Goal: Task Accomplishment & Management: Use online tool/utility

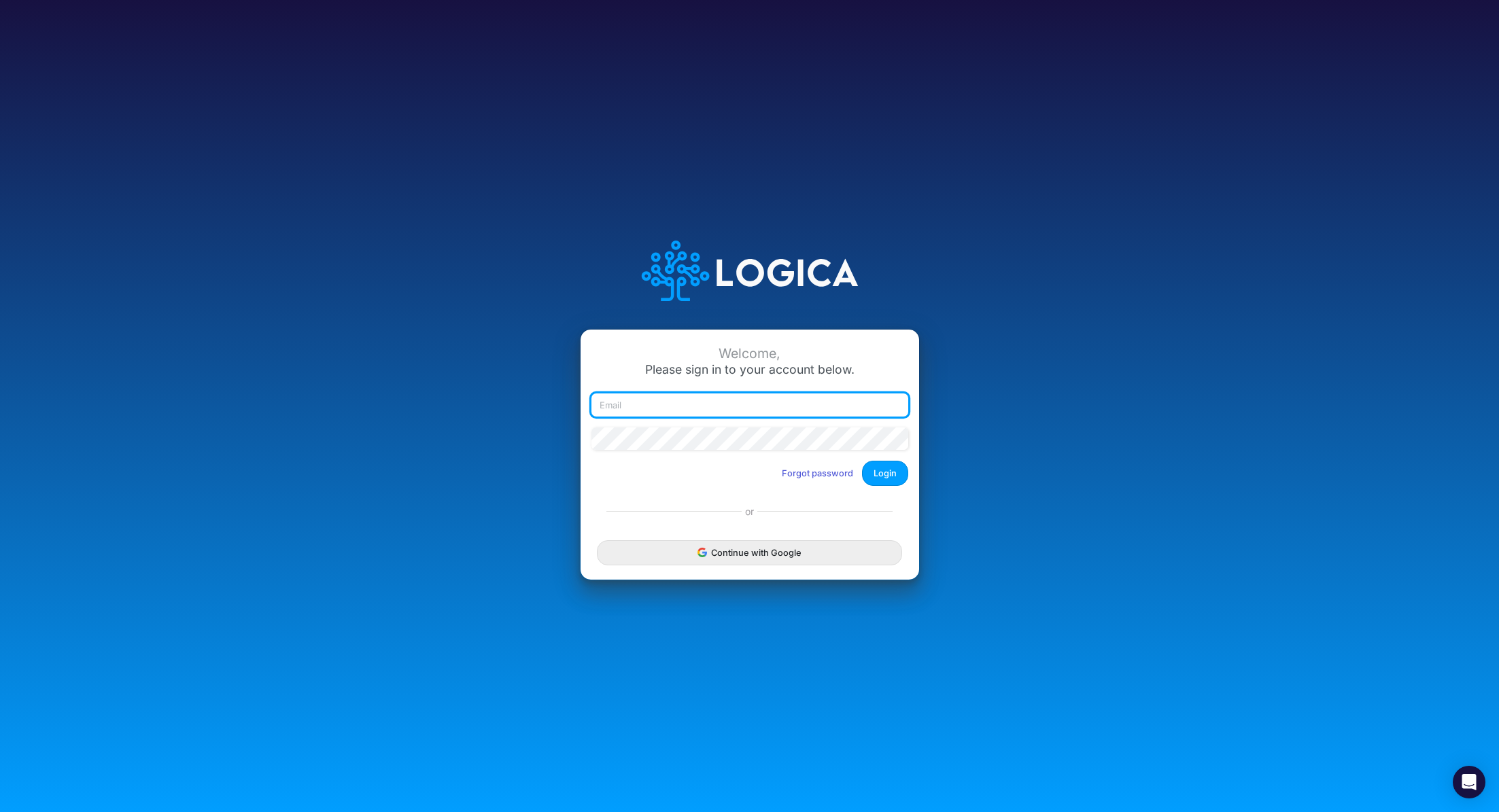
type input "[PERSON_NAME][EMAIL_ADDRESS][PERSON_NAME][DOMAIN_NAME]"
click at [901, 461] on div at bounding box center [750, 444] width 324 height 34
click at [892, 469] on button "Login" at bounding box center [885, 473] width 46 height 25
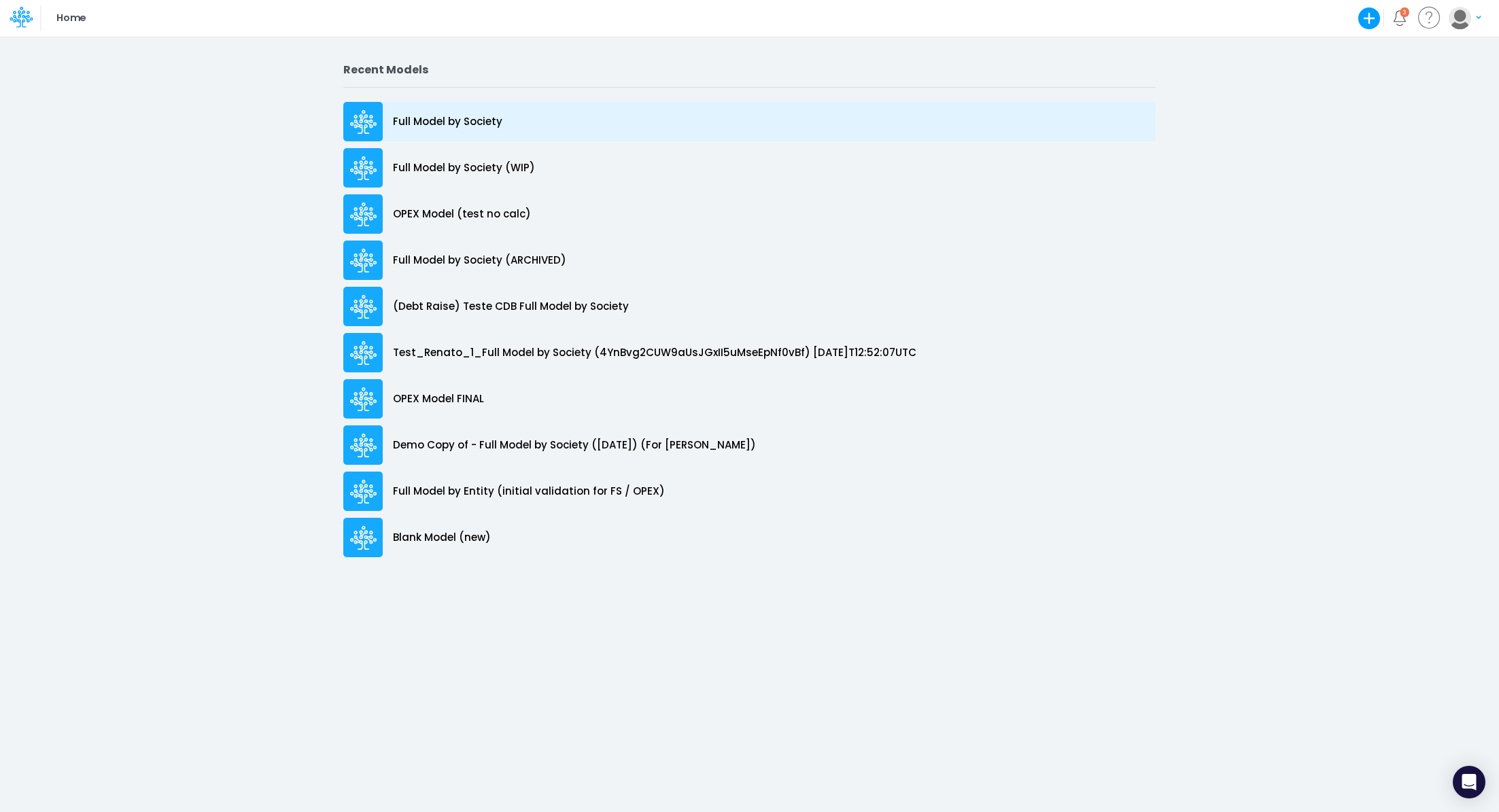
click at [408, 125] on p "Full Model by Society" at bounding box center [447, 122] width 109 height 15
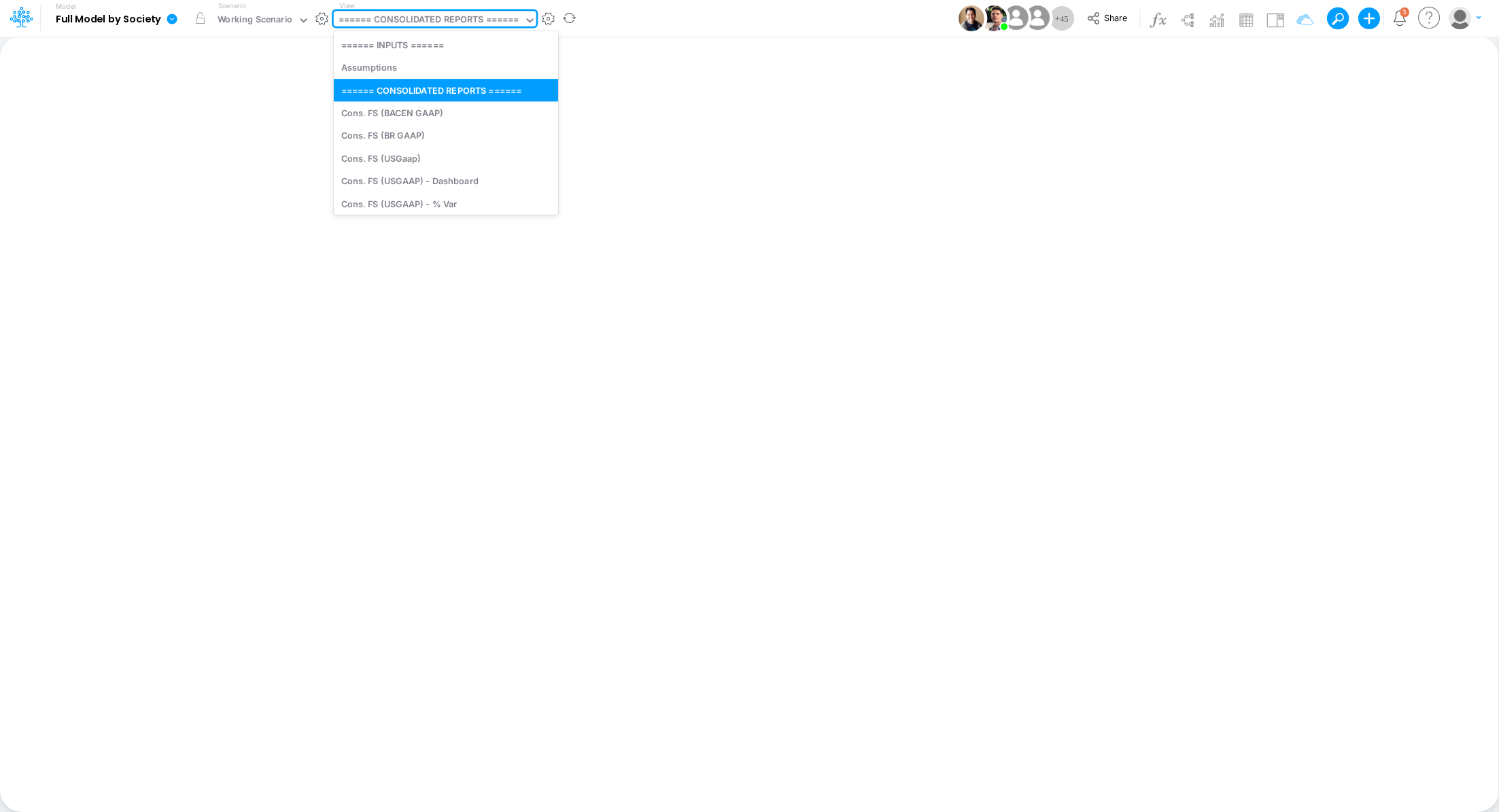
click at [444, 21] on div "====== CONSOLIDATED REPORTS ======" at bounding box center [429, 21] width 180 height 15
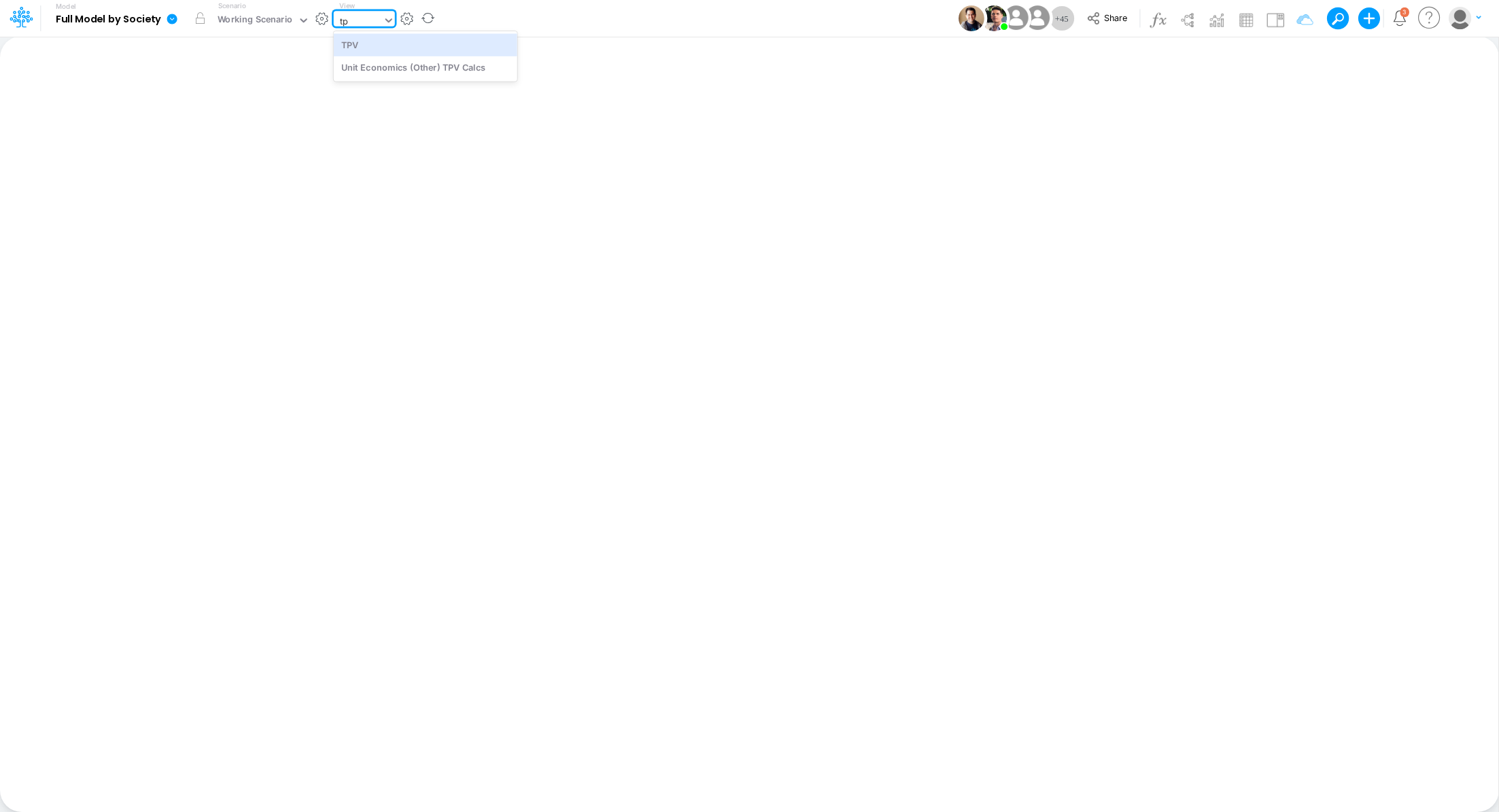
type input "tpv"
click at [452, 68] on div "Unit Economics (Other) TPV Calcs" at bounding box center [426, 67] width 184 height 22
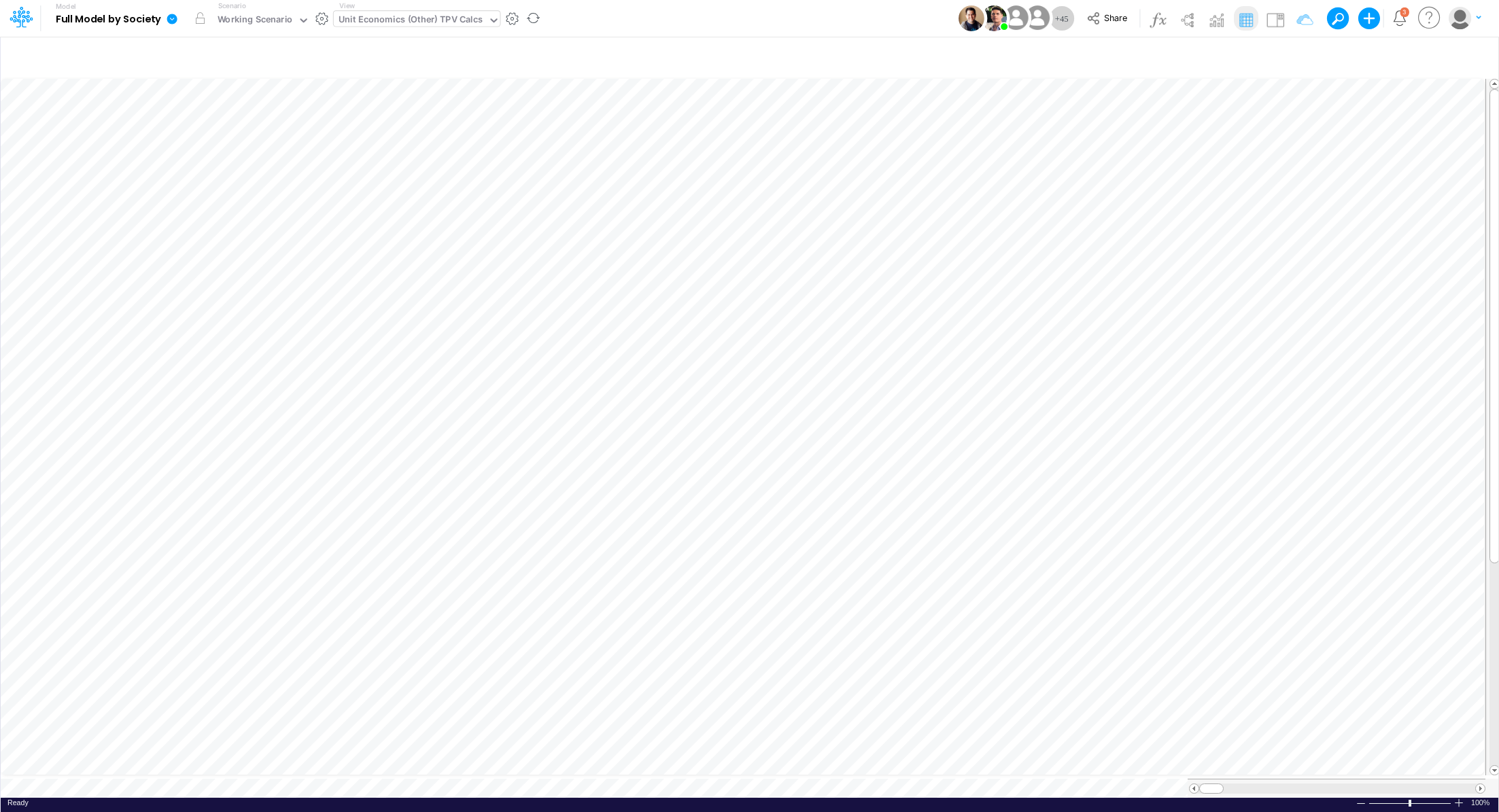
scroll to position [6, 2]
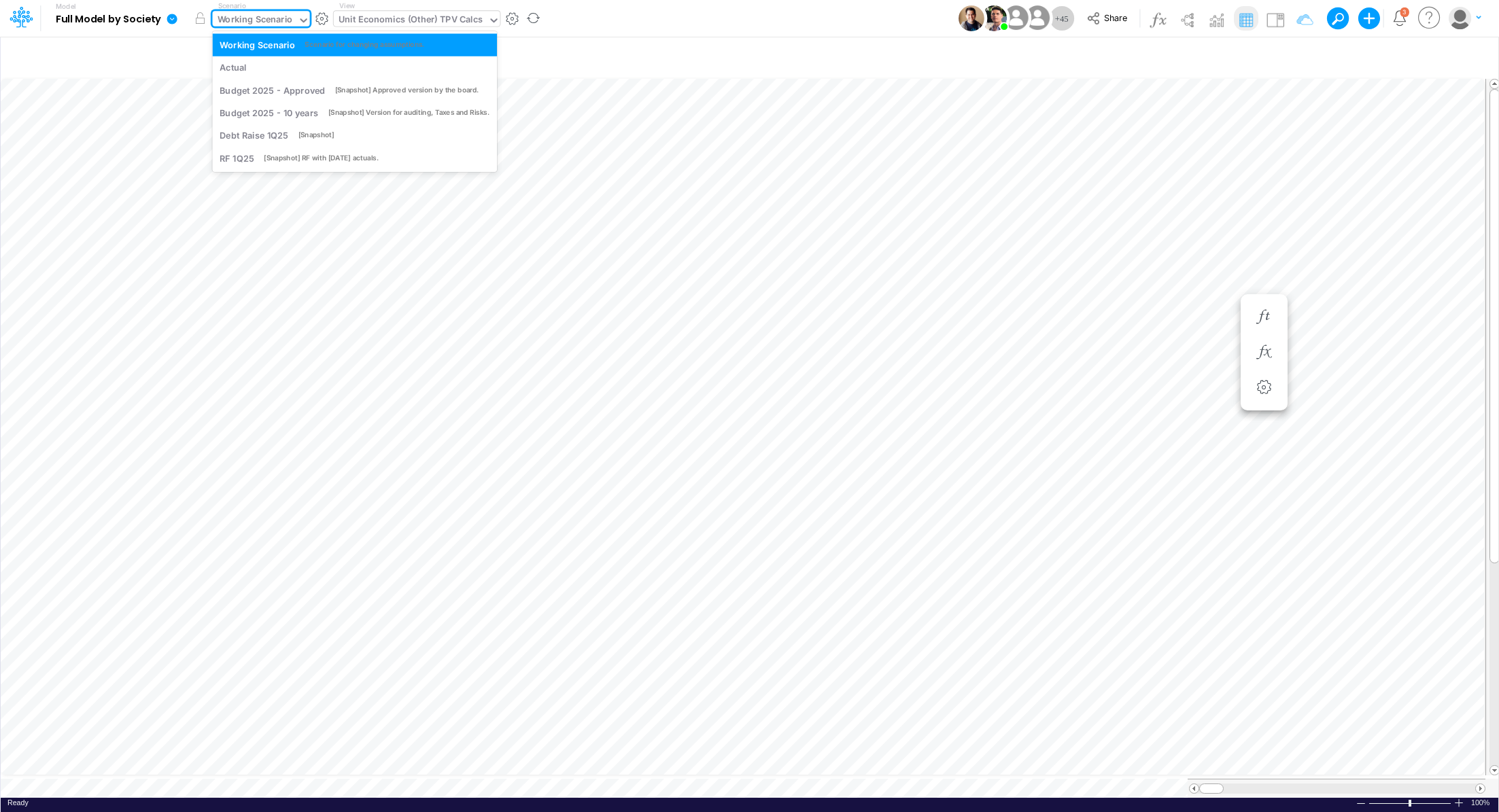
click at [285, 22] on div "Working Scenario" at bounding box center [255, 21] width 76 height 15
click at [413, 23] on div "Unit Economics (Other) TPV Calcs" at bounding box center [411, 21] width 144 height 15
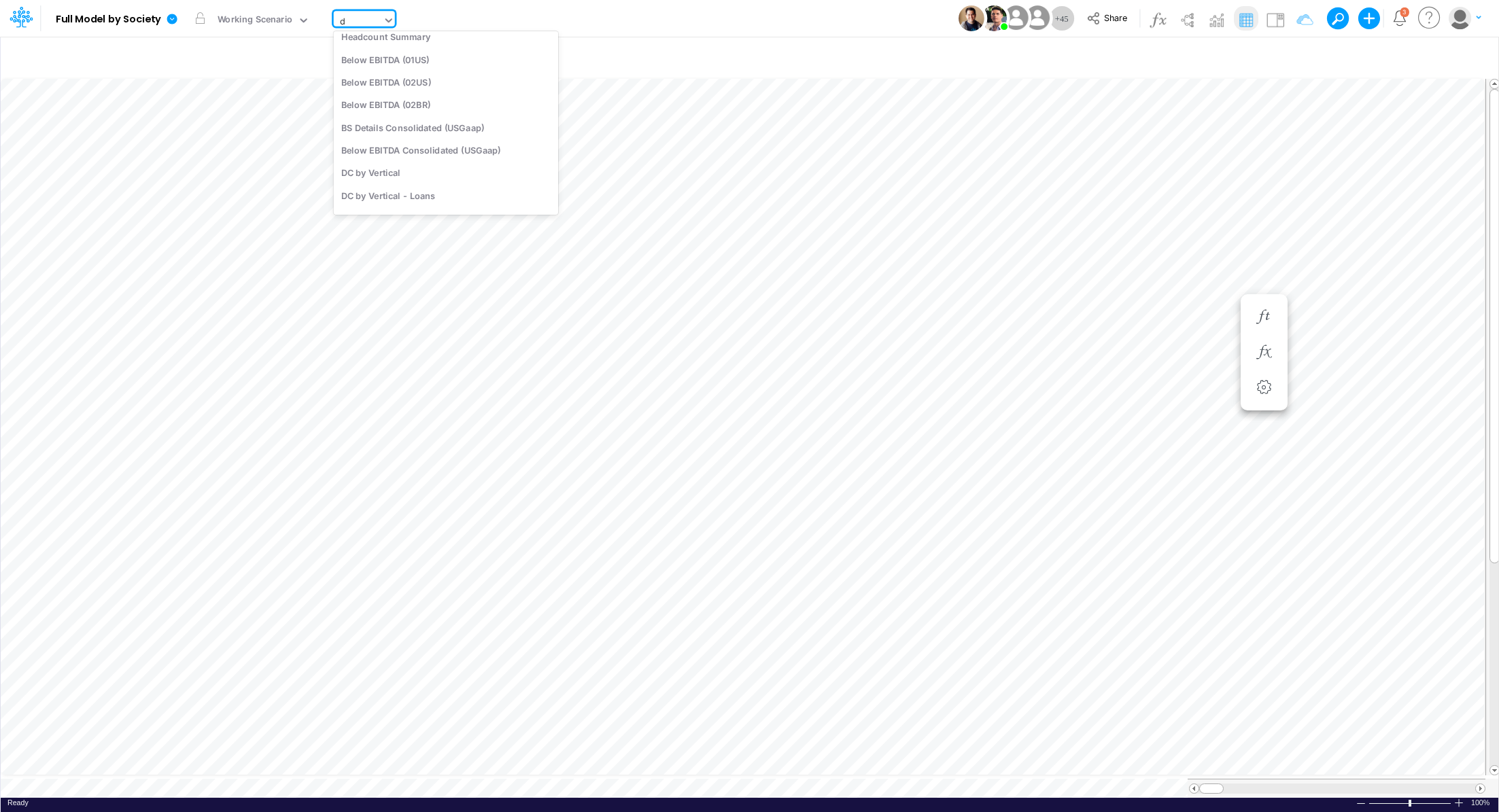
type input "dc"
click at [435, 110] on div "DC by Vertical" at bounding box center [426, 109] width 184 height 22
type input "DC by Vertical"
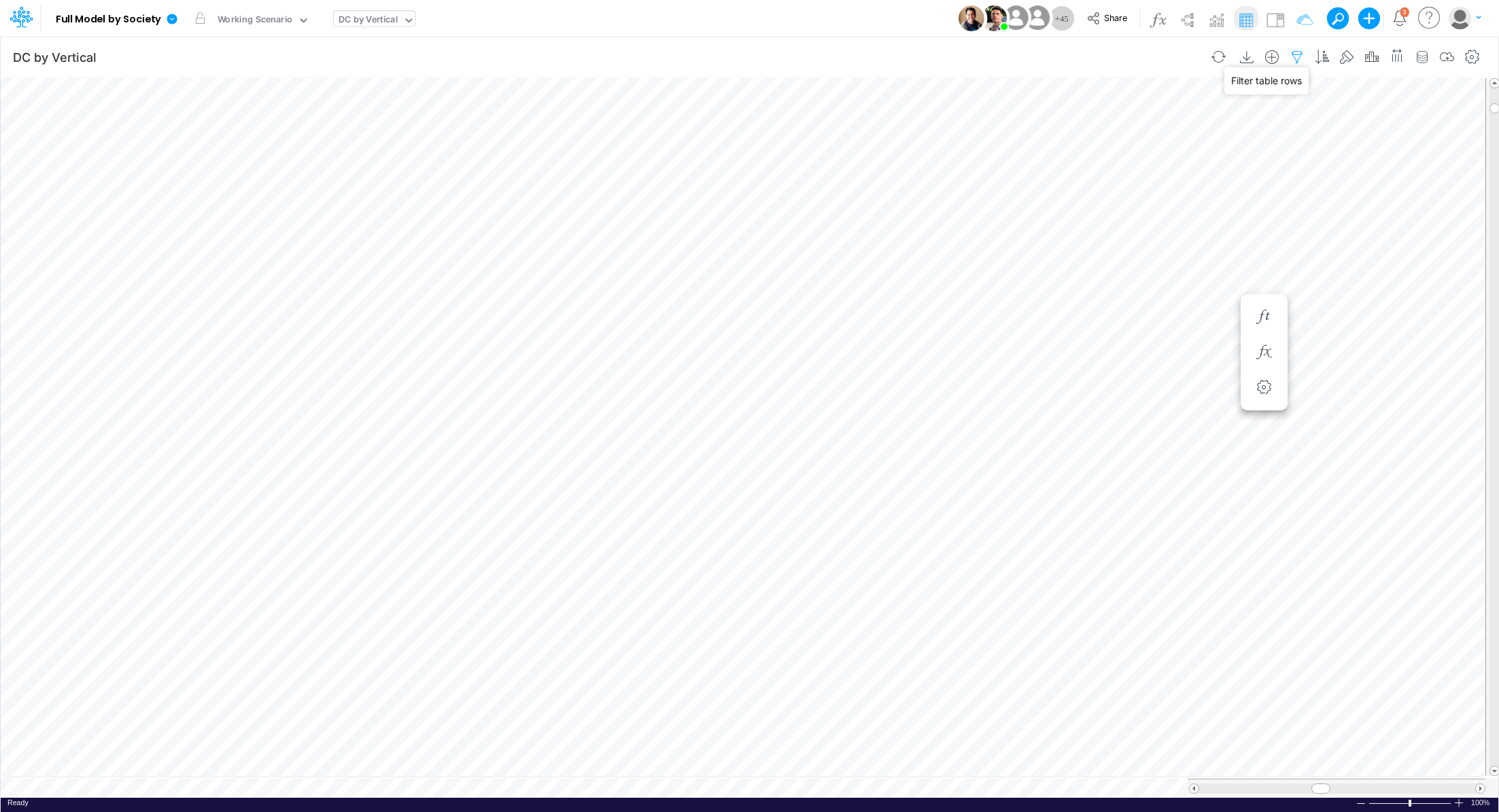
click at [1297, 56] on icon "button" at bounding box center [1297, 57] width 21 height 15
click at [1097, 140] on icon "button" at bounding box center [1094, 145] width 9 height 9
select select "tableSearchOR"
click at [941, 194] on div at bounding box center [992, 187] width 129 height 23
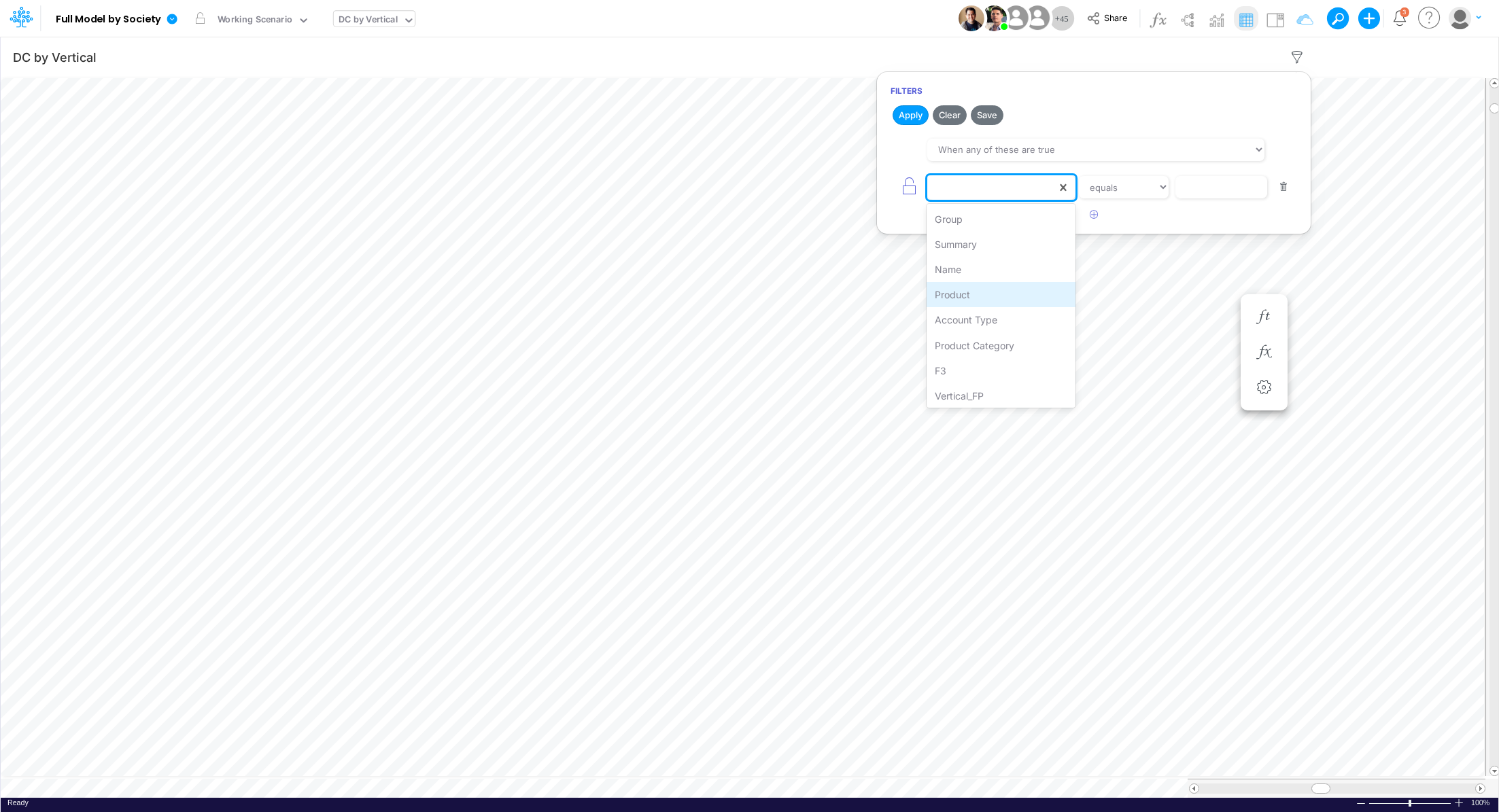
click at [980, 294] on div "Product" at bounding box center [1001, 294] width 149 height 25
click at [970, 184] on div "Product" at bounding box center [992, 187] width 129 height 23
click at [958, 373] on div "F3" at bounding box center [1001, 371] width 149 height 25
click at [1197, 192] on input "text" at bounding box center [1221, 187] width 92 height 23
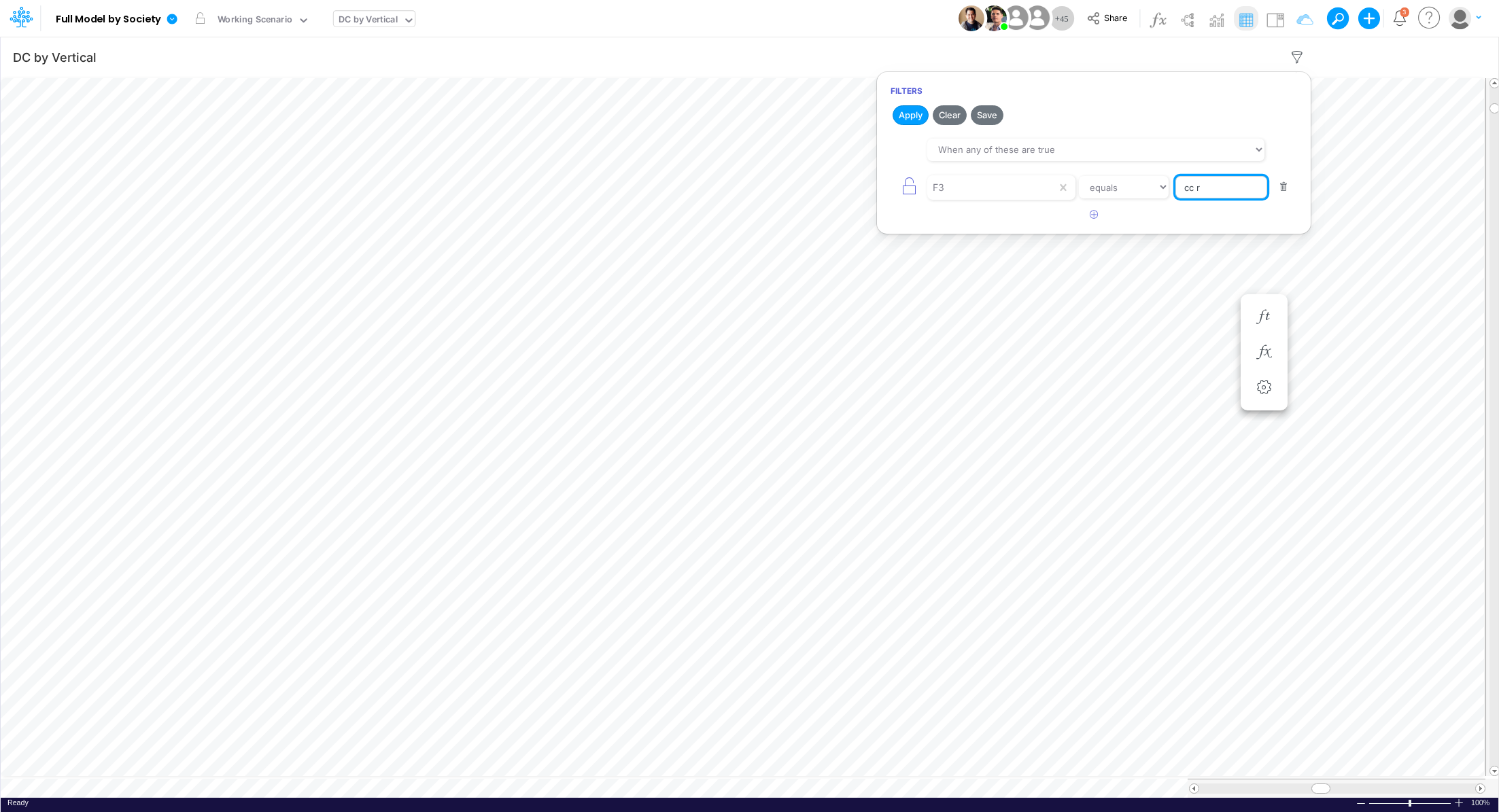
type input "cc rpay"
click at [908, 119] on button "Apply" at bounding box center [910, 115] width 36 height 20
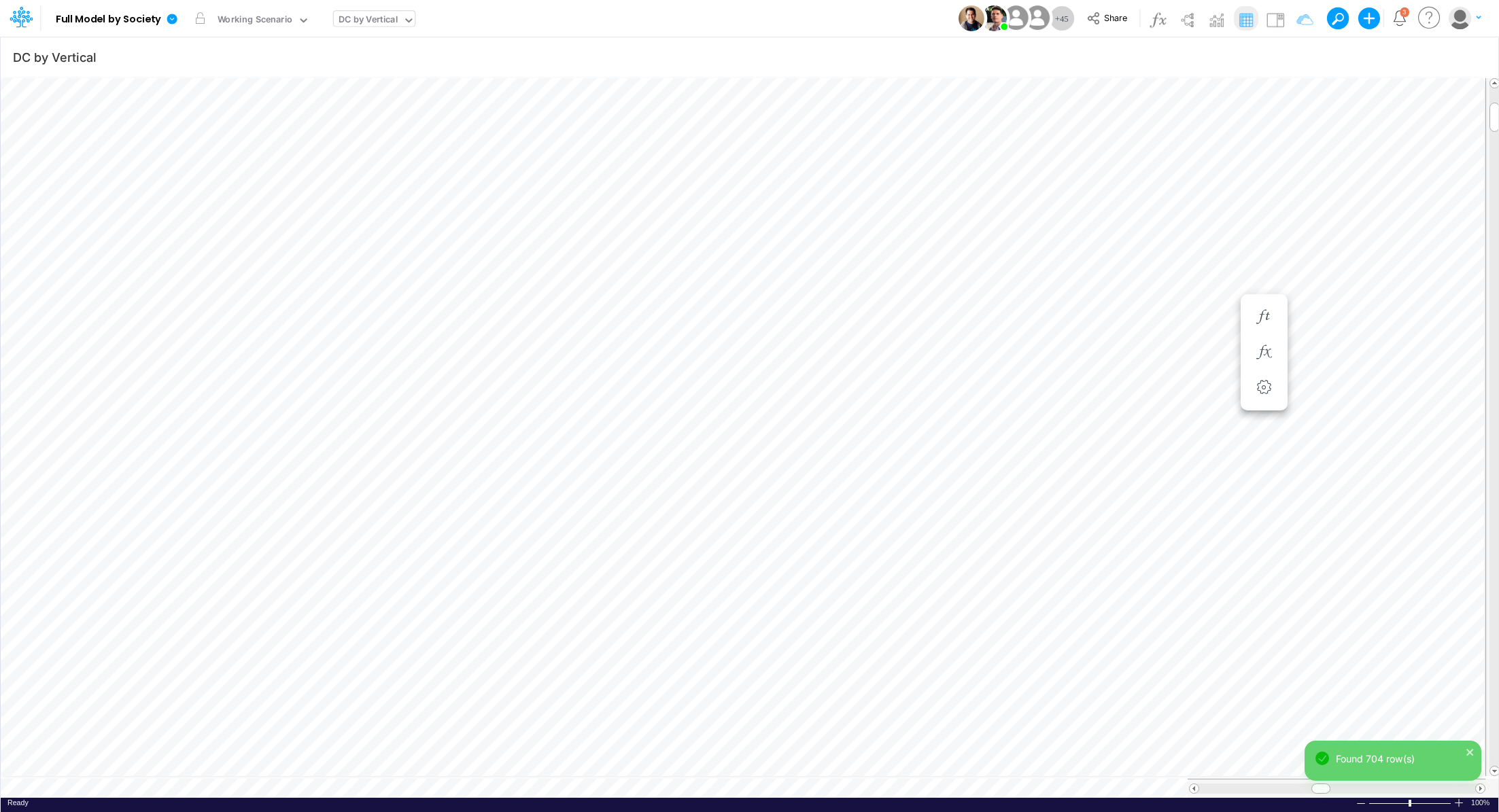
scroll to position [6, 2]
click at [1270, 350] on icon "button" at bounding box center [1263, 352] width 21 height 15
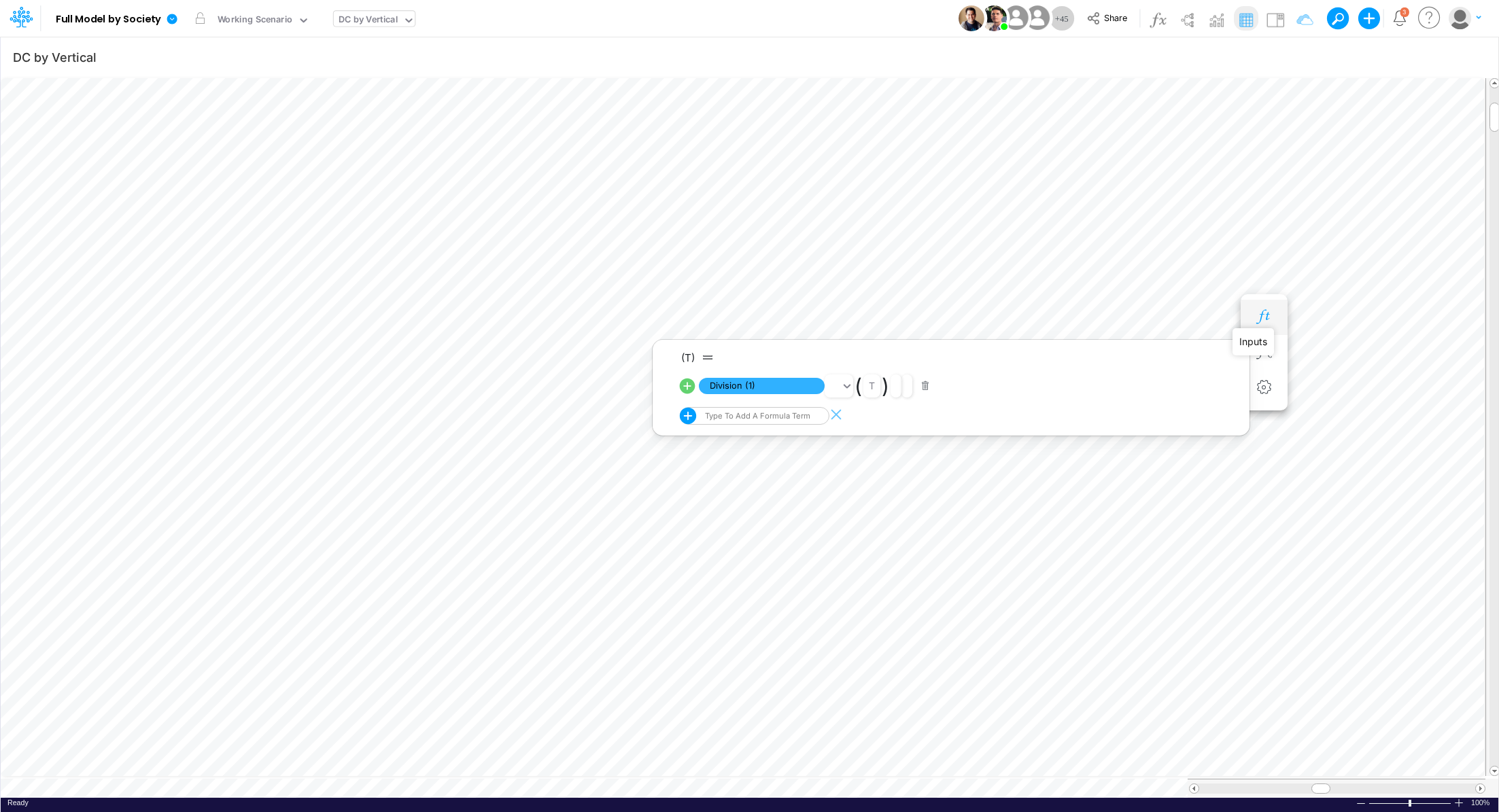
click at [1263, 312] on icon "button" at bounding box center [1263, 317] width 21 height 15
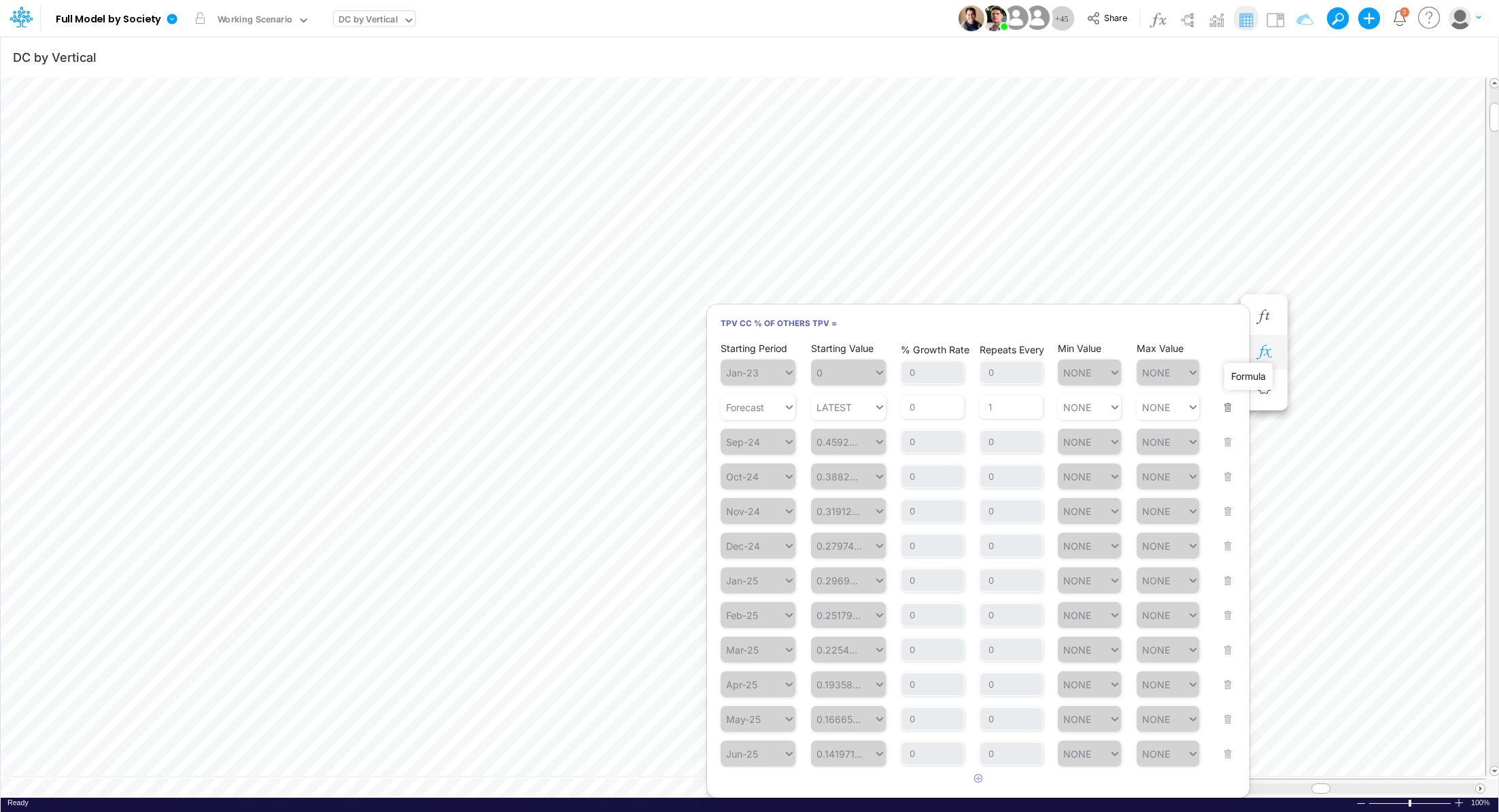
click at [1266, 352] on icon "button" at bounding box center [1263, 352] width 21 height 15
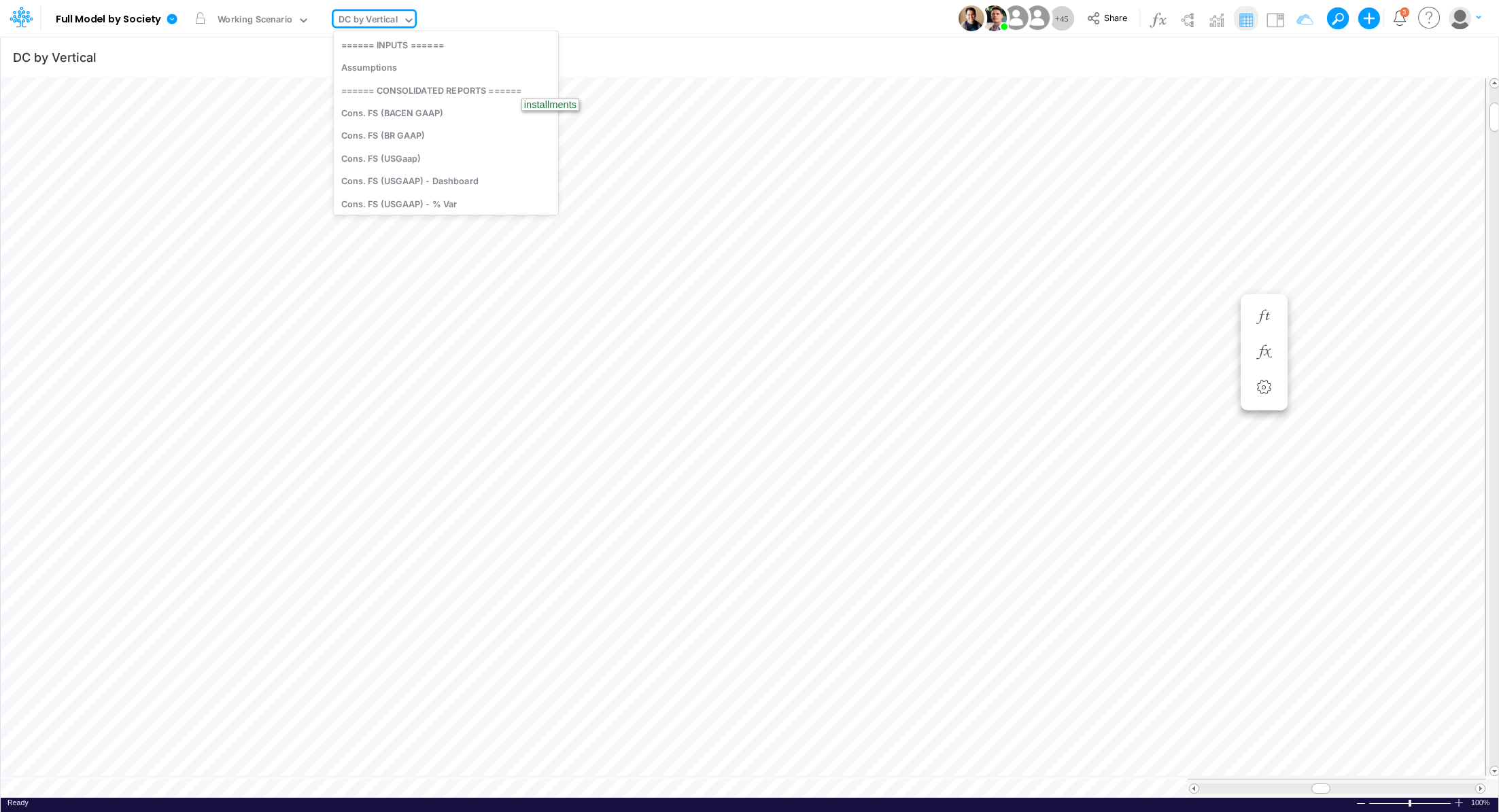
click at [342, 18] on div "DC by Vertical" at bounding box center [368, 21] width 59 height 15
type input "P&L"
click at [372, 70] on div "P&L (C & B2B)" at bounding box center [426, 67] width 184 height 22
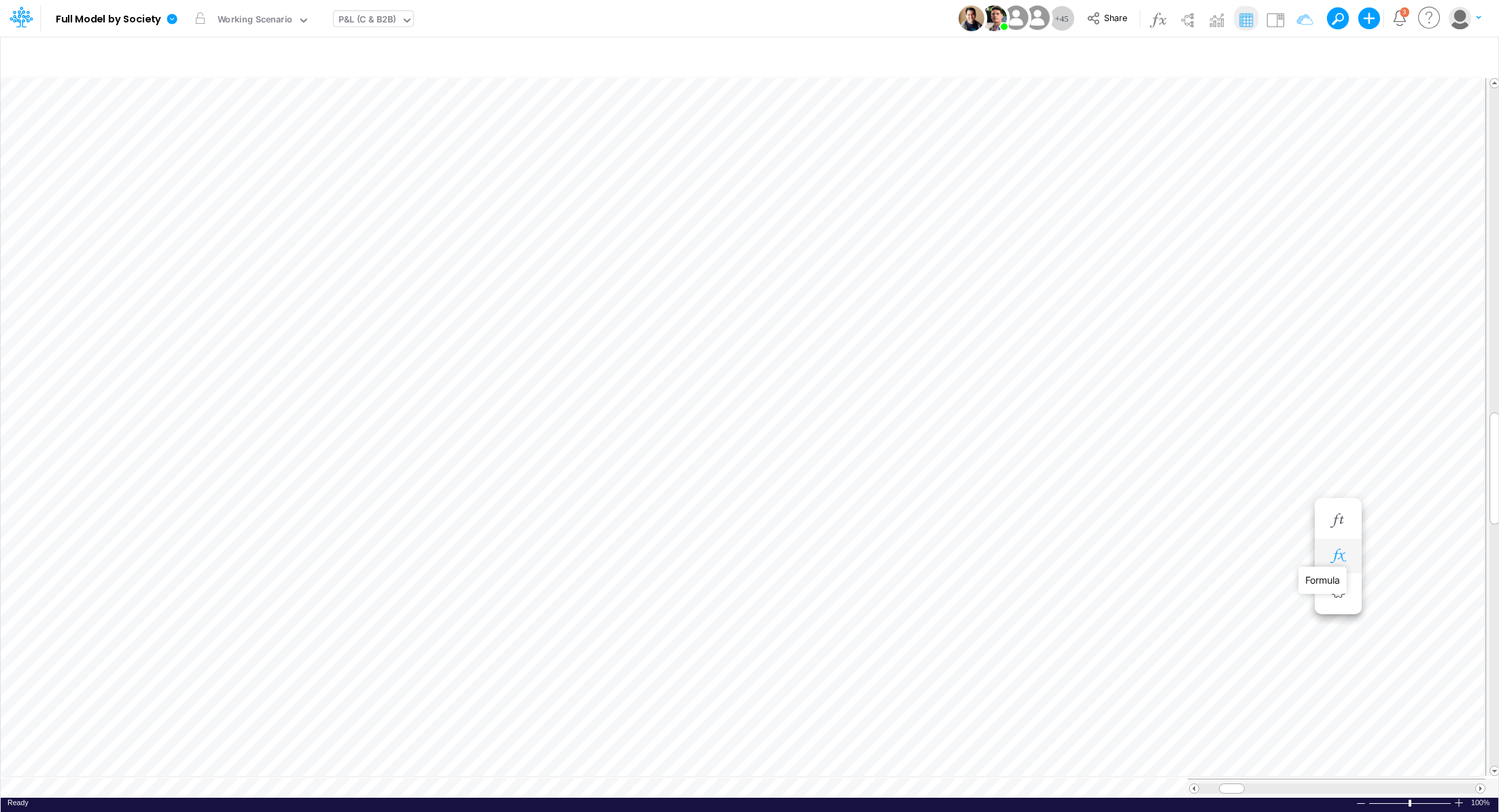
click at [1343, 556] on icon "button" at bounding box center [1338, 556] width 21 height 15
click at [1278, 26] on img at bounding box center [1276, 20] width 21 height 21
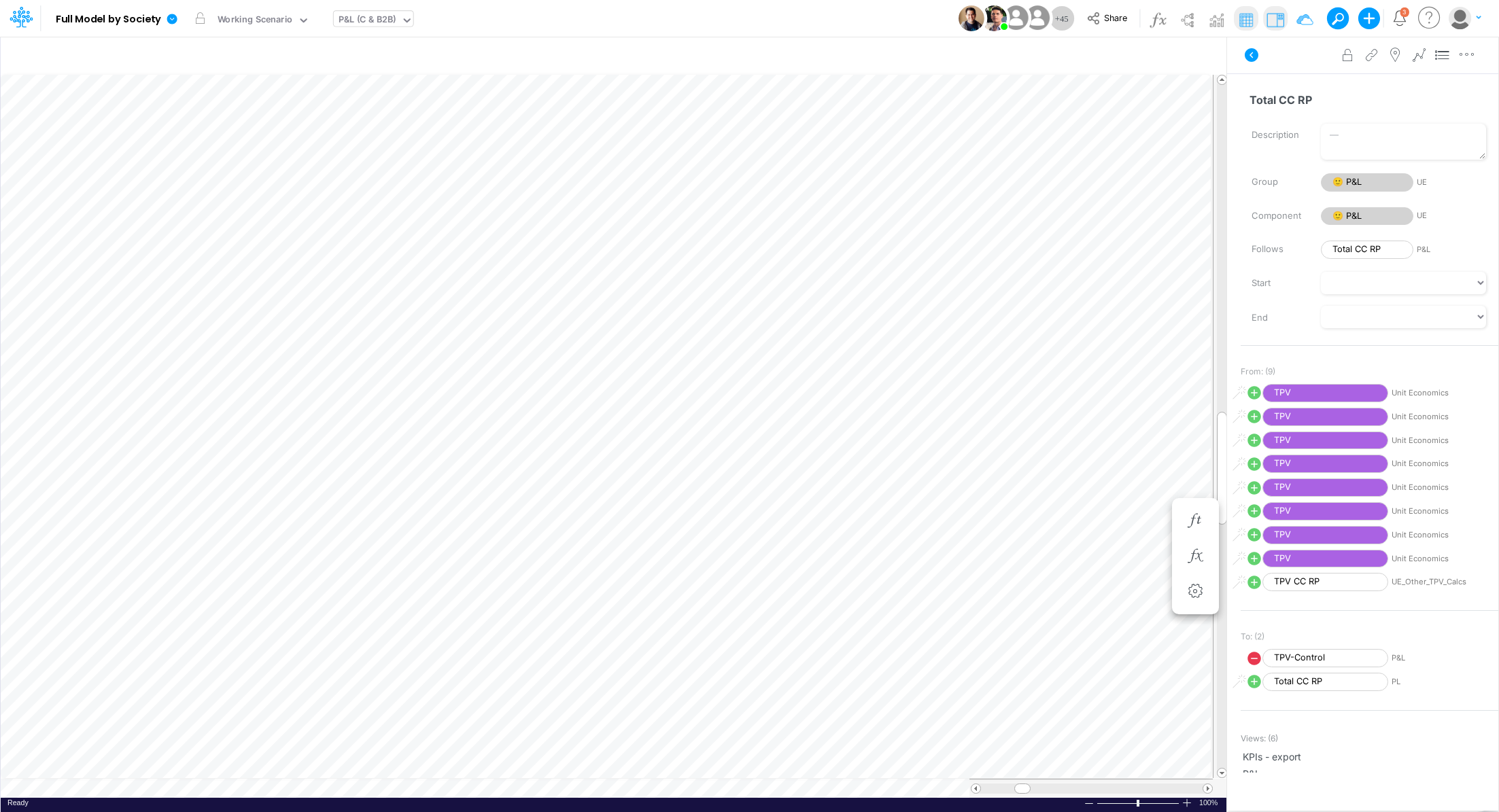
scroll to position [6, 2]
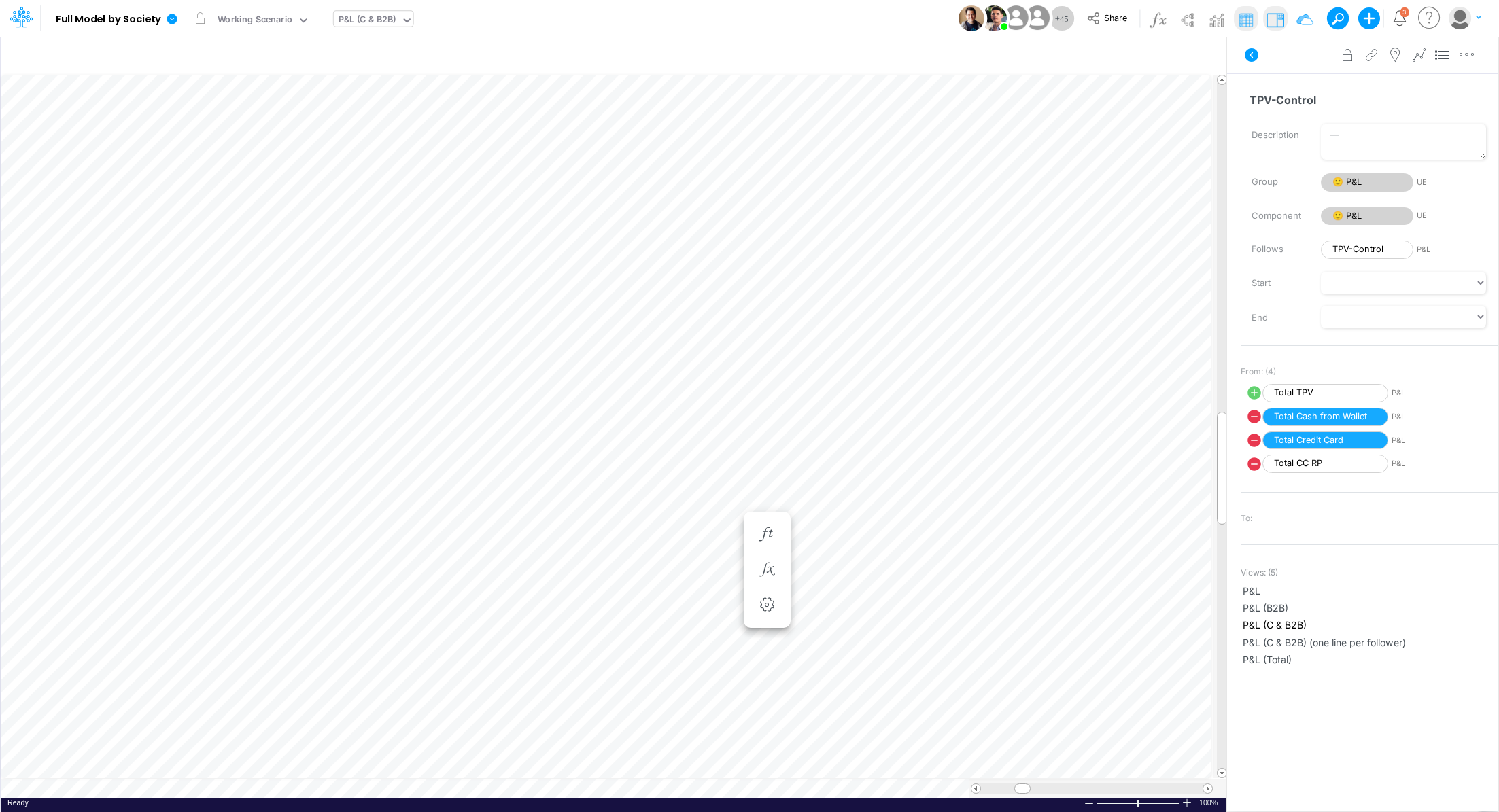
scroll to position [6, 2]
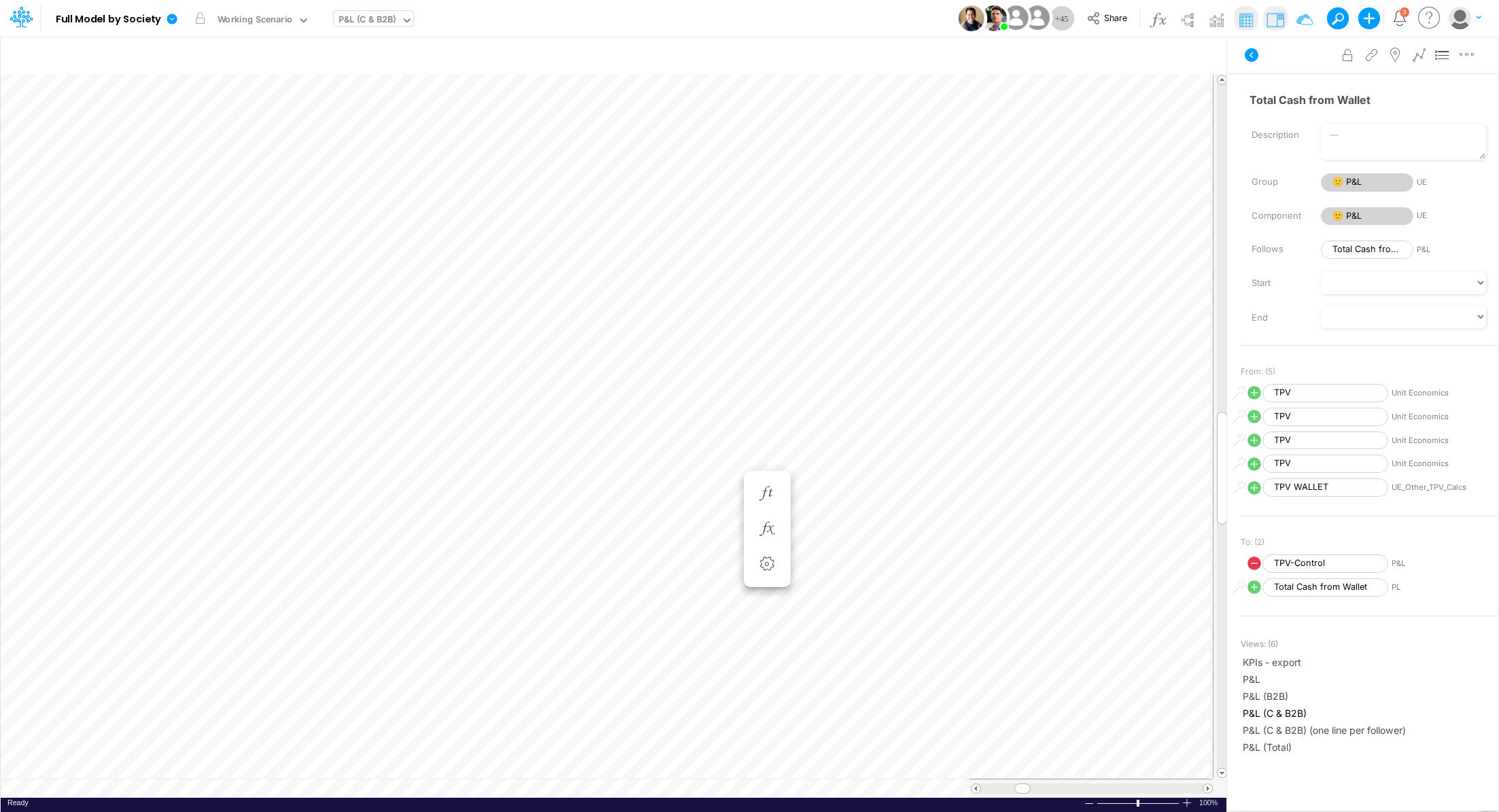
scroll to position [6, 2]
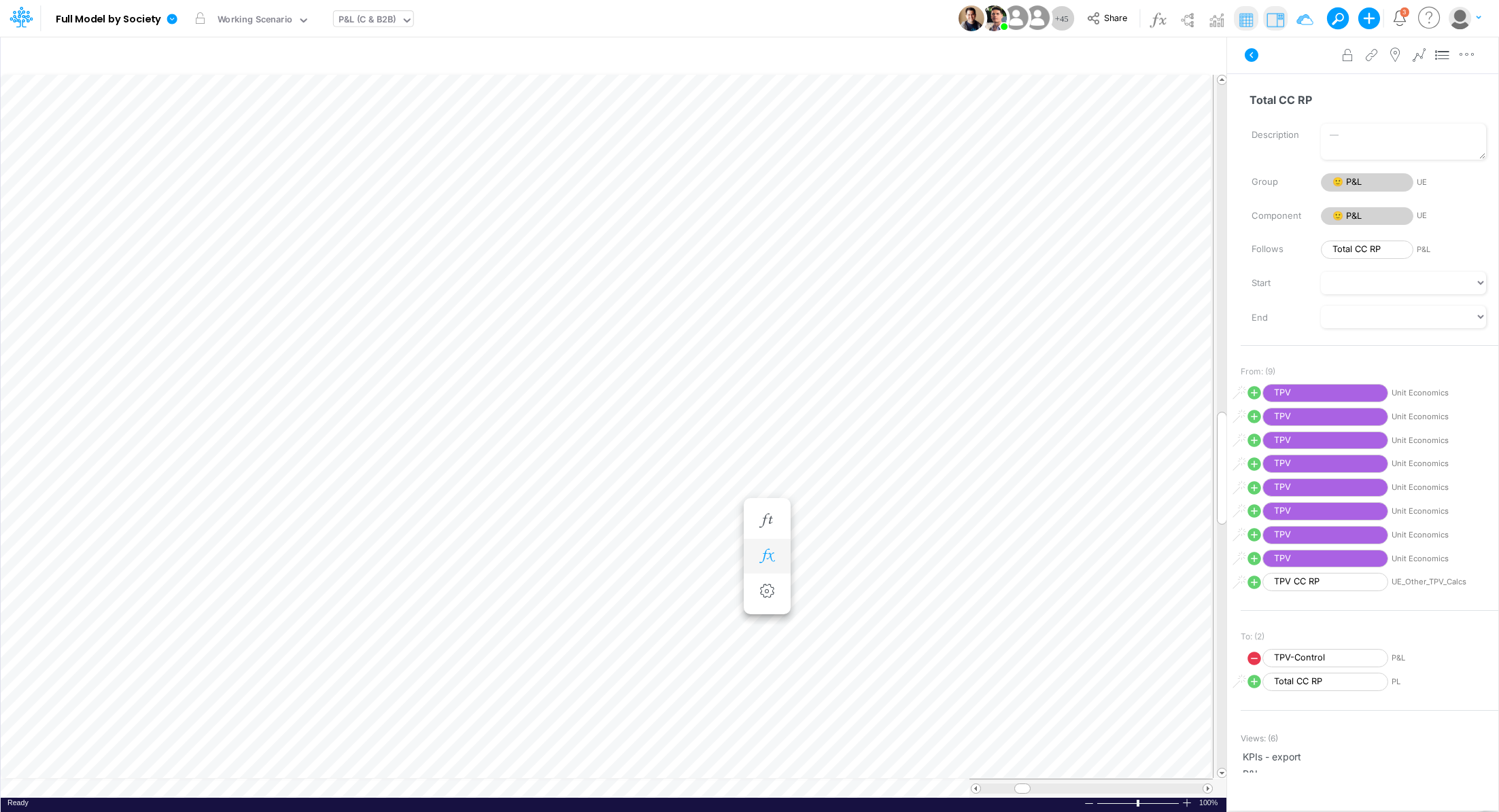
click at [769, 558] on icon "button" at bounding box center [767, 556] width 21 height 15
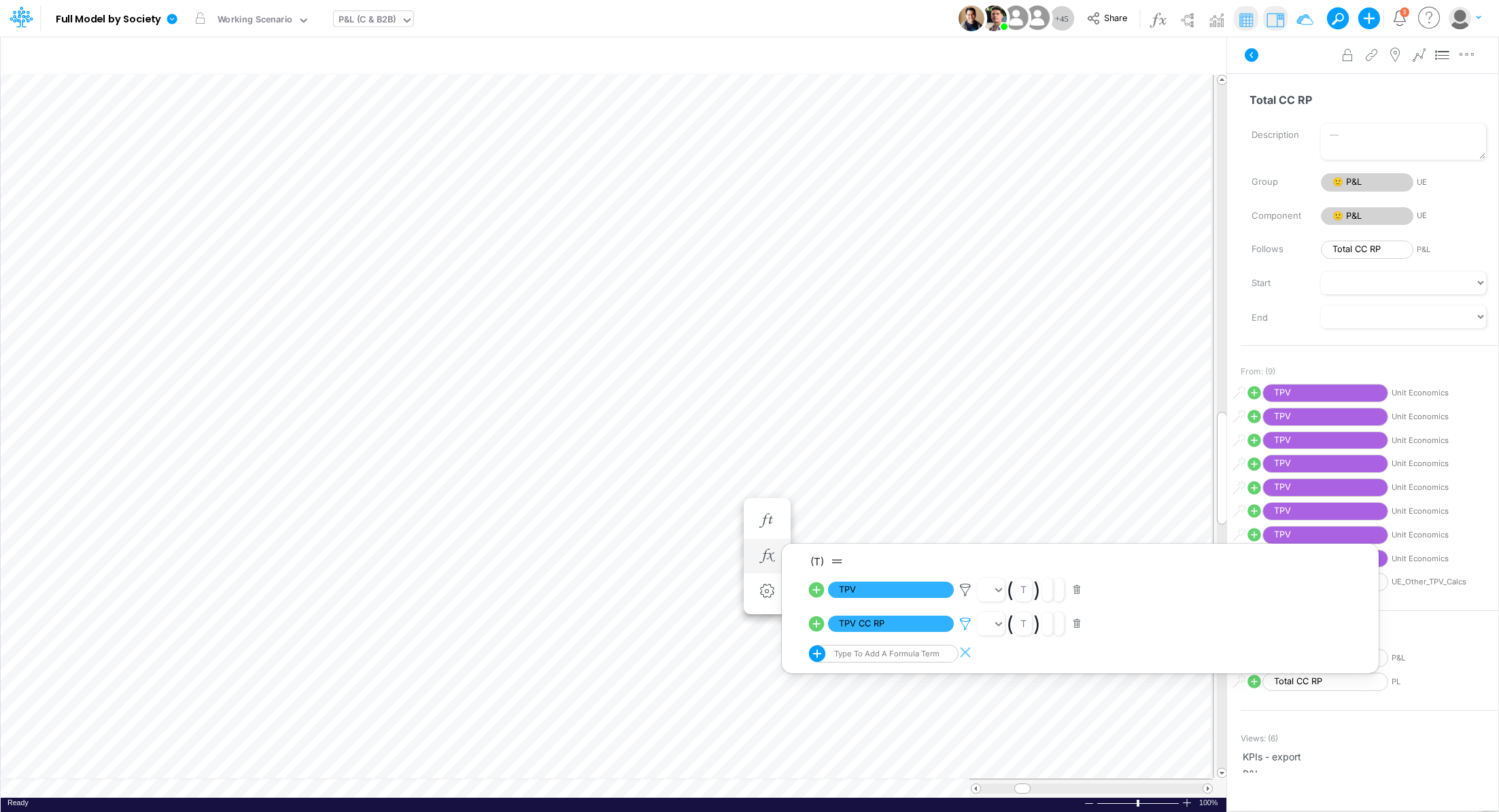
click at [962, 627] on icon at bounding box center [965, 624] width 21 height 15
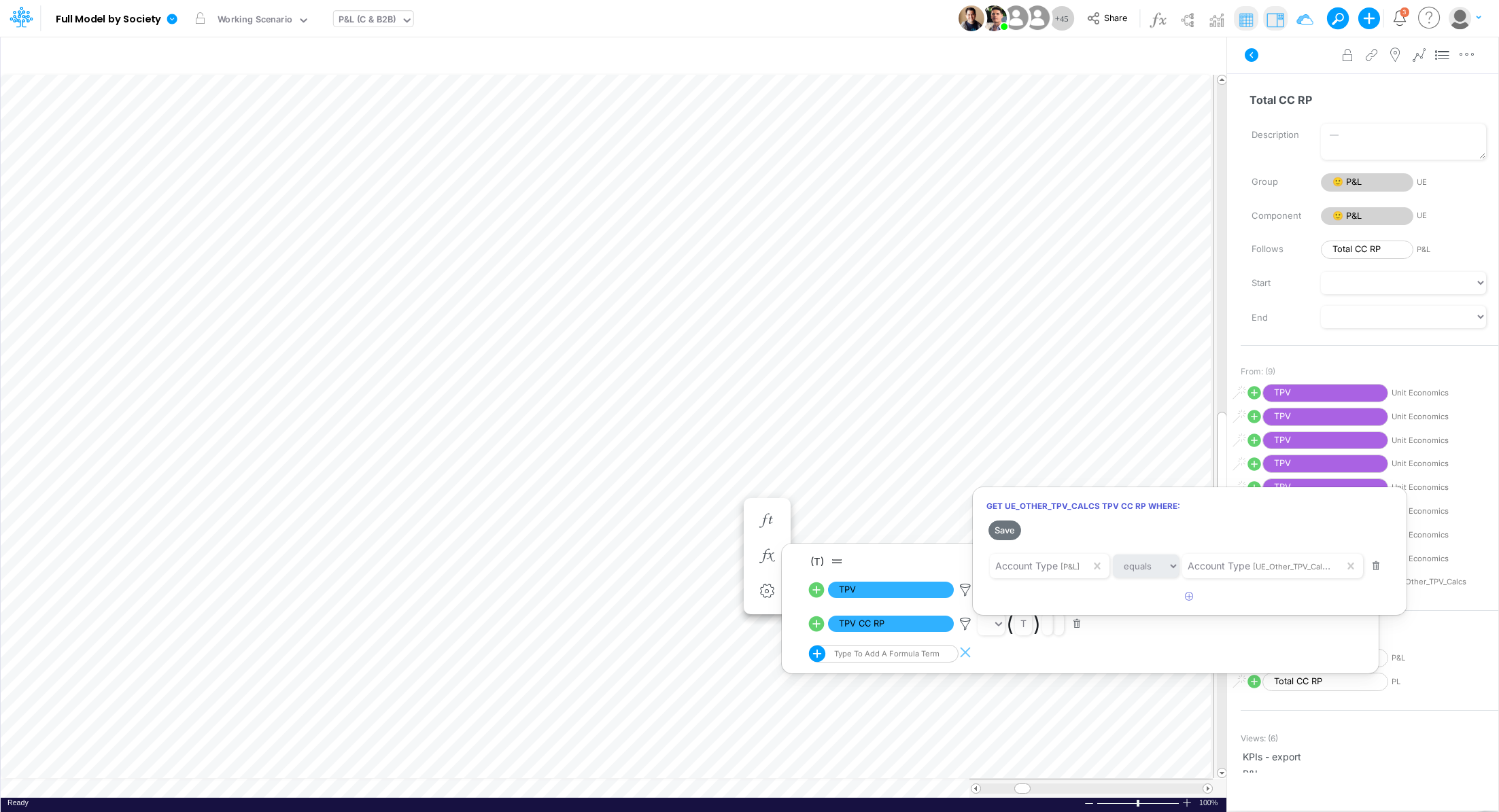
click at [918, 596] on div at bounding box center [750, 410] width 1499 height 806
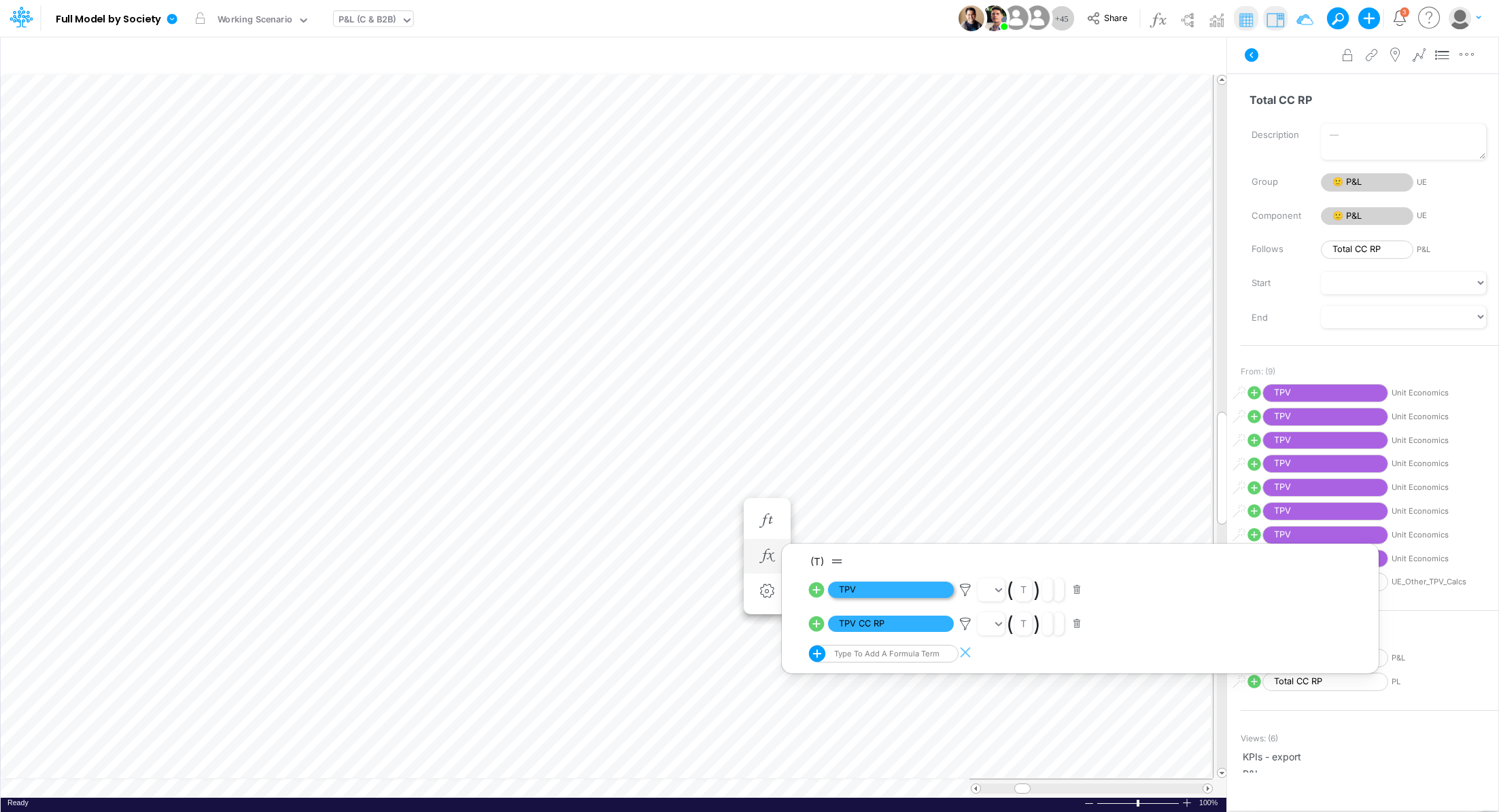
click at [917, 587] on span "TPV" at bounding box center [891, 590] width 125 height 17
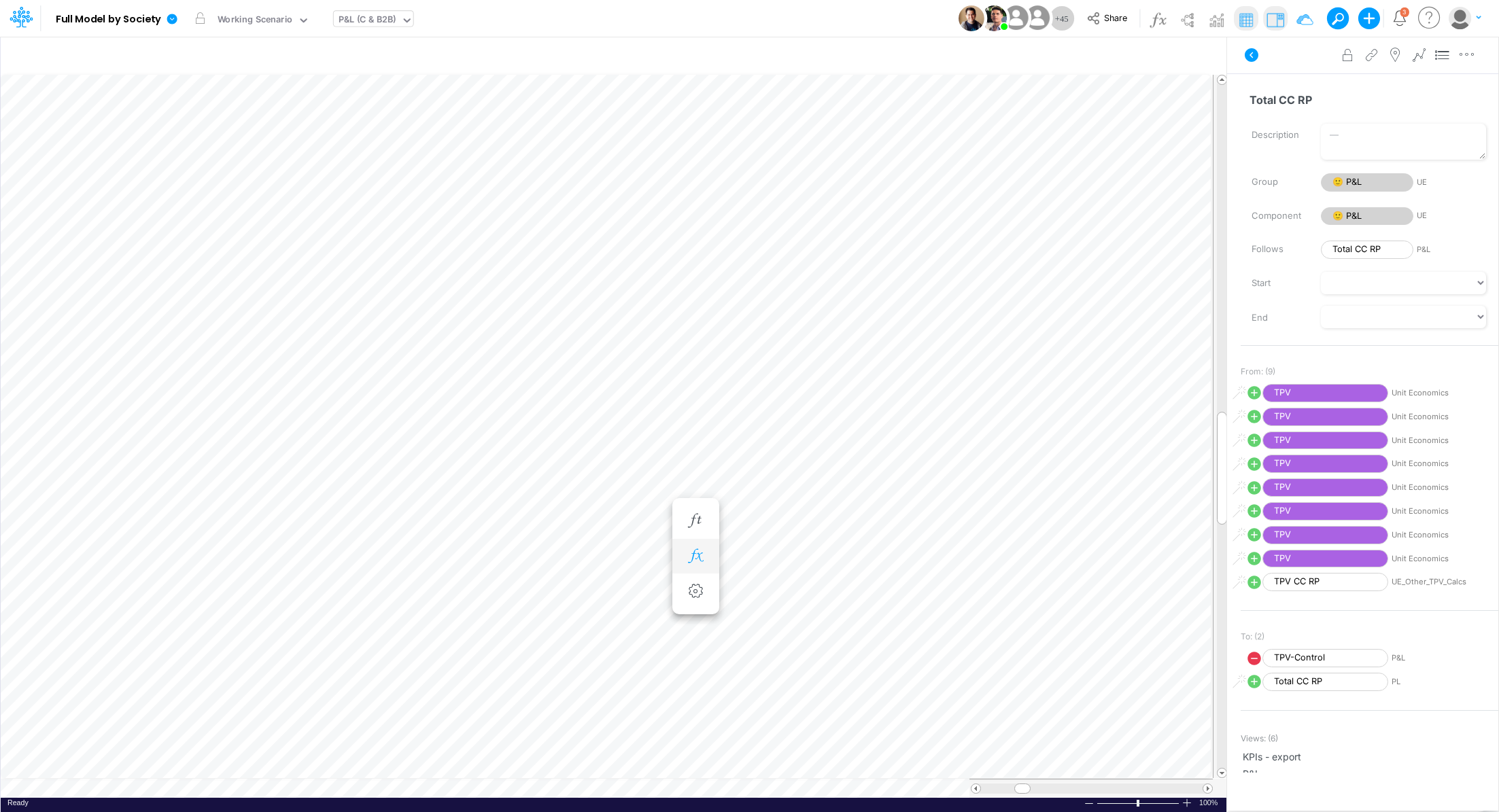
click at [695, 562] on icon "button" at bounding box center [695, 556] width 21 height 15
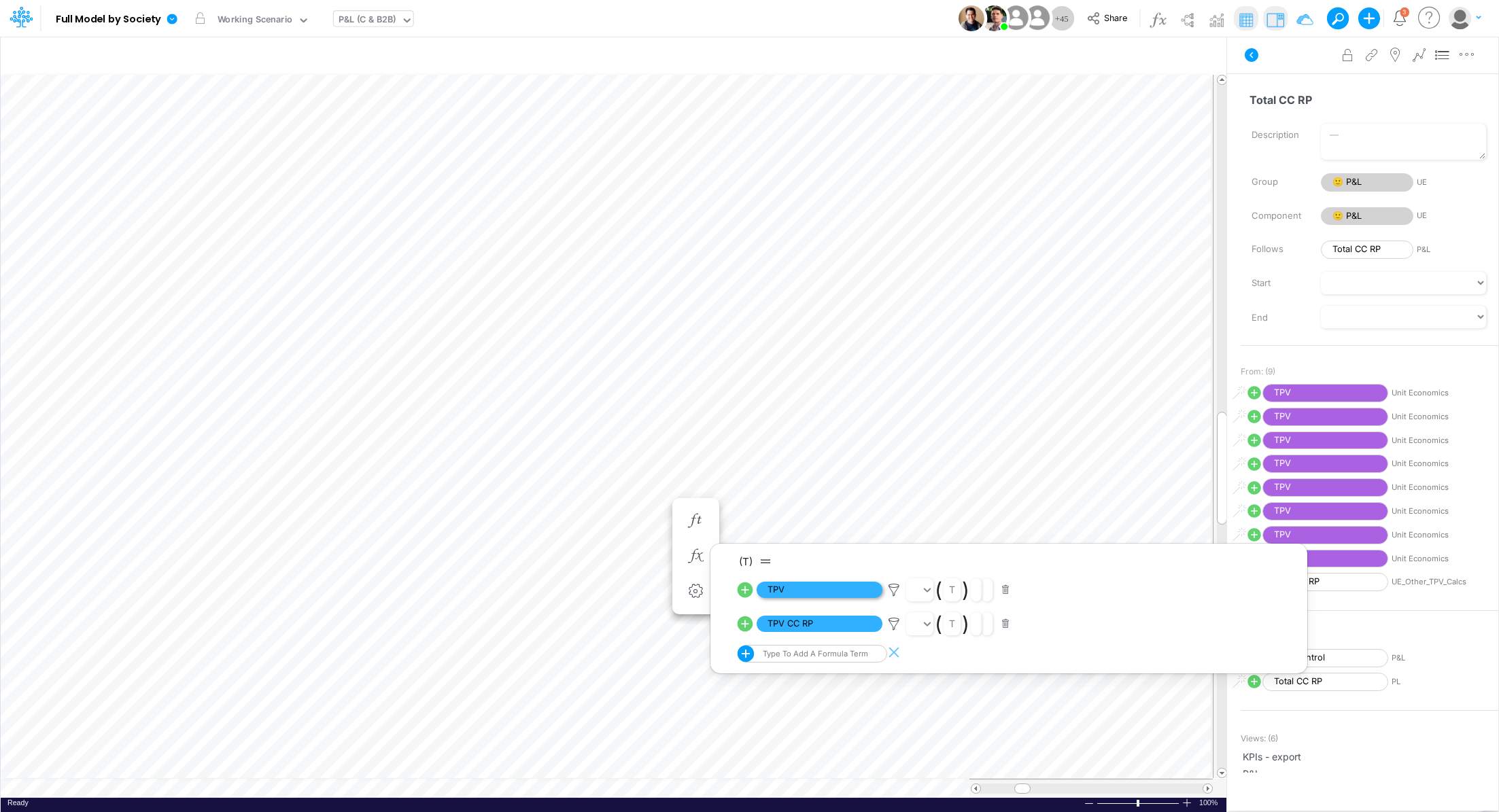
click at [824, 587] on span "TPV" at bounding box center [820, 590] width 125 height 17
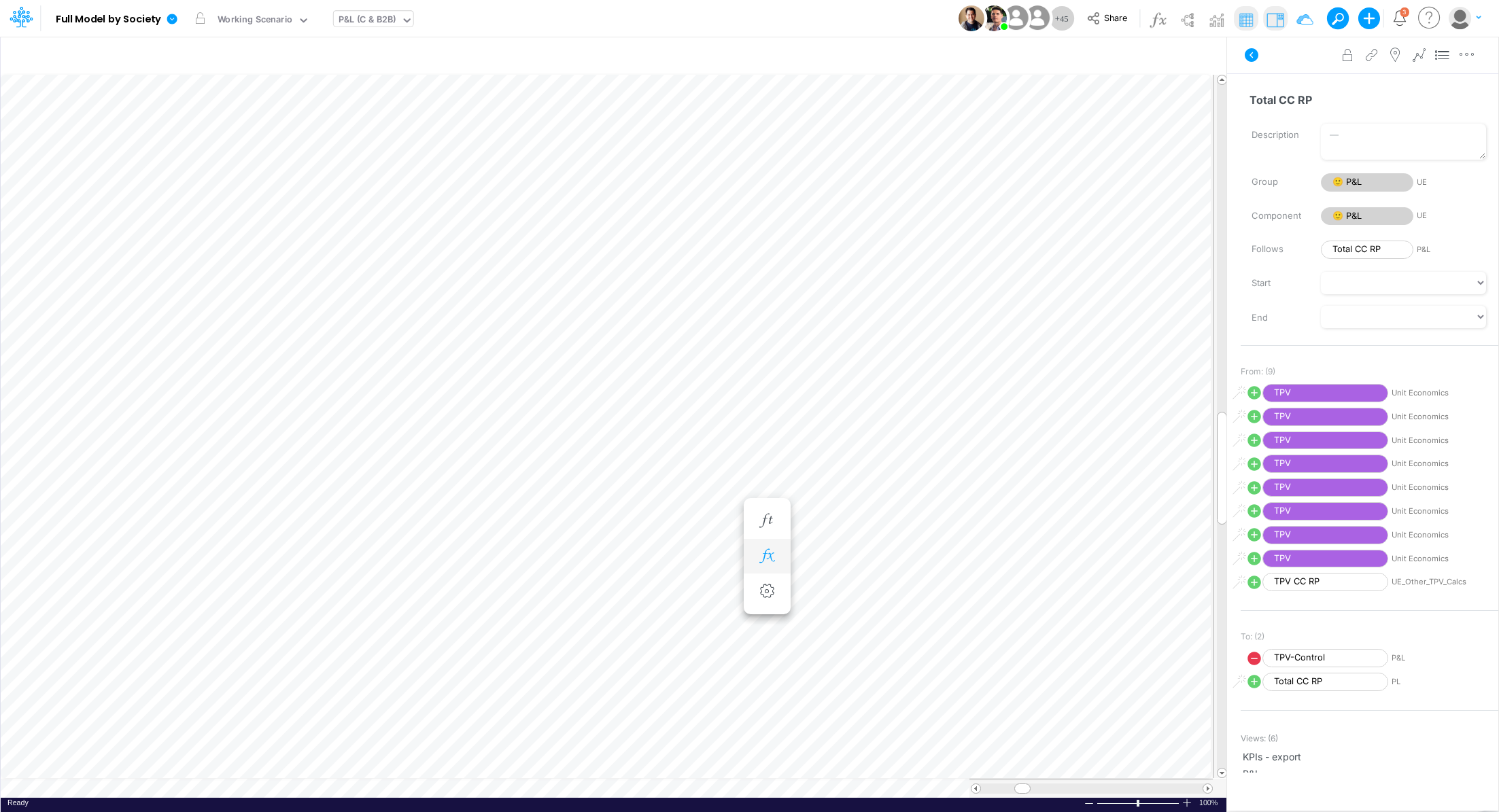
click at [777, 557] on button "button" at bounding box center [767, 557] width 25 height 28
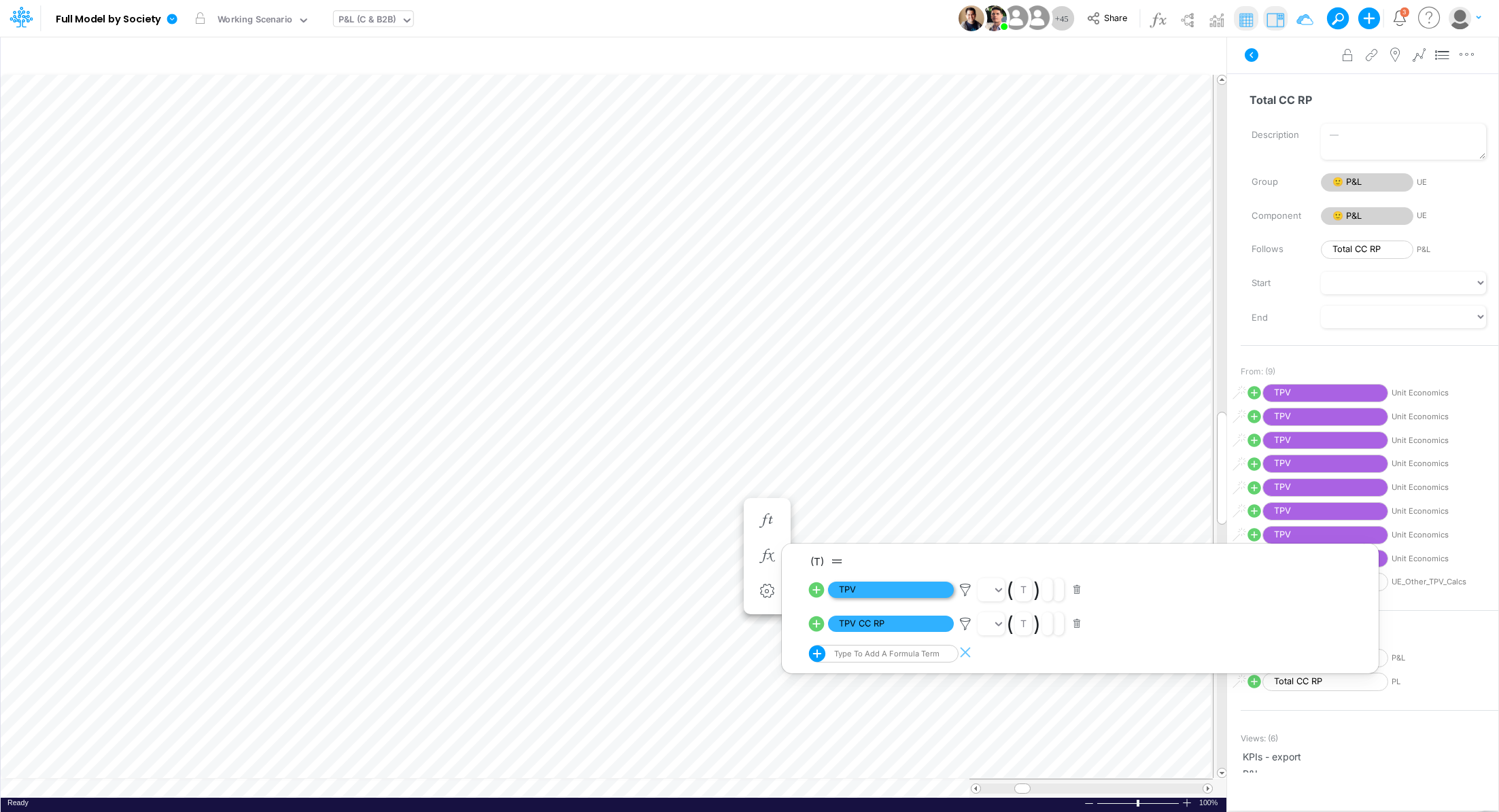
click at [921, 591] on span "TPV" at bounding box center [891, 590] width 125 height 17
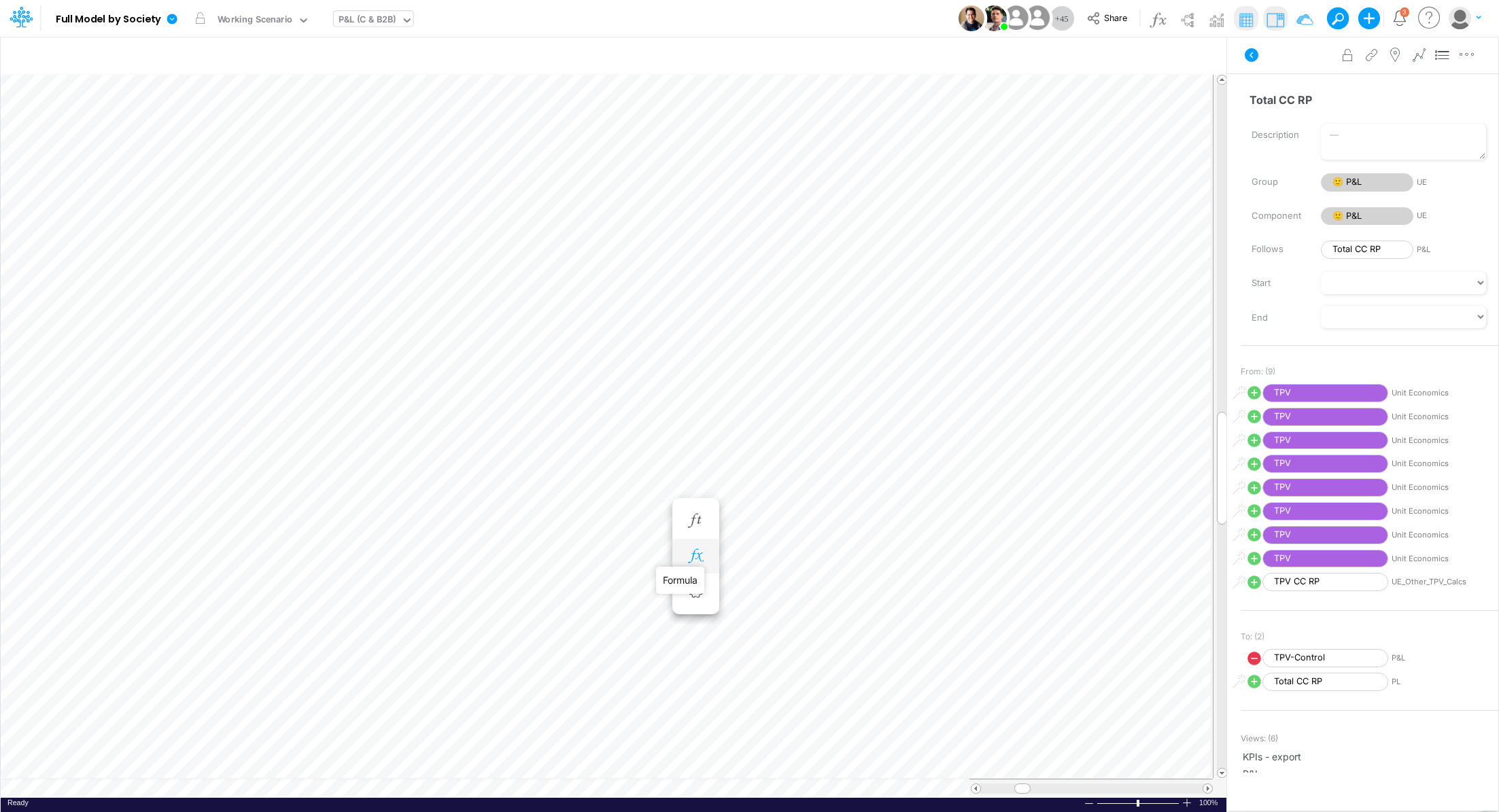
click at [704, 550] on icon "button" at bounding box center [695, 556] width 21 height 15
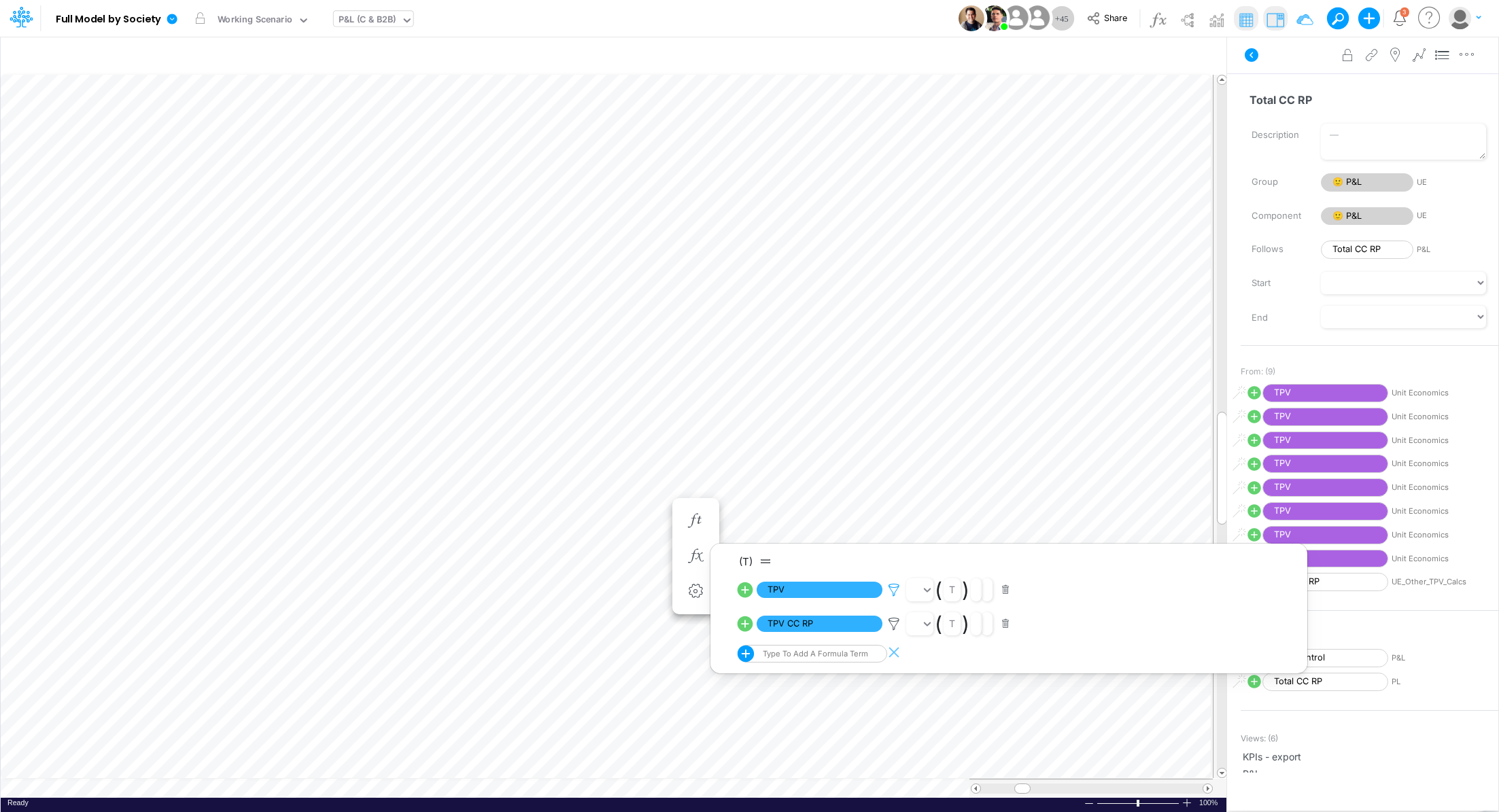
click at [894, 589] on icon at bounding box center [894, 590] width 21 height 15
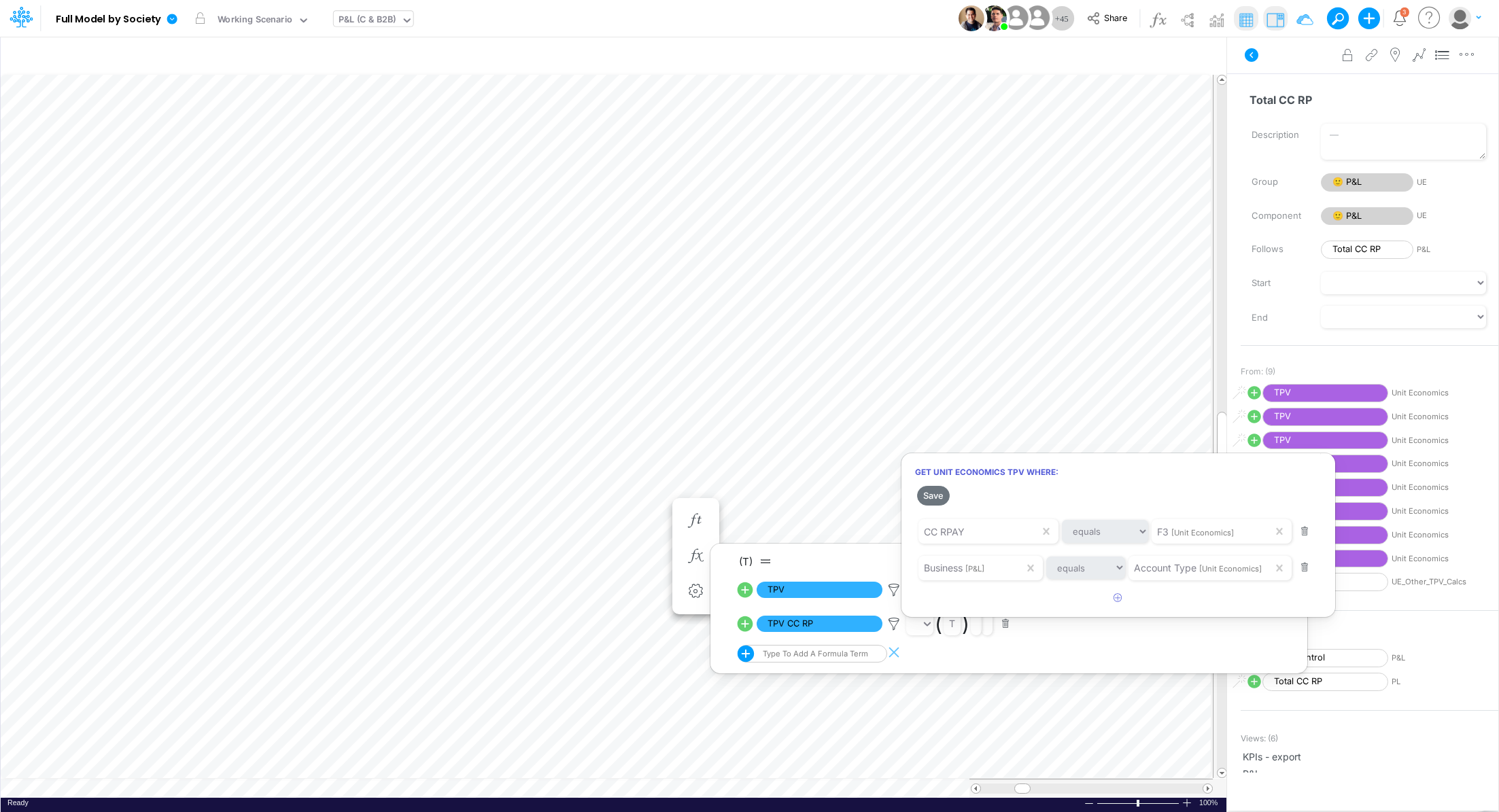
click at [680, 485] on div at bounding box center [750, 410] width 1499 height 806
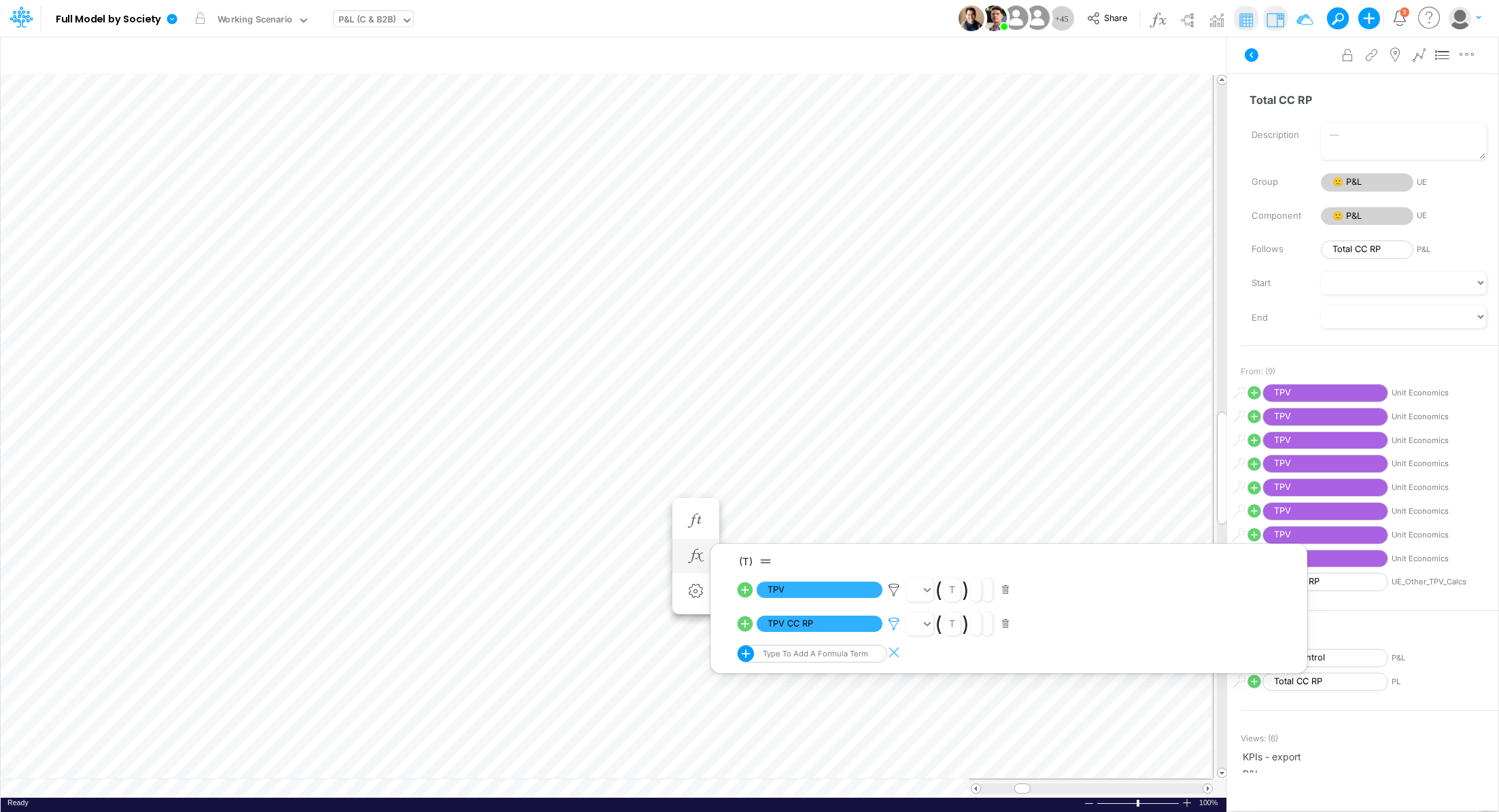
click at [890, 622] on icon at bounding box center [894, 624] width 21 height 15
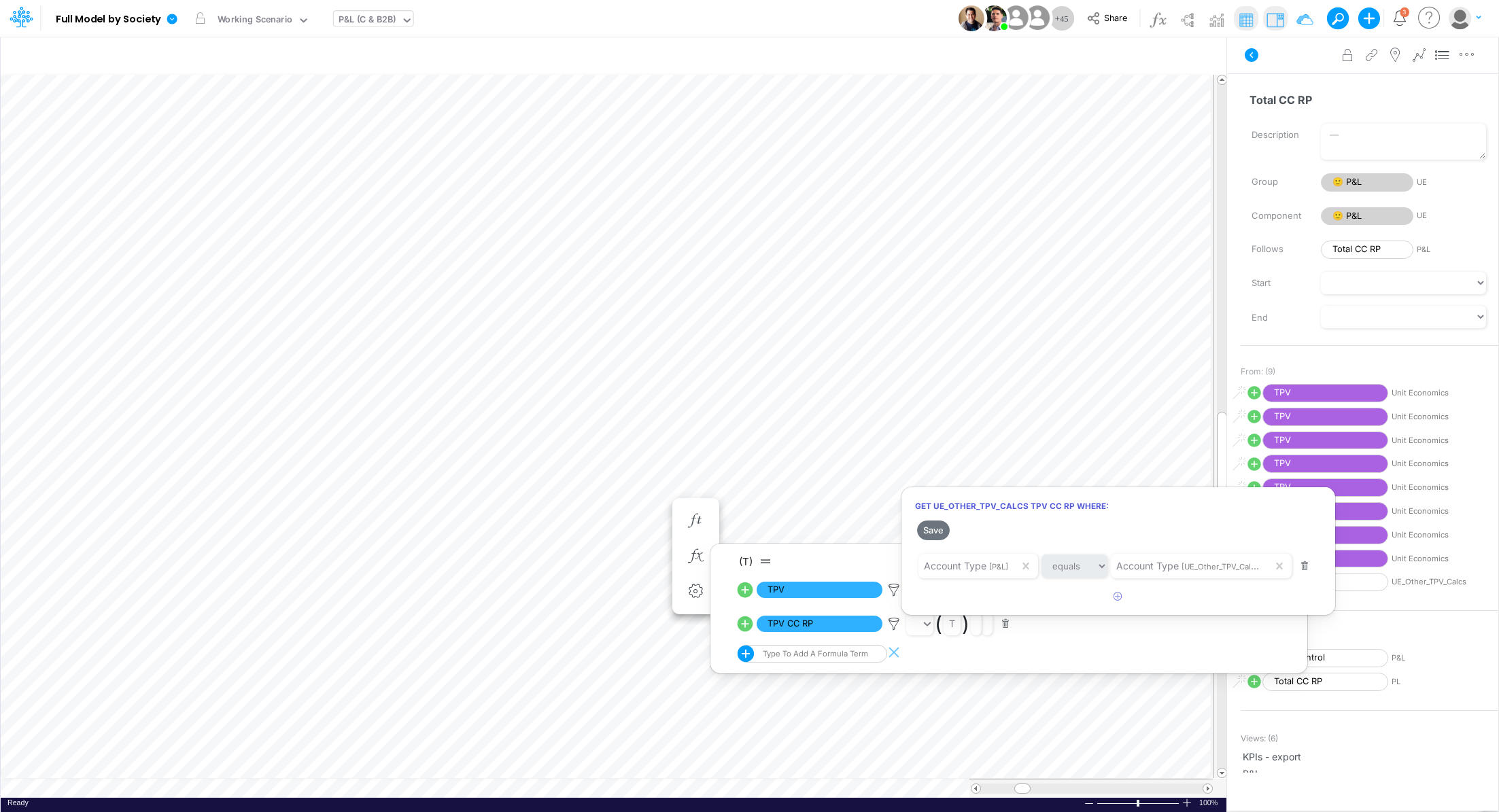
click at [891, 585] on div at bounding box center [750, 410] width 1499 height 806
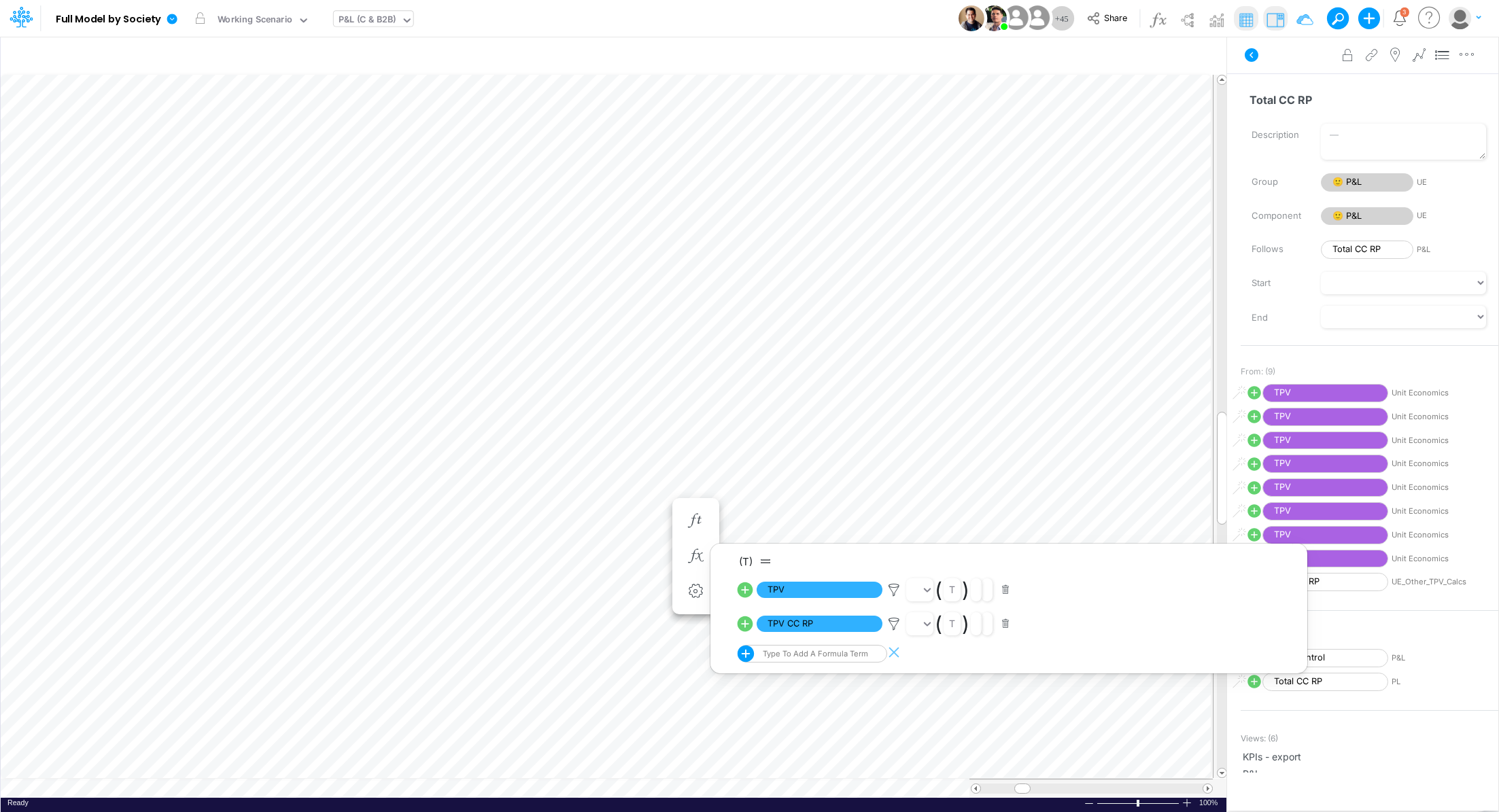
click at [891, 585] on icon at bounding box center [894, 590] width 21 height 15
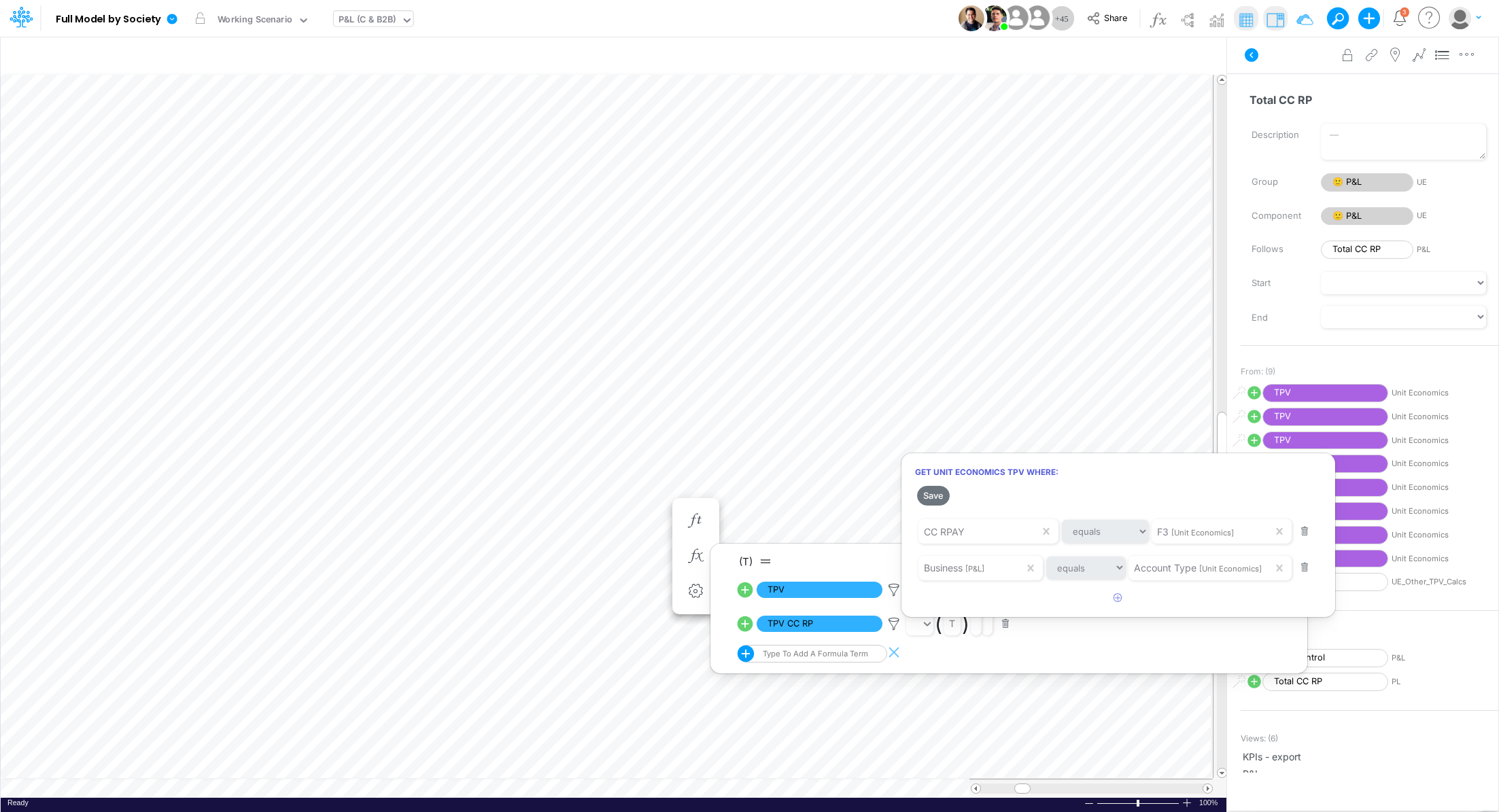
click at [898, 622] on div at bounding box center [750, 410] width 1499 height 806
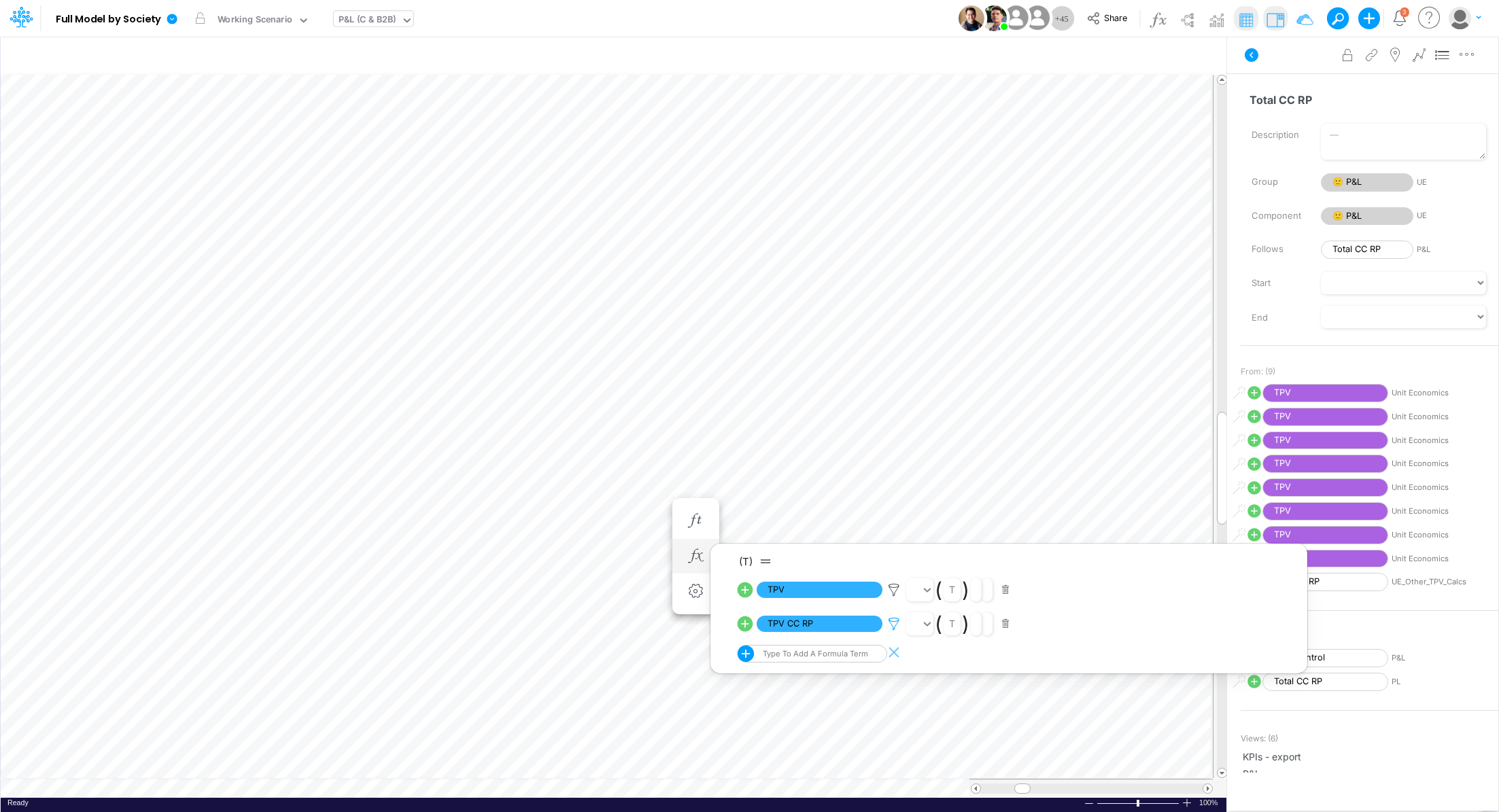
click at [895, 624] on icon at bounding box center [894, 624] width 21 height 15
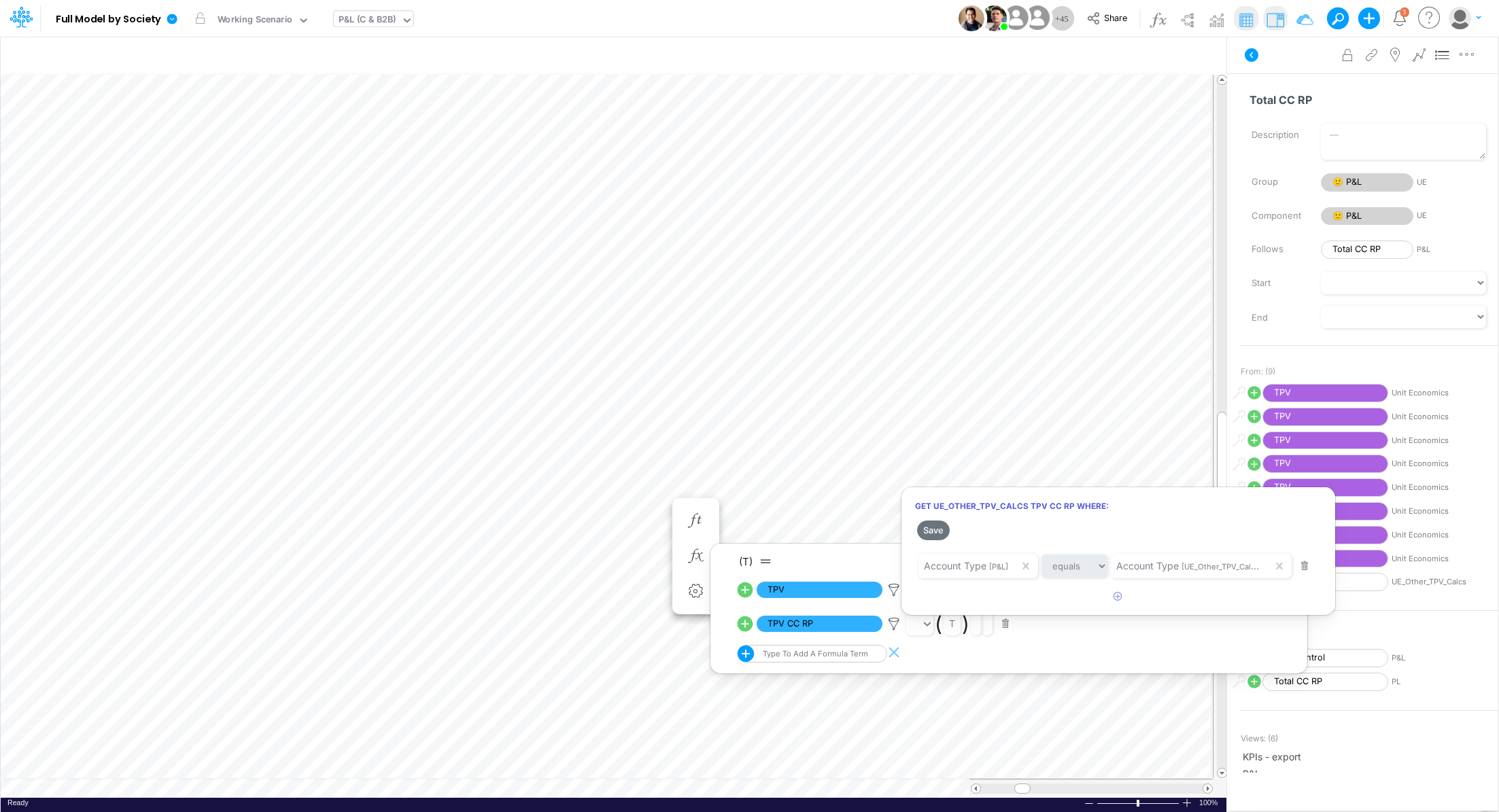
click at [377, 785] on div at bounding box center [750, 410] width 1499 height 806
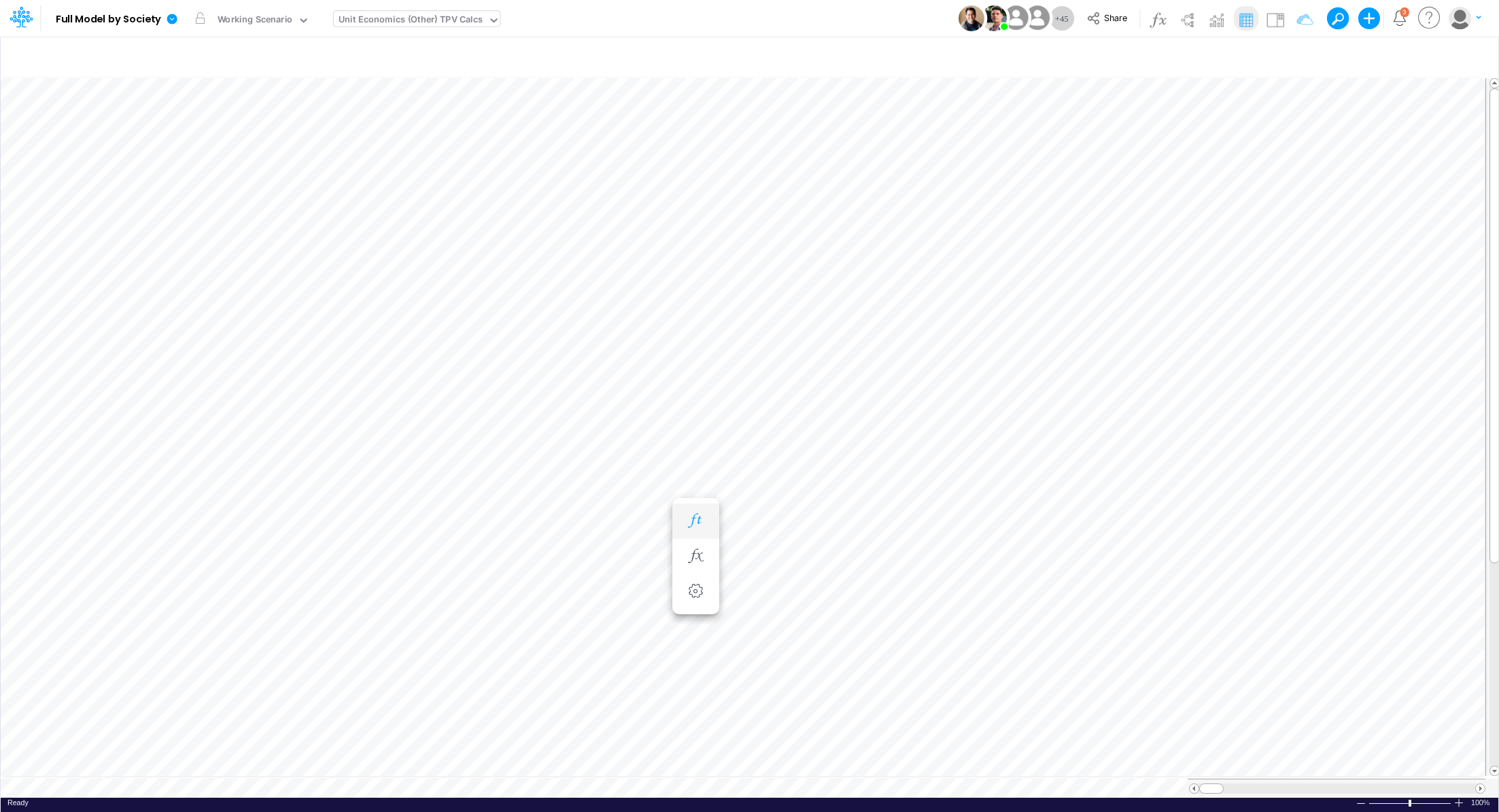
scroll to position [6, 2]
click at [939, 351] on button "button" at bounding box center [938, 339] width 25 height 28
click at [936, 300] on icon "button" at bounding box center [938, 304] width 21 height 15
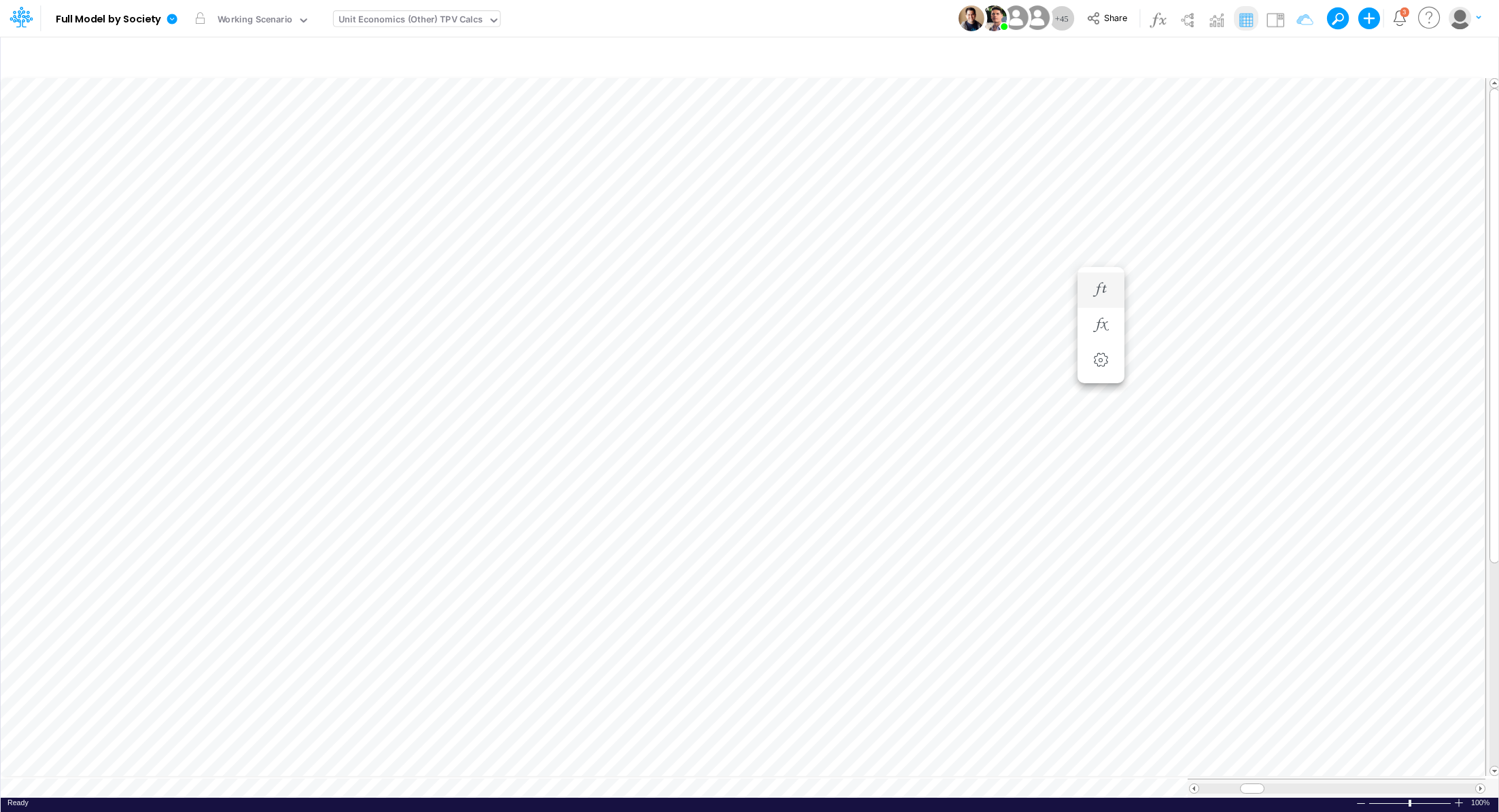
scroll to position [6, 2]
click at [942, 332] on icon "button" at bounding box center [938, 330] width 21 height 15
click at [938, 303] on icon "button" at bounding box center [938, 304] width 21 height 15
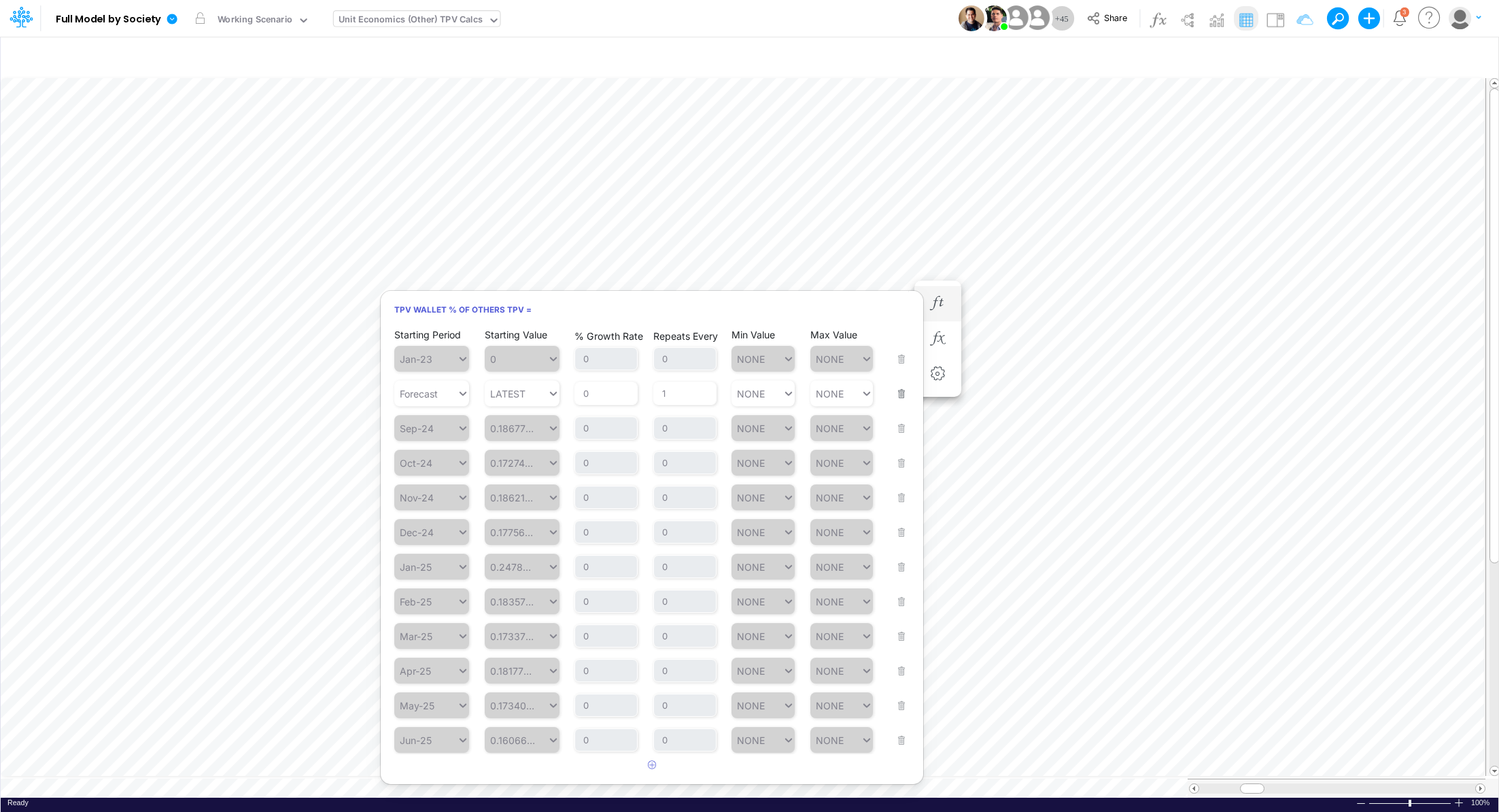
click at [901, 396] on button "button" at bounding box center [897, 385] width 18 height 37
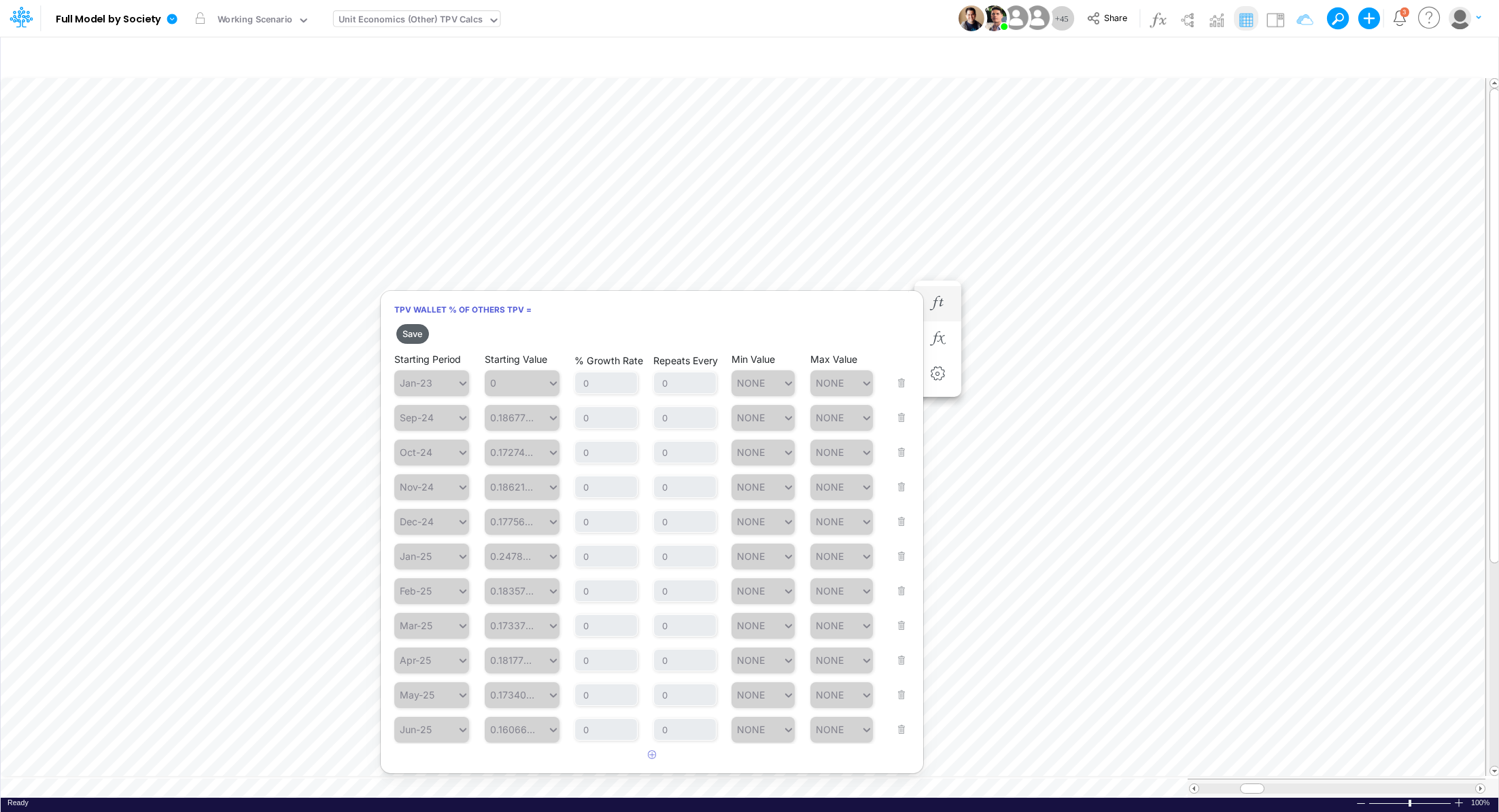
click at [412, 329] on button "Save" at bounding box center [412, 334] width 33 height 20
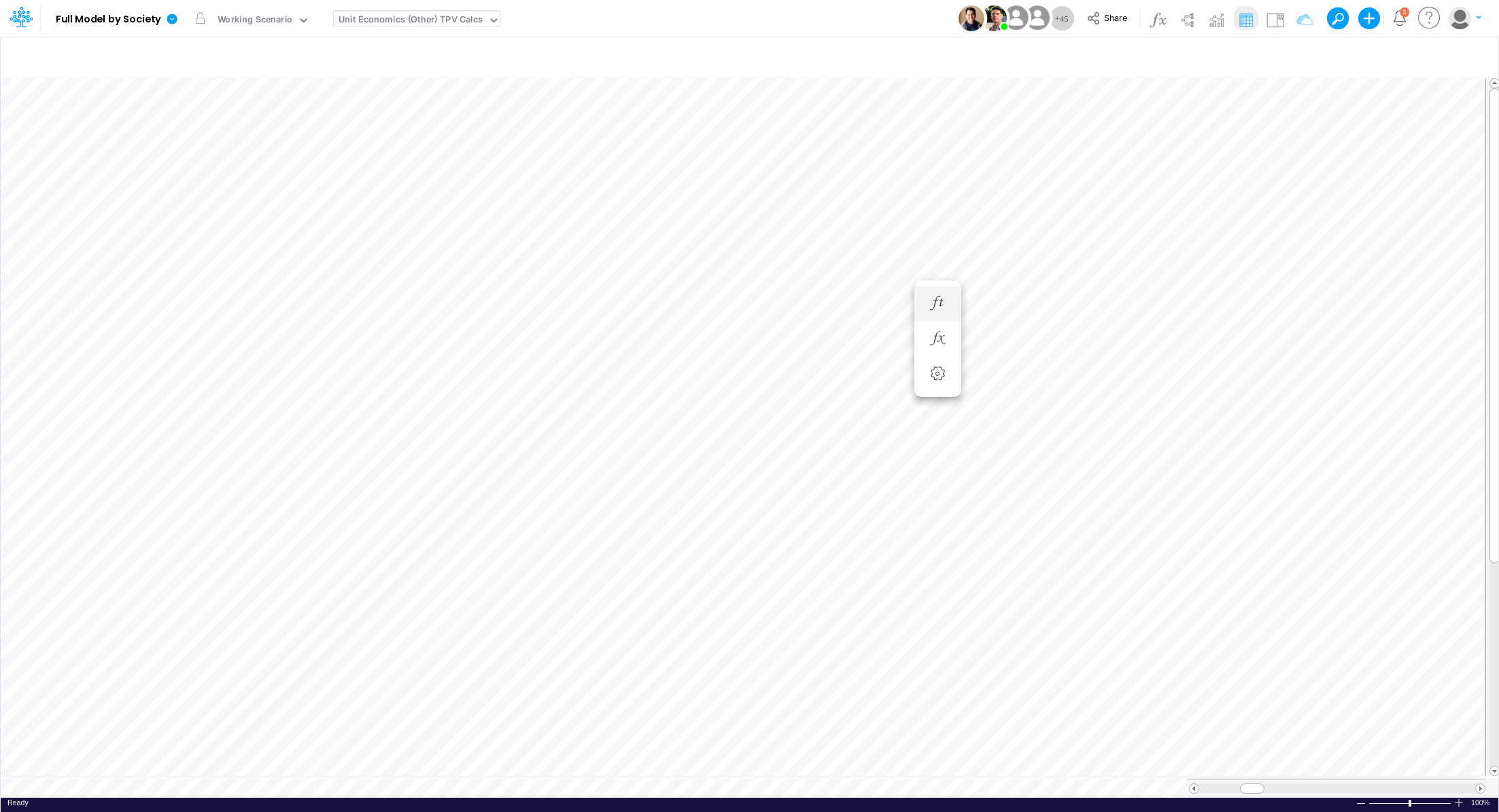
scroll to position [6, 2]
click at [933, 324] on button "button" at bounding box center [938, 317] width 25 height 28
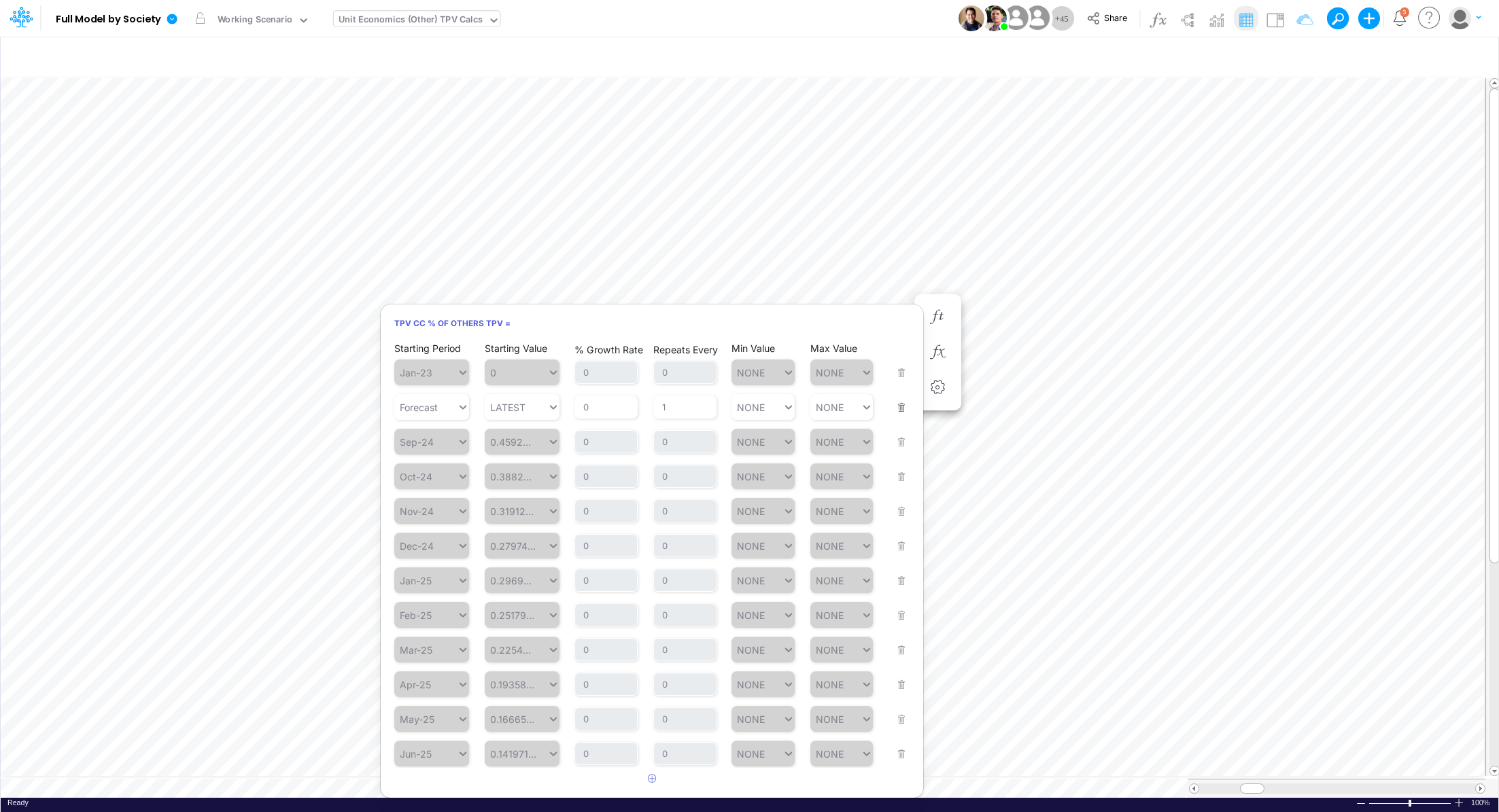
click at [899, 412] on button "button" at bounding box center [897, 399] width 18 height 37
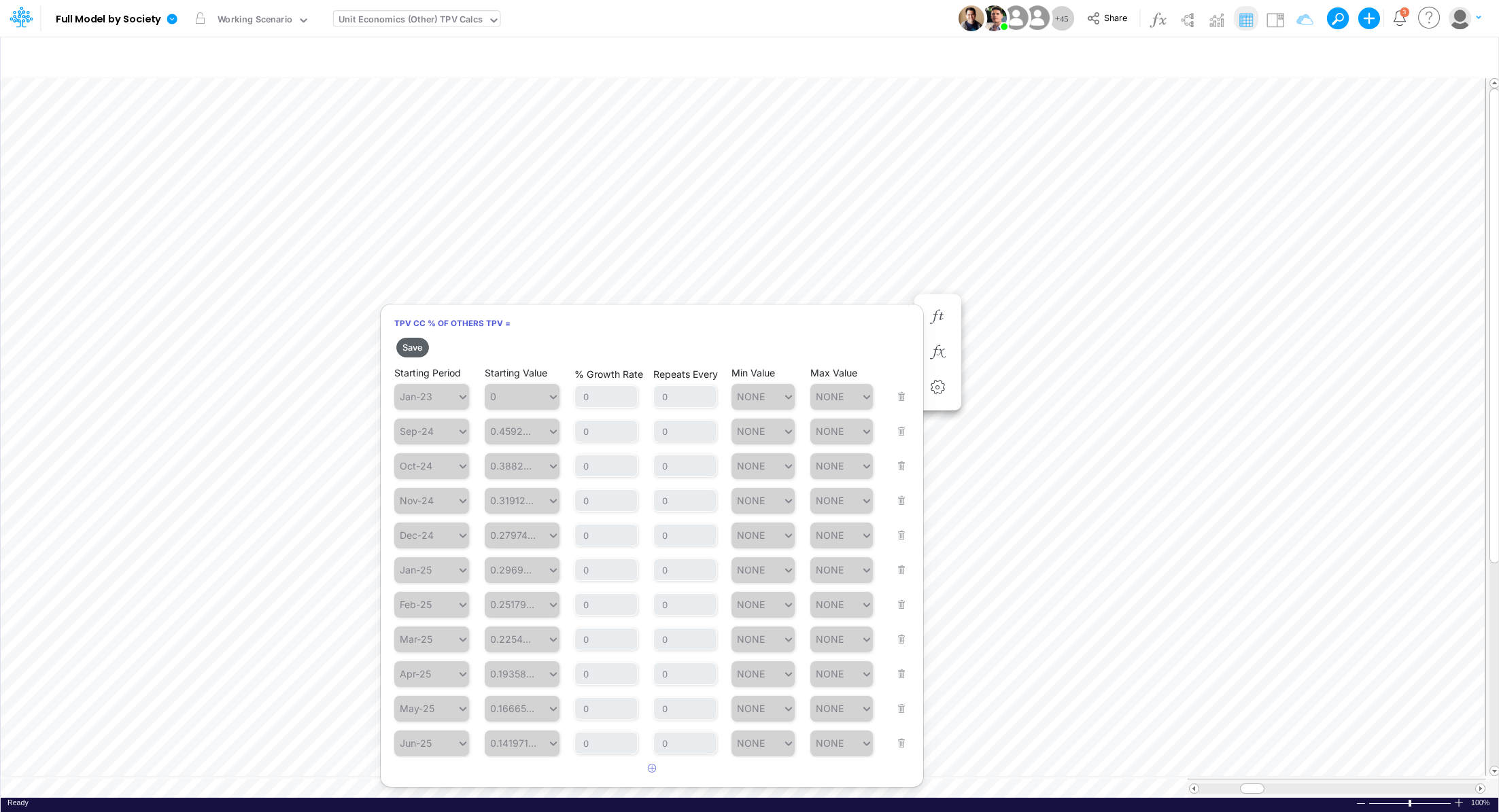
click at [418, 351] on button "Save" at bounding box center [412, 348] width 33 height 20
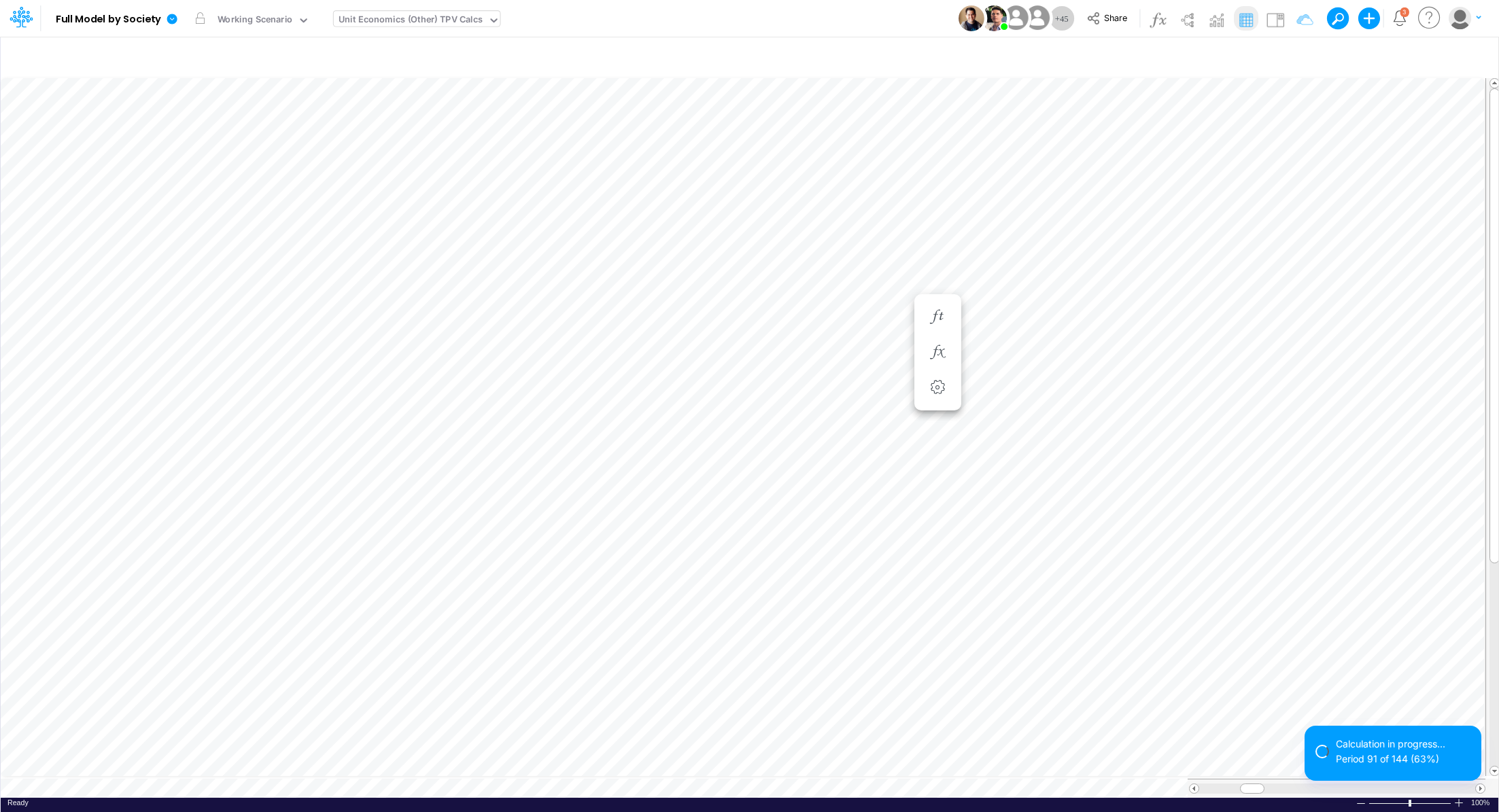
scroll to position [6, 2]
click at [948, 307] on button "button" at bounding box center [938, 304] width 25 height 28
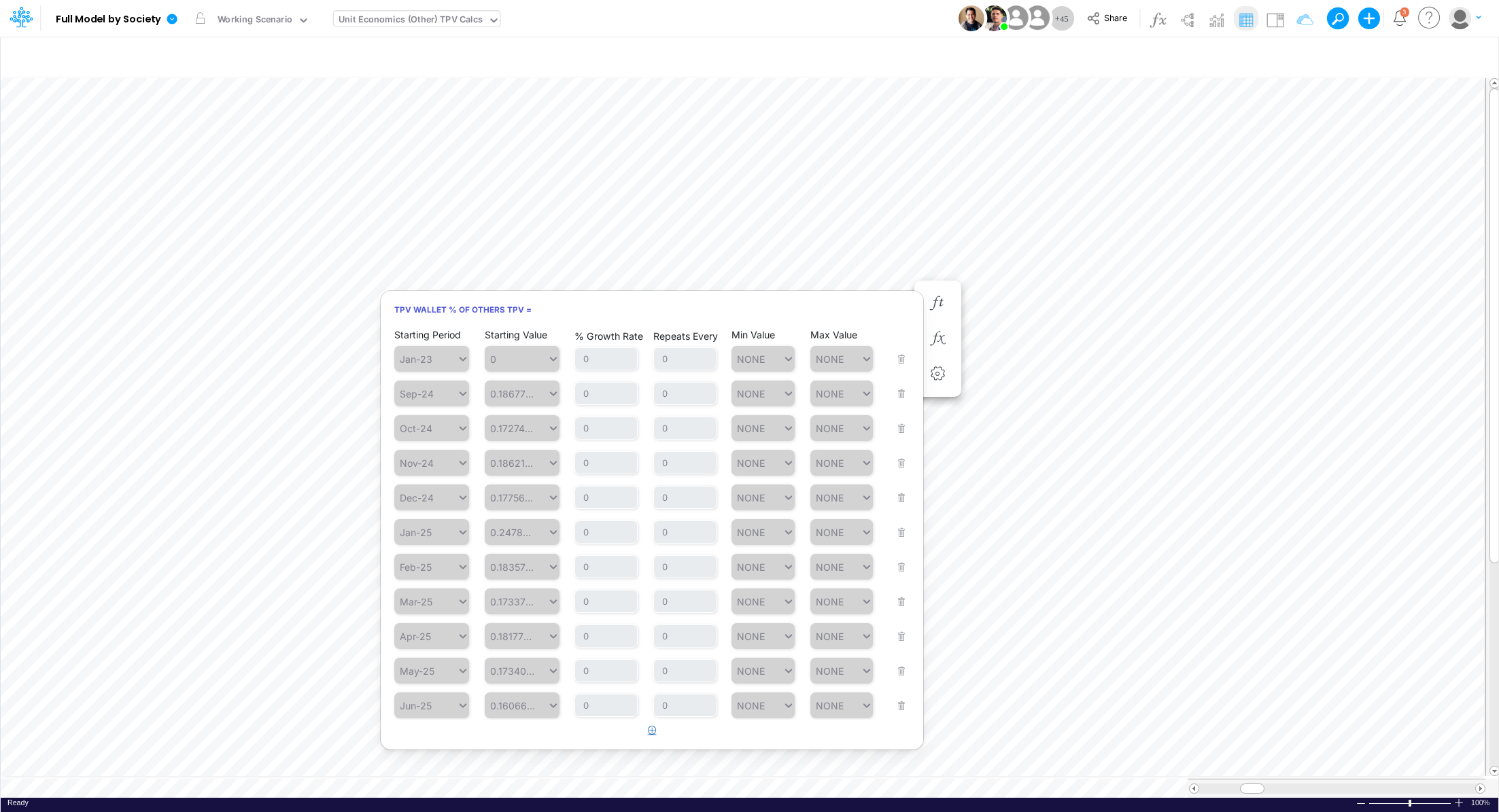
click at [649, 735] on icon "button" at bounding box center [652, 731] width 9 height 9
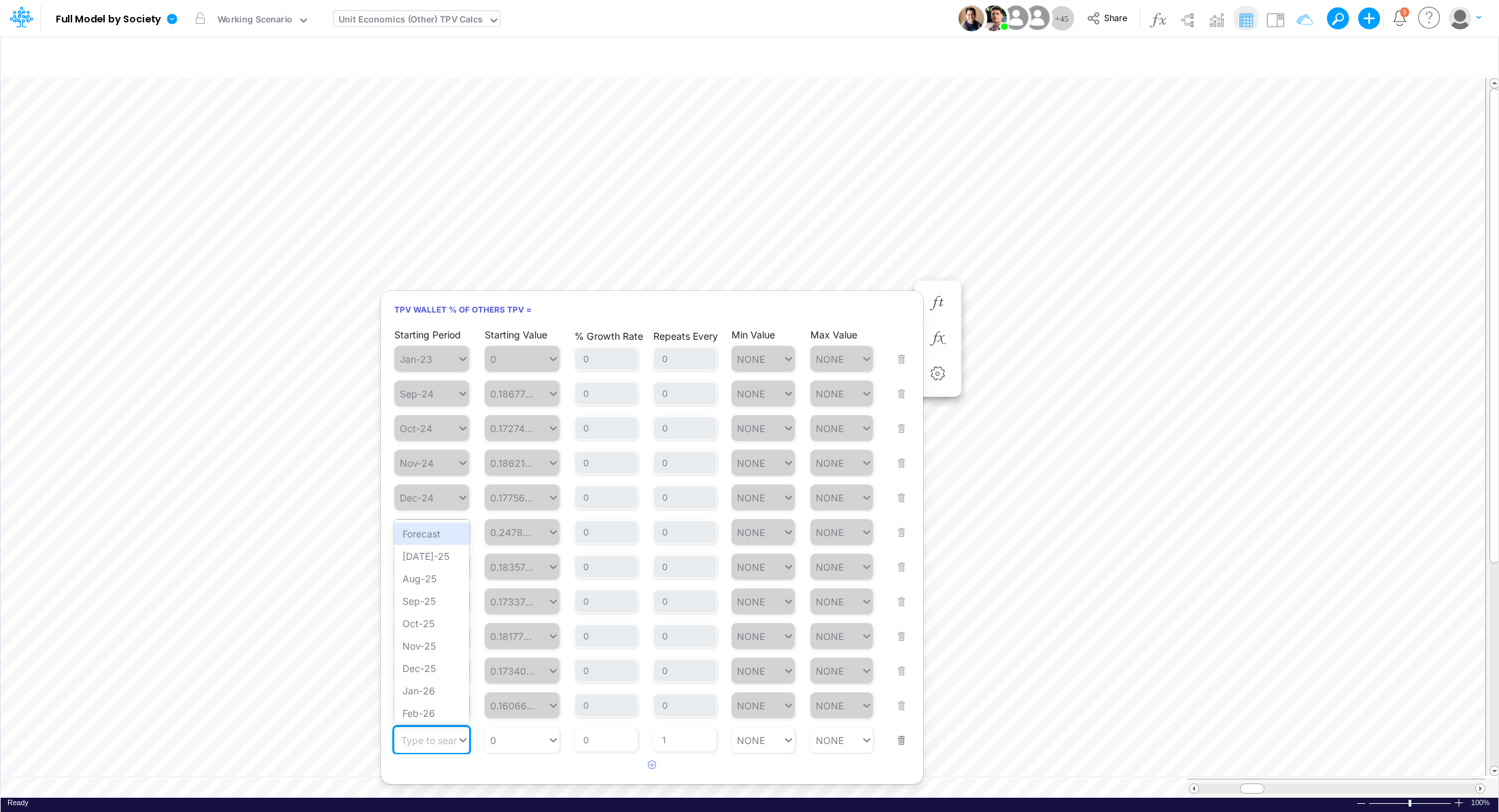
click at [429, 749] on div "Type to search..." at bounding box center [426, 741] width 63 height 20
click at [424, 541] on div "Forecast" at bounding box center [432, 534] width 75 height 22
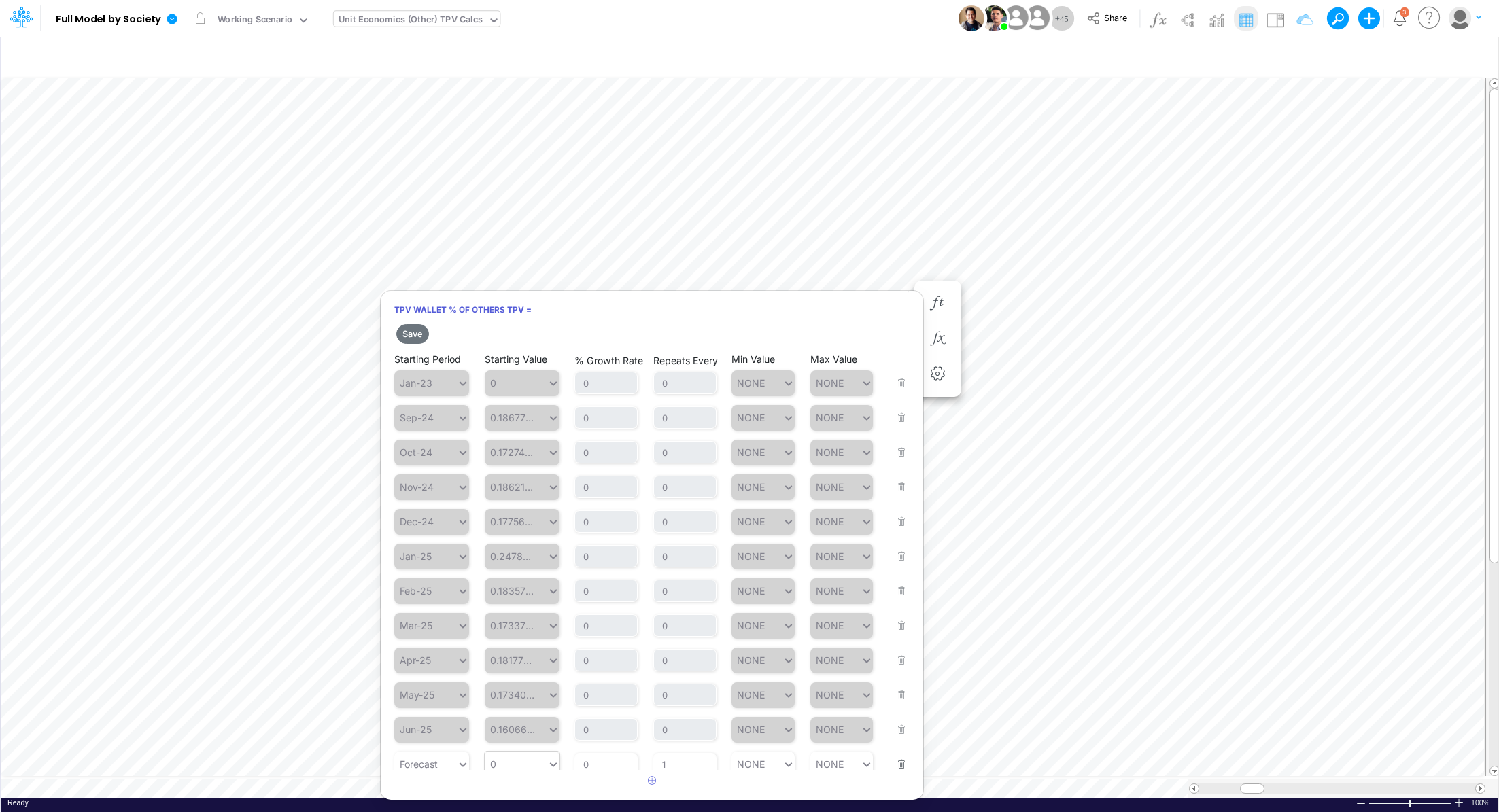
type input "0"
click at [520, 765] on div "0 0" at bounding box center [516, 765] width 63 height 20
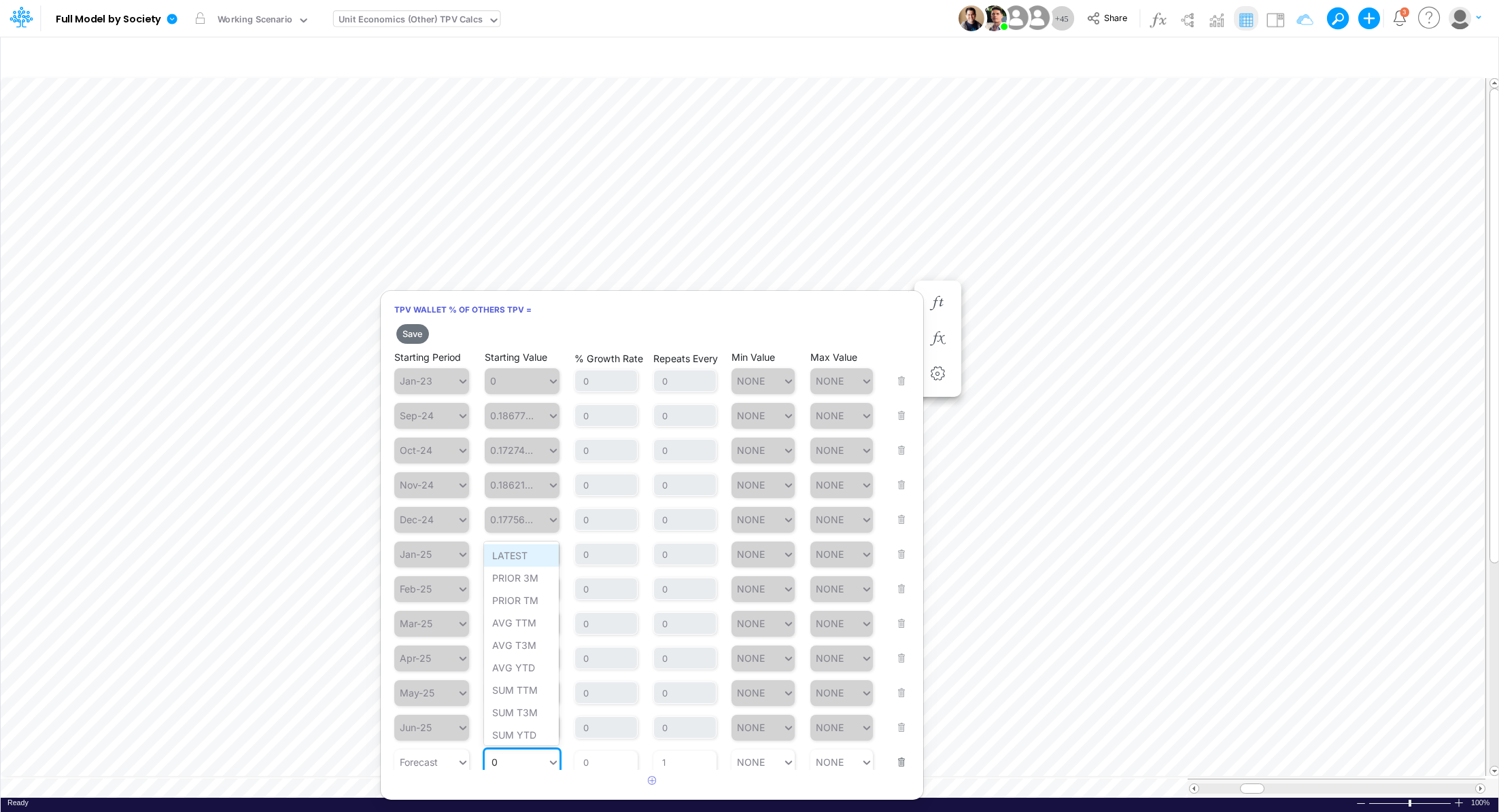
click at [509, 562] on div "LATEST" at bounding box center [522, 555] width 75 height 22
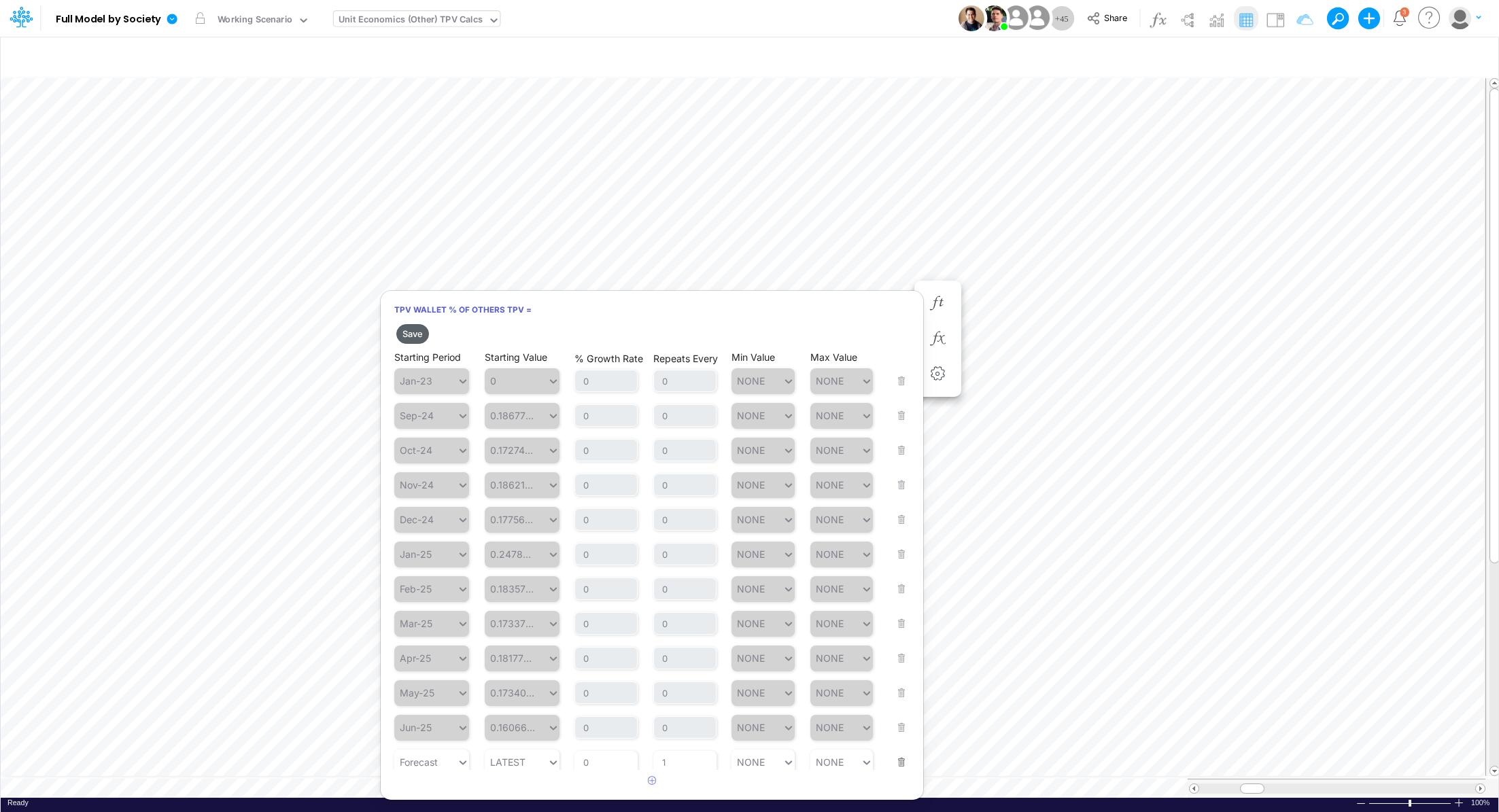
click at [414, 334] on button "Save" at bounding box center [412, 334] width 33 height 20
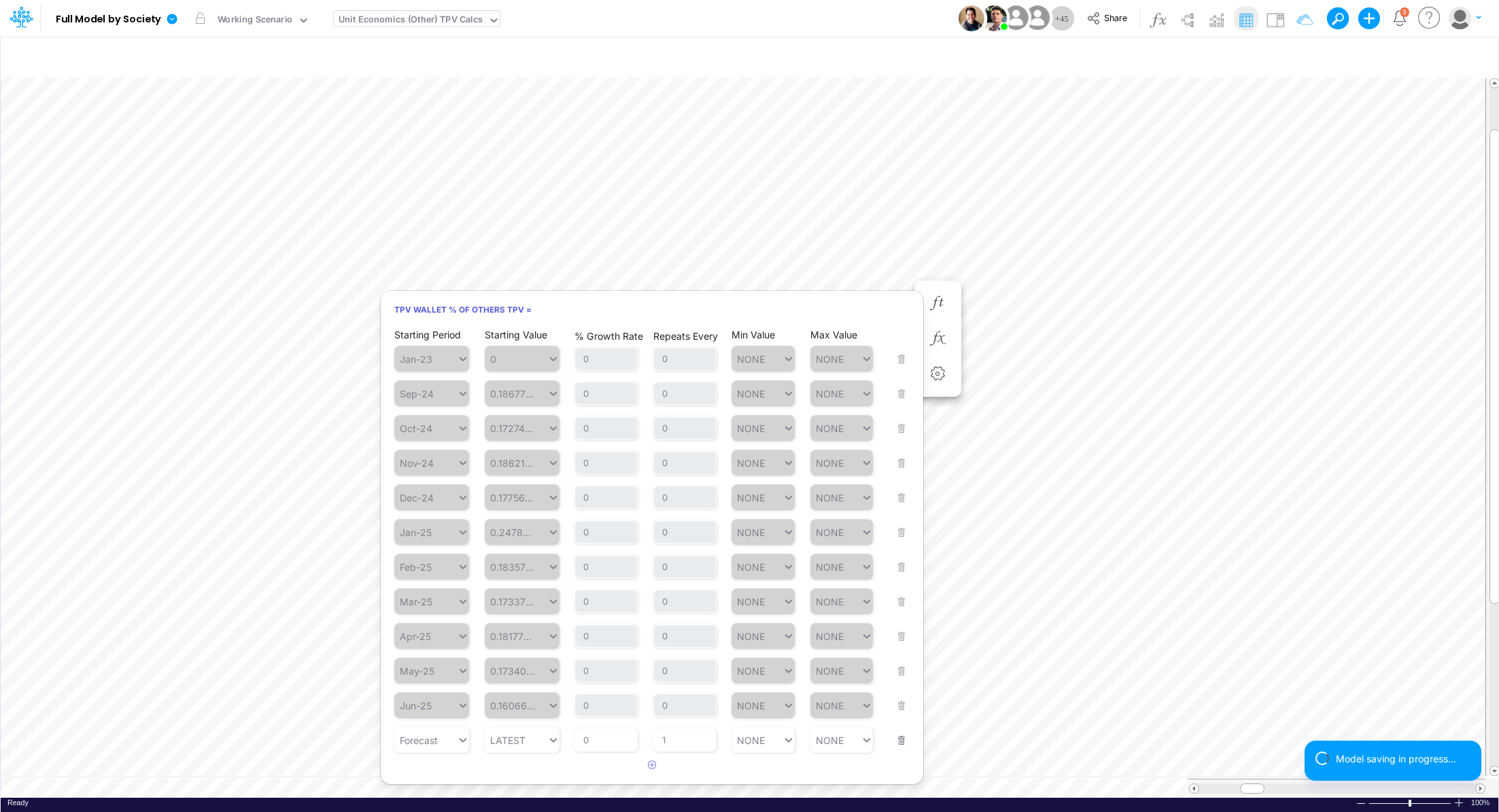
scroll to position [6, 2]
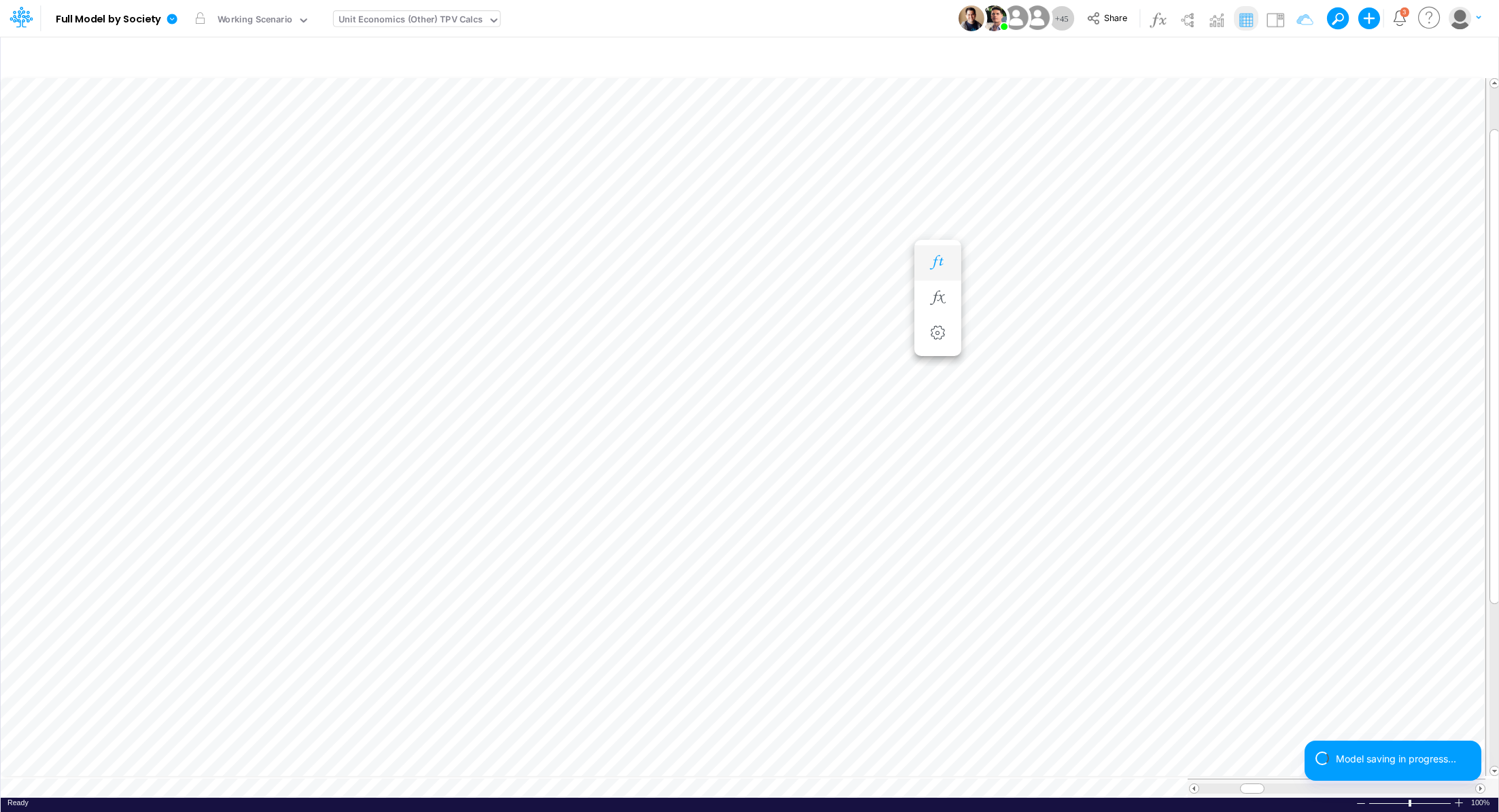
click at [942, 269] on button "button" at bounding box center [938, 263] width 25 height 28
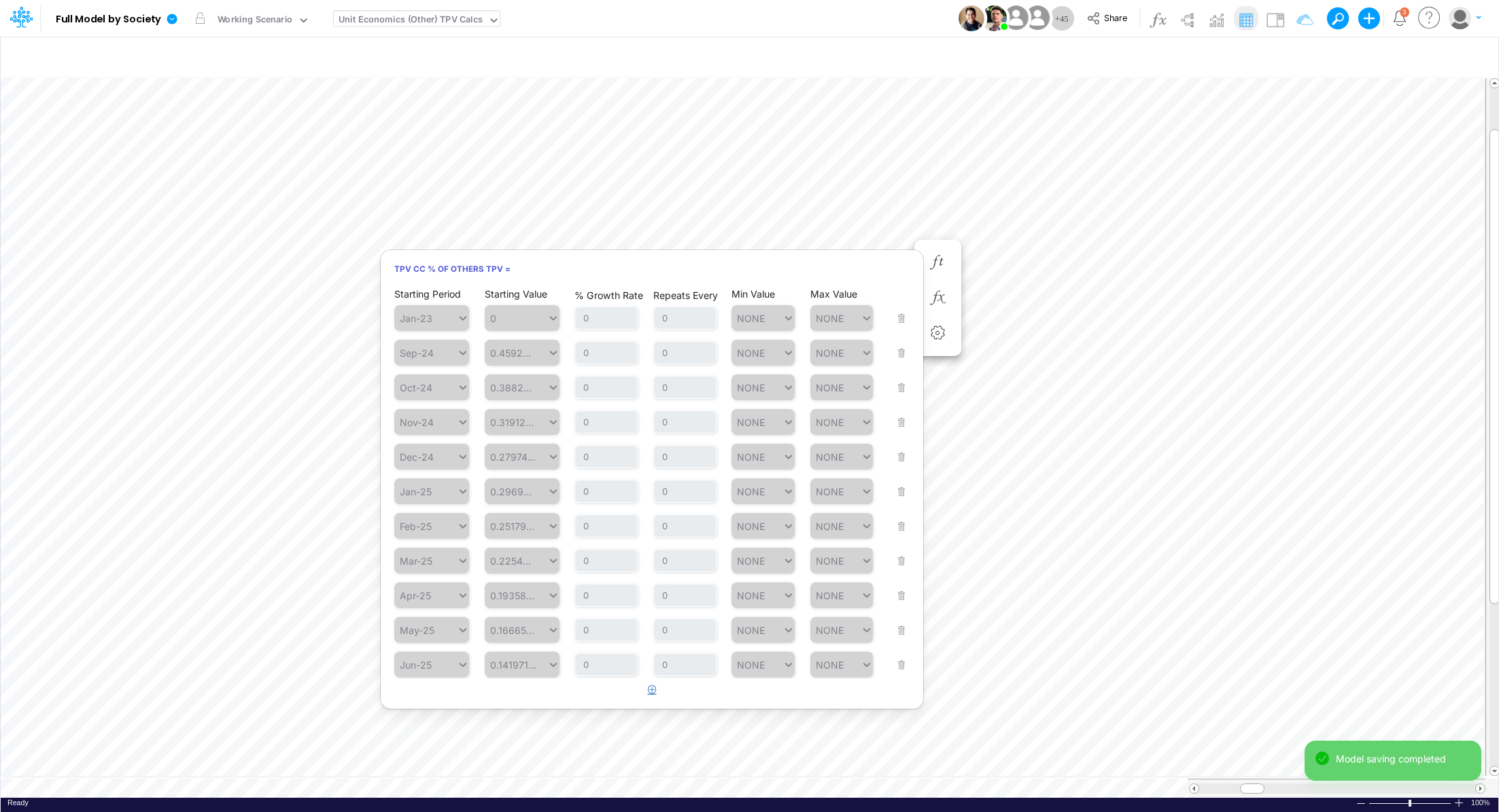
click at [653, 693] on icon "button" at bounding box center [652, 690] width 9 height 9
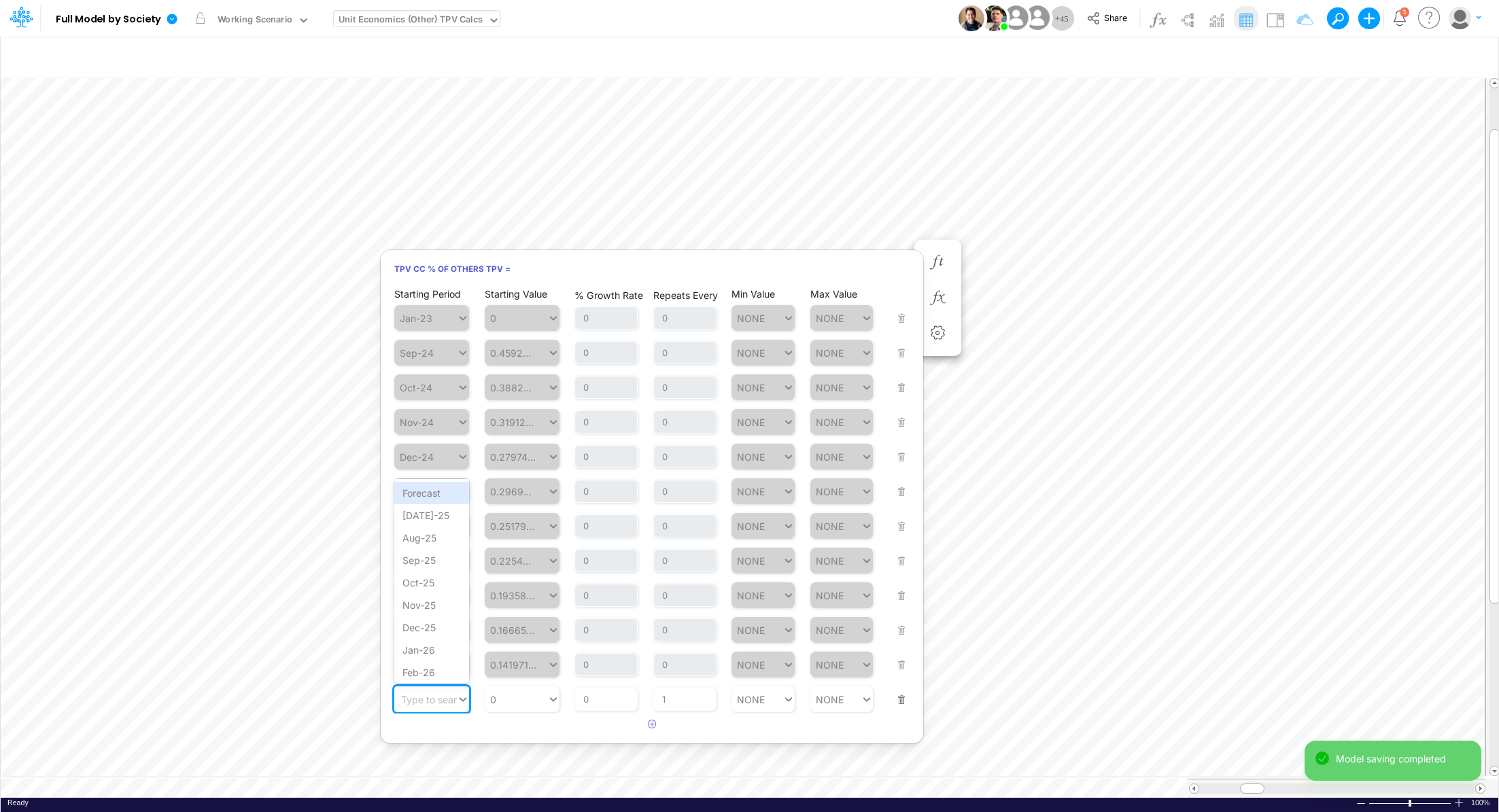
click at [434, 696] on div "Type to search..." at bounding box center [439, 700] width 75 height 11
click at [429, 499] on div "Forecast" at bounding box center [432, 492] width 75 height 22
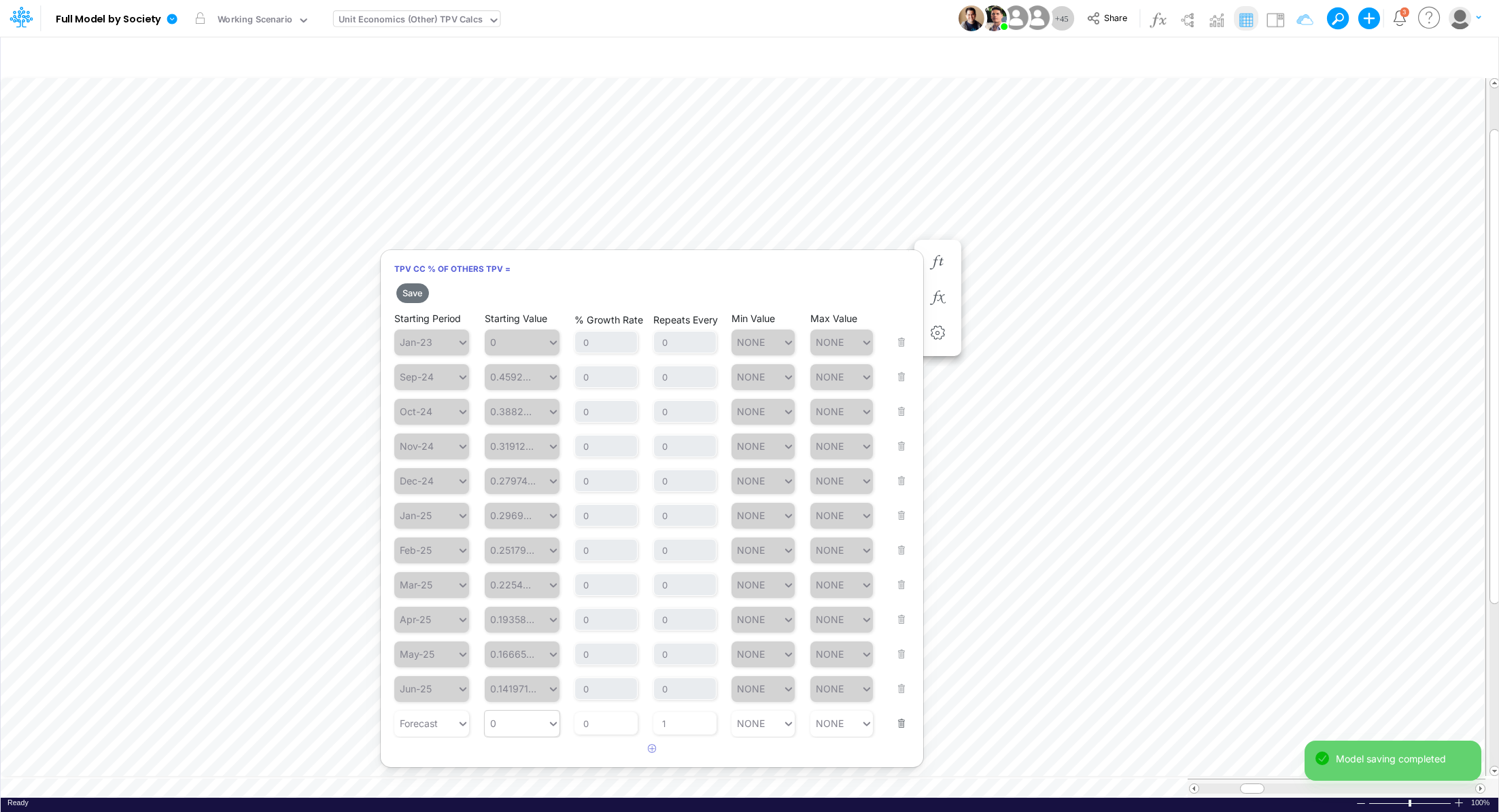
type input "0"
click at [536, 732] on div "0 0" at bounding box center [516, 724] width 63 height 20
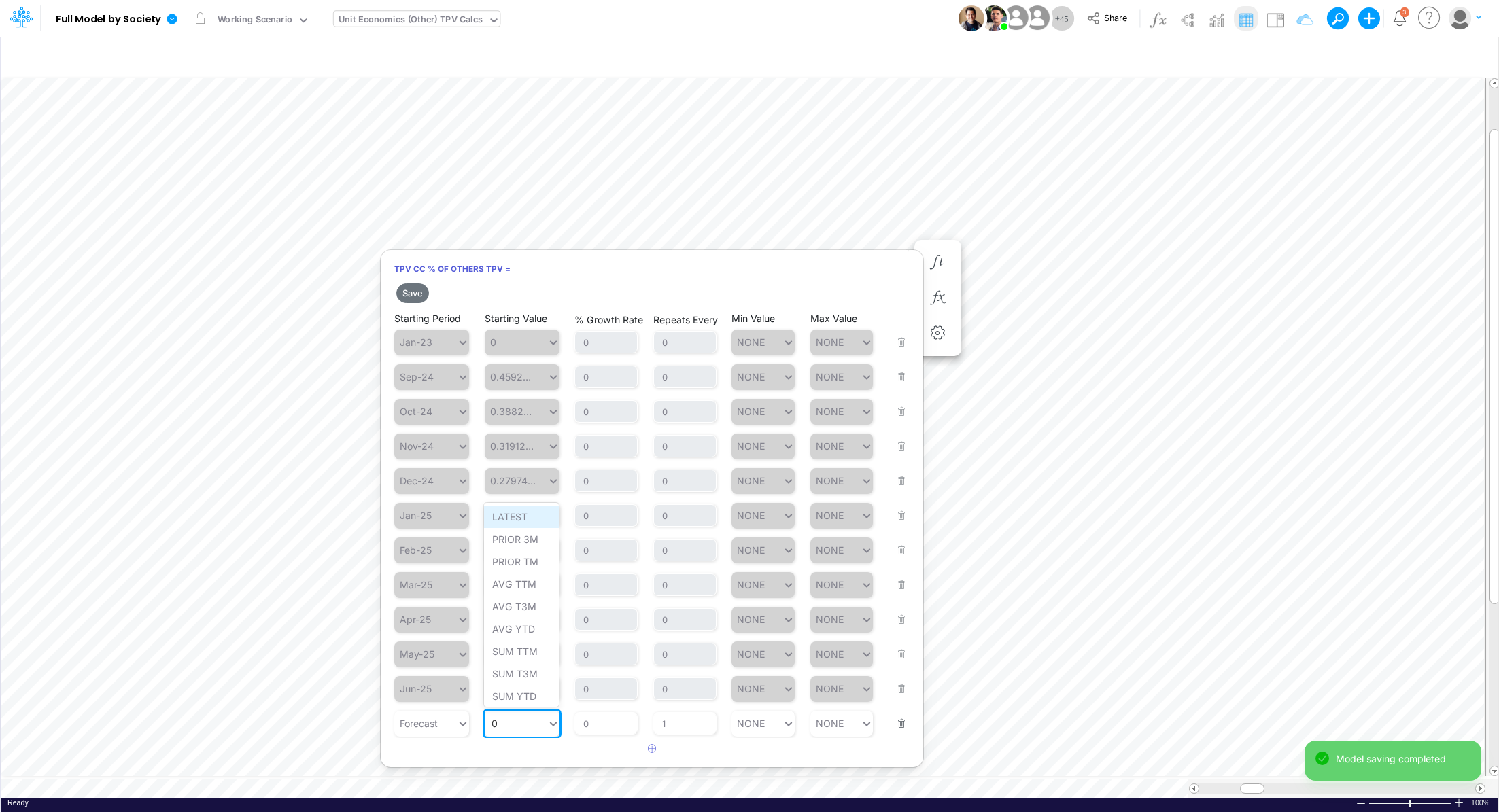
click at [513, 522] on div "LATEST" at bounding box center [522, 516] width 75 height 22
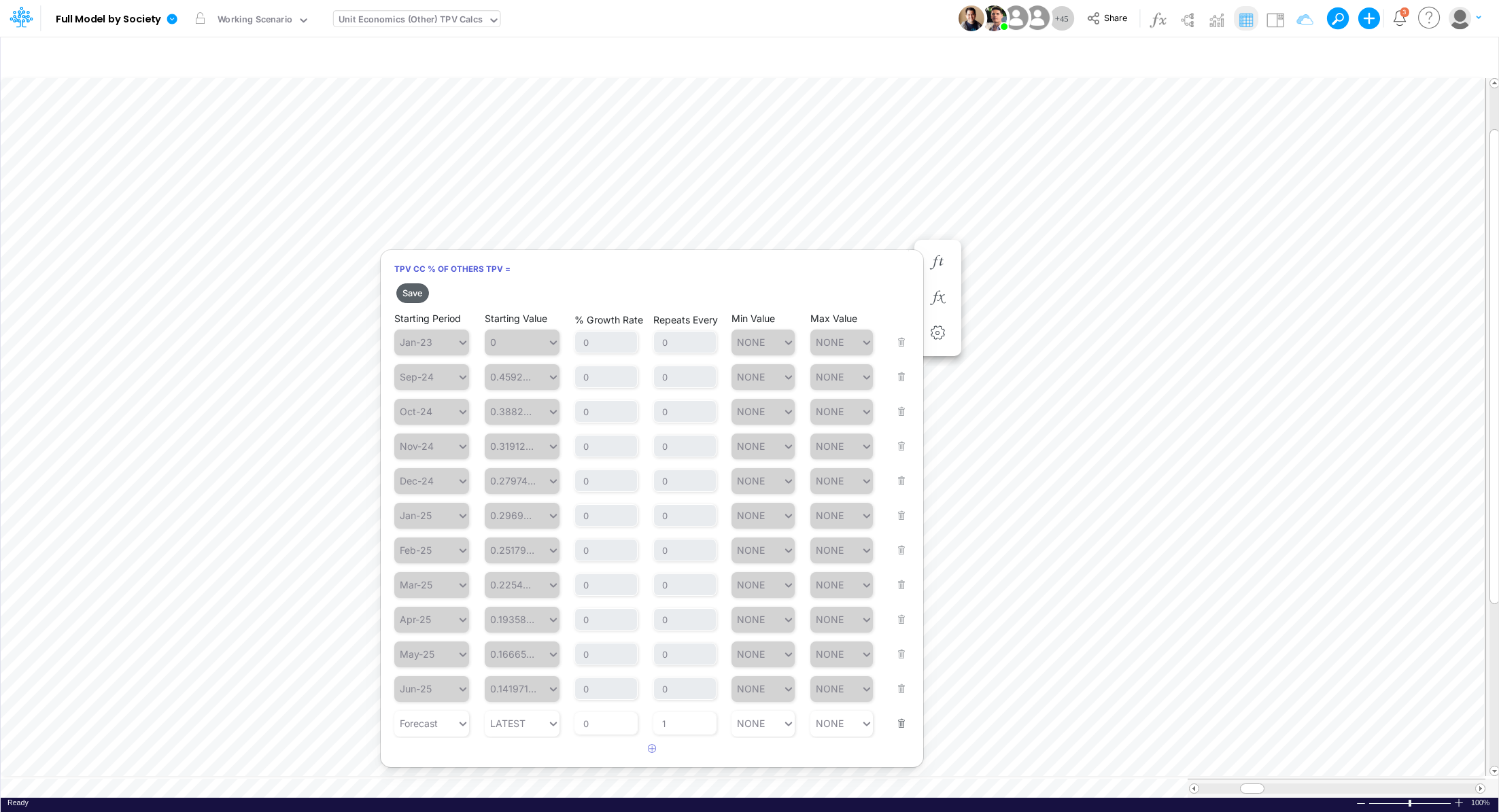
click at [416, 288] on button "Save" at bounding box center [412, 294] width 33 height 20
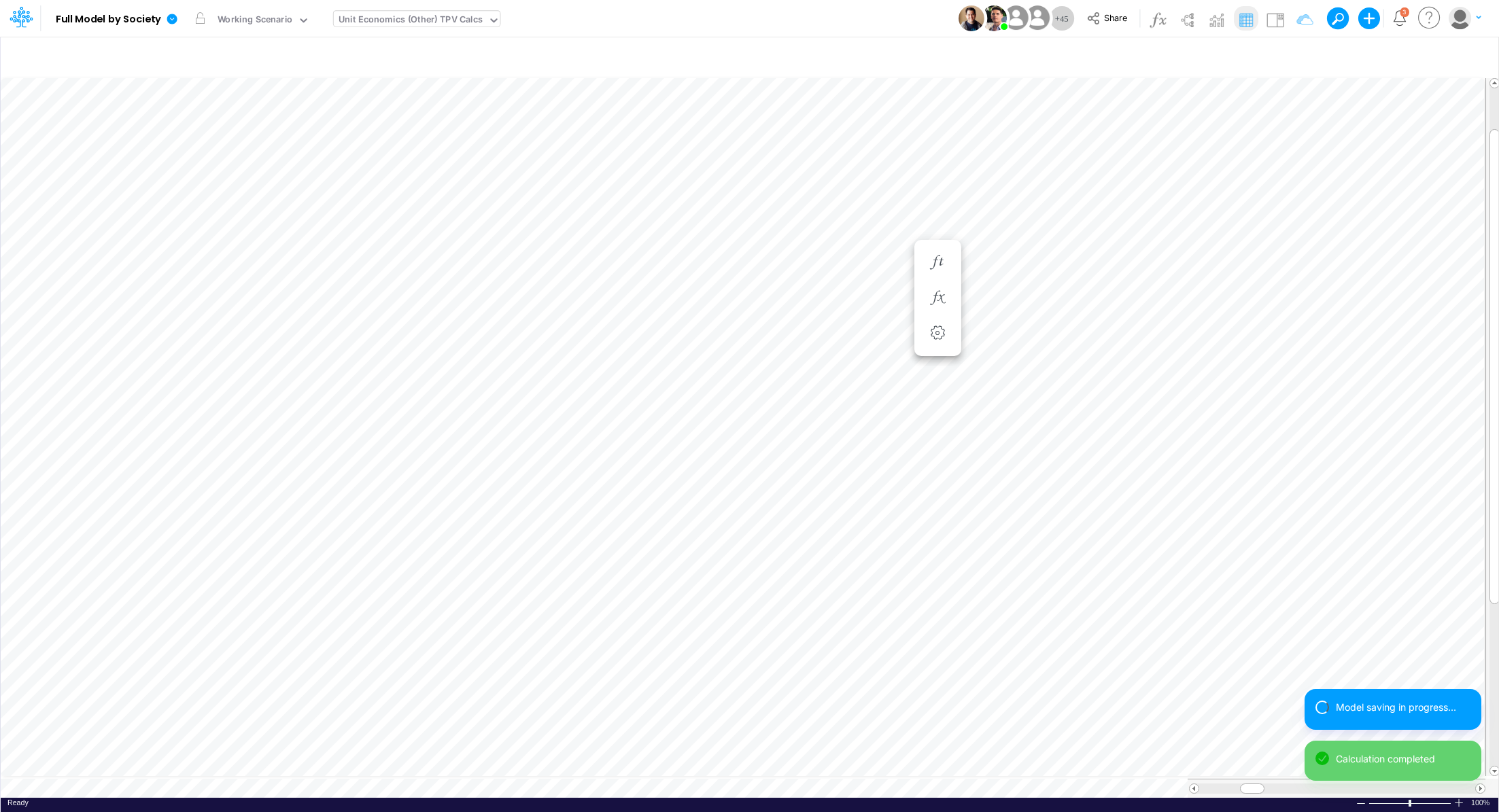
scroll to position [6, 2]
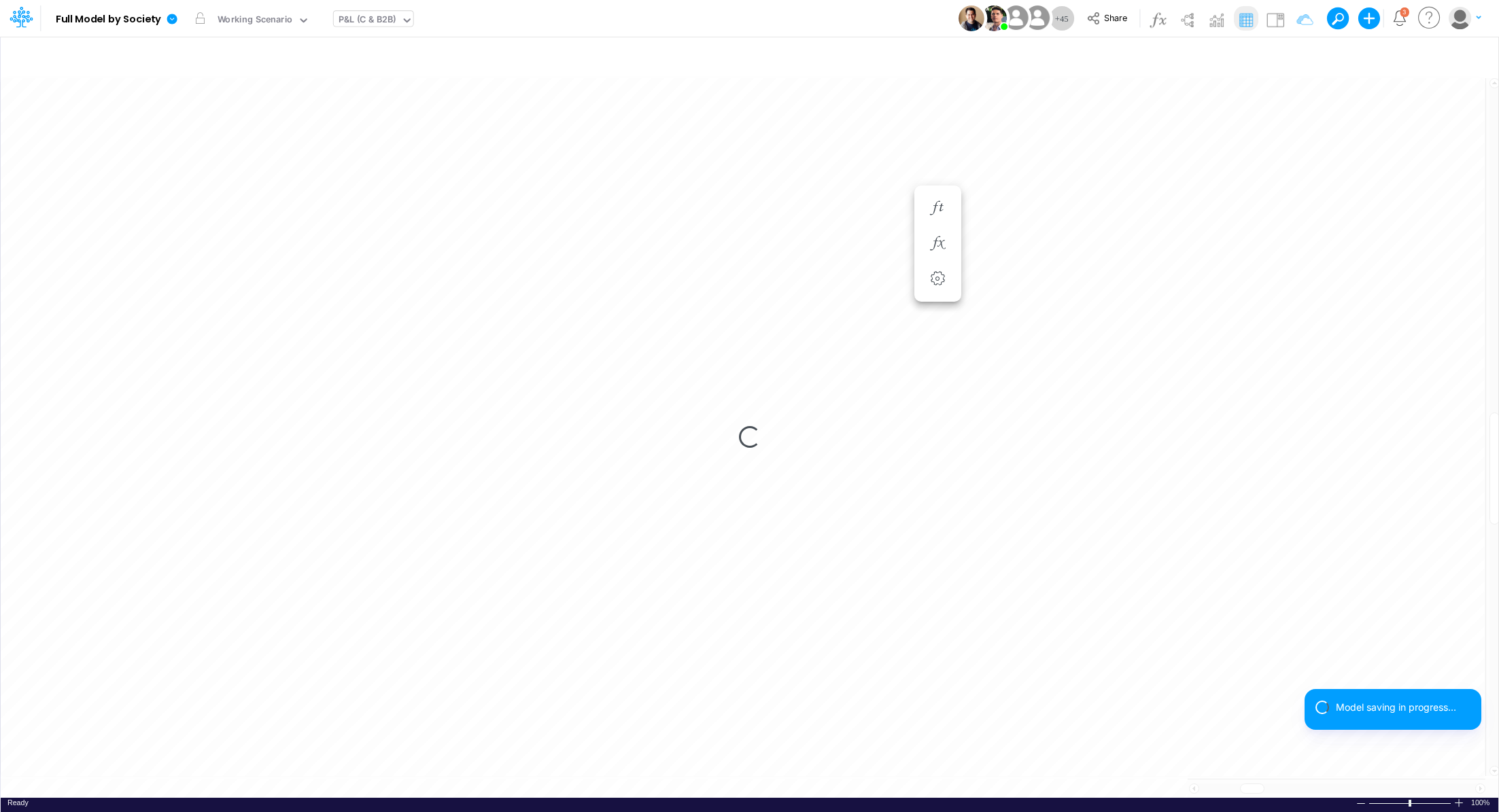
scroll to position [6, 2]
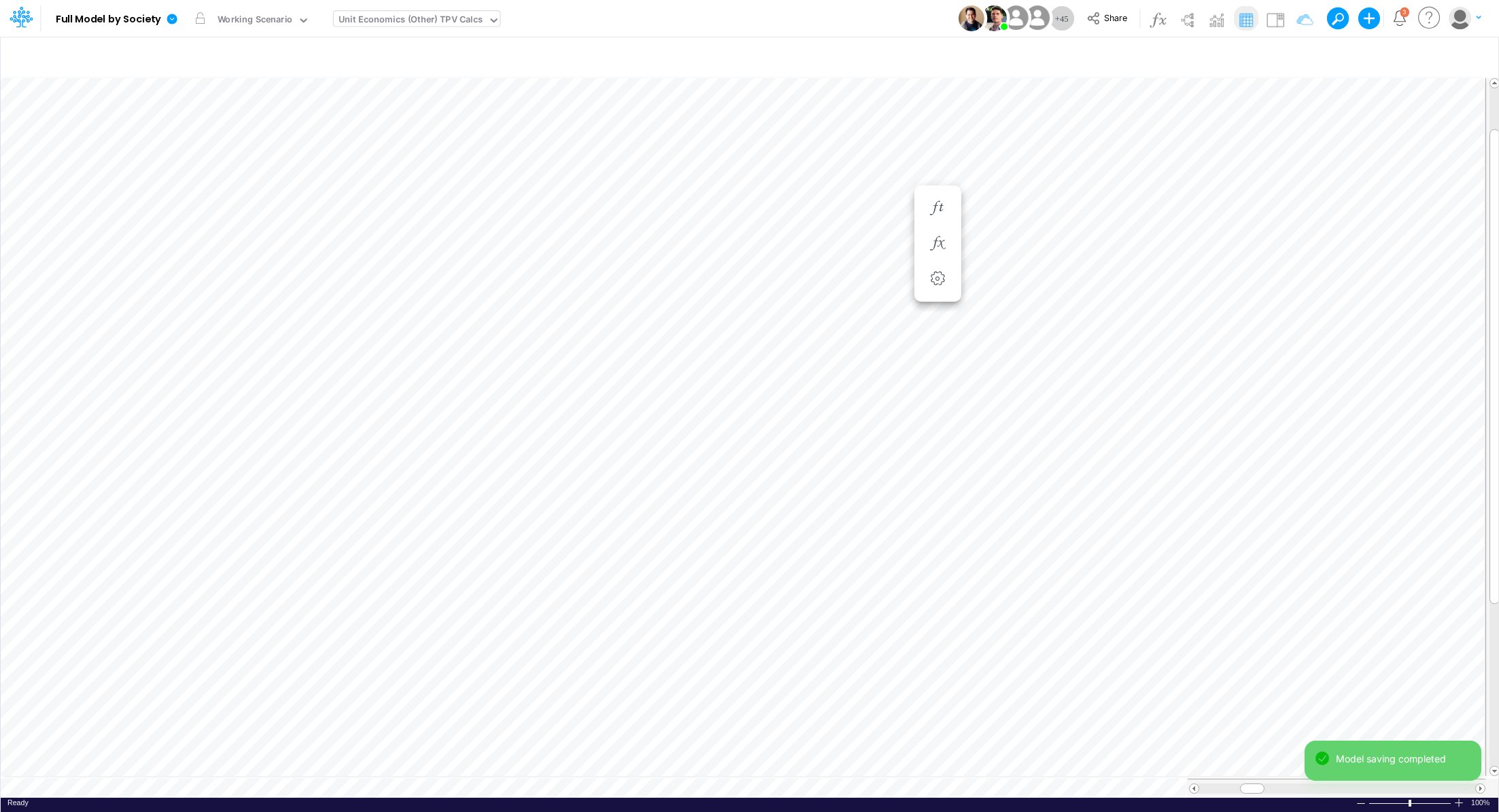
scroll to position [6, 2]
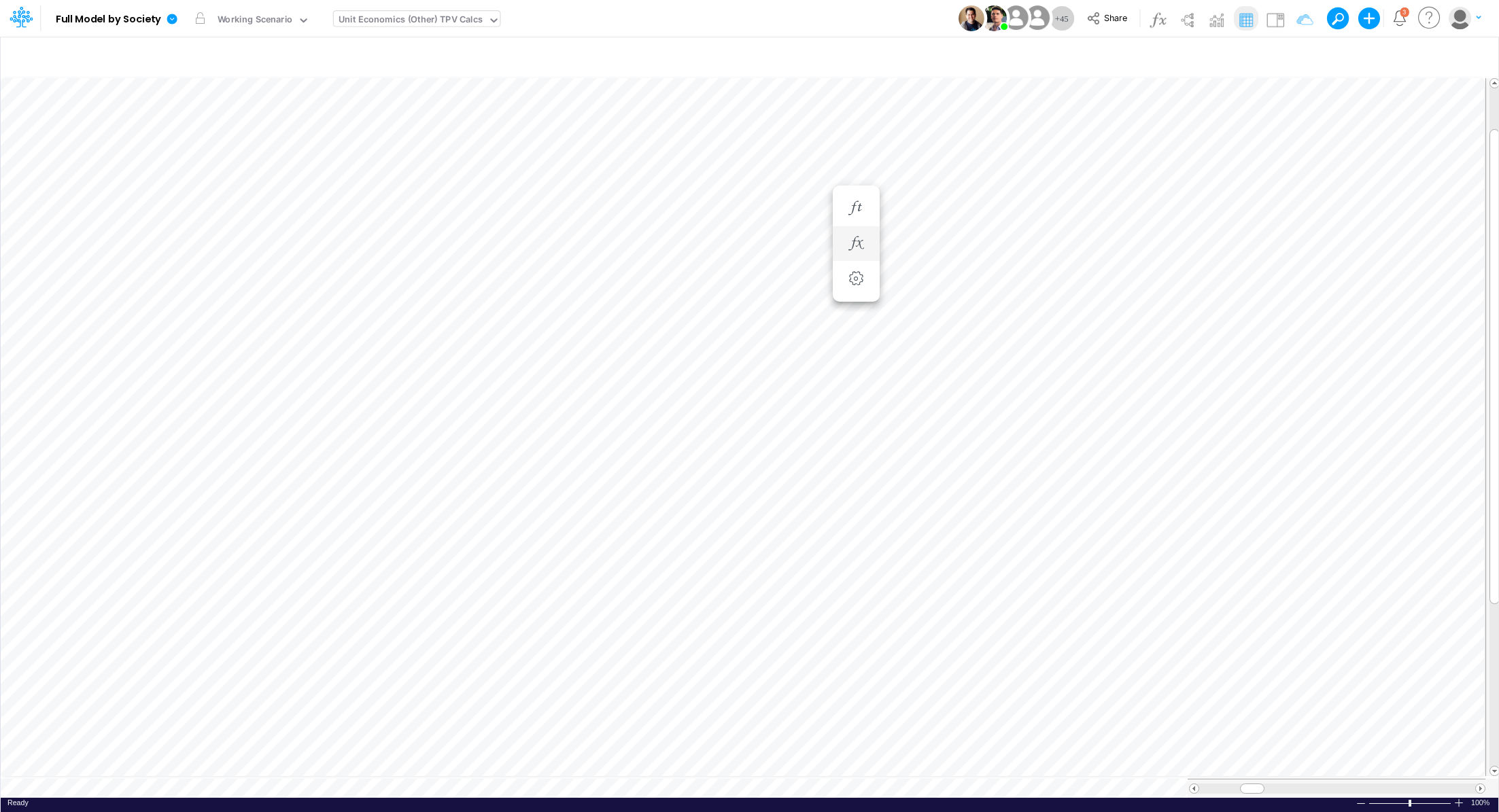
scroll to position [6, 2]
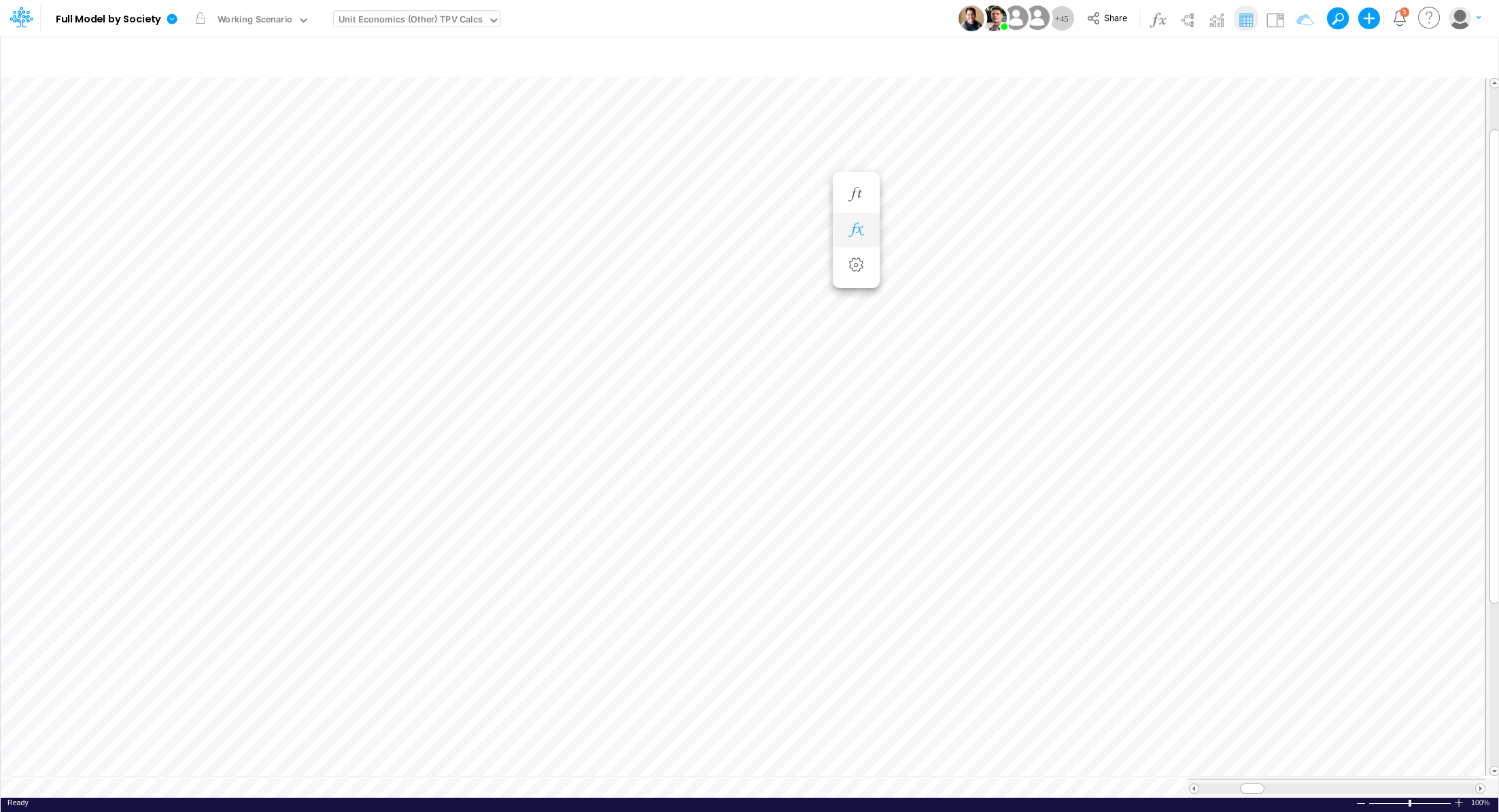
scroll to position [6, 2]
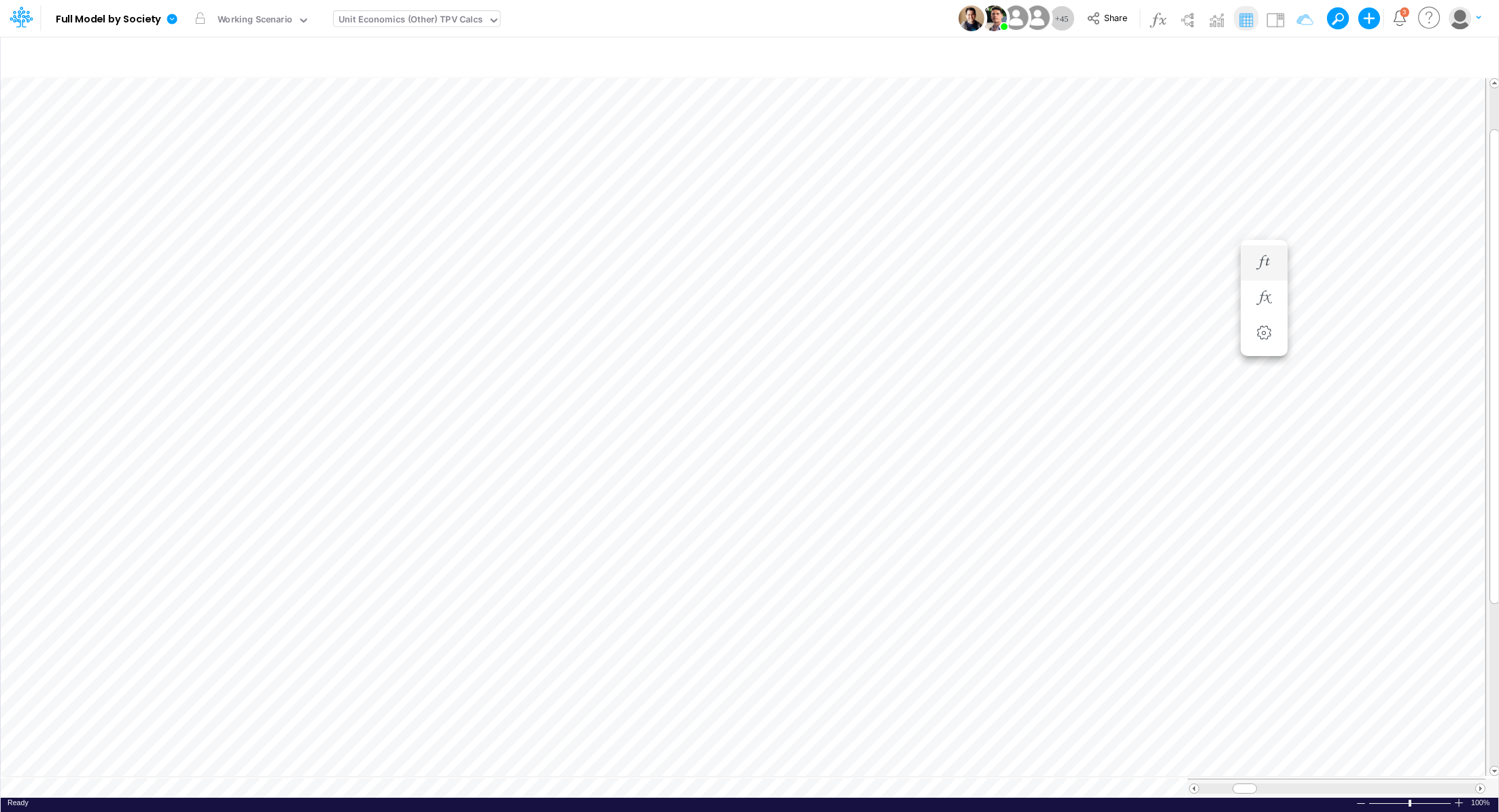
scroll to position [6, 2]
